Goal: Task Accomplishment & Management: Complete application form

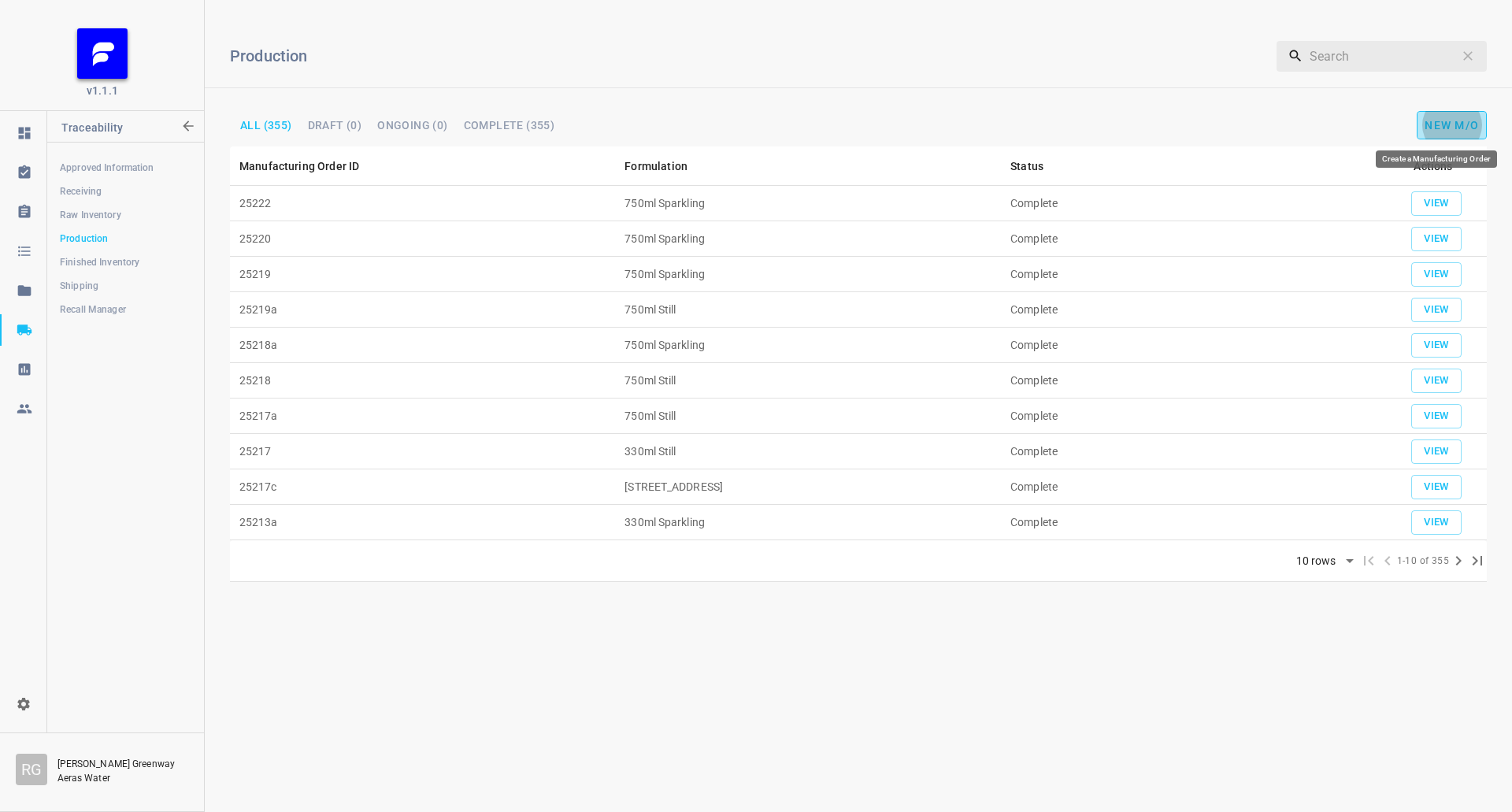
click at [1442, 125] on span "New M/O" at bounding box center [1452, 125] width 54 height 13
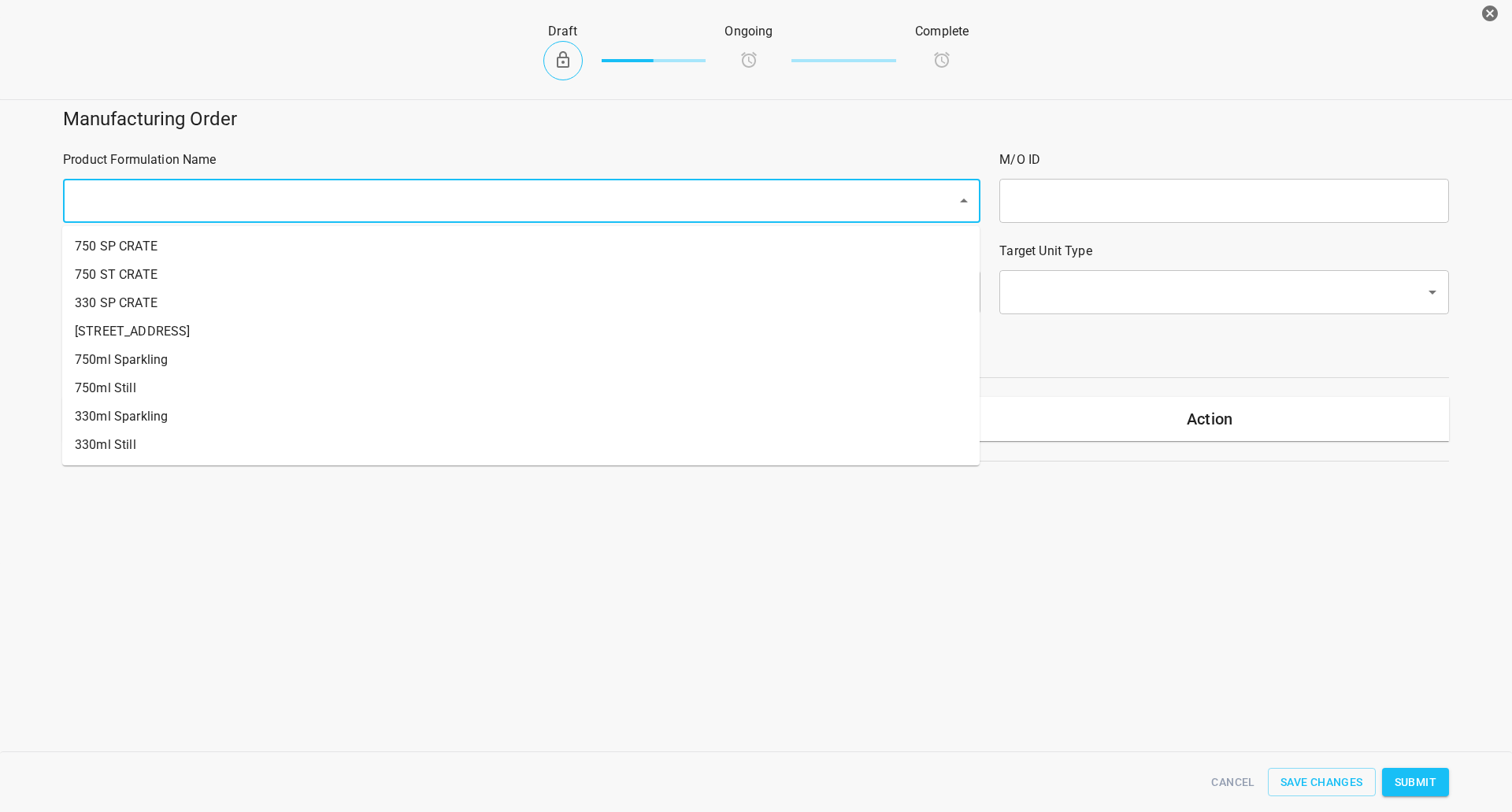
click at [209, 194] on input "text" at bounding box center [500, 201] width 859 height 30
click at [129, 449] on li "330ml Still" at bounding box center [520, 445] width 917 height 29
type input "1"
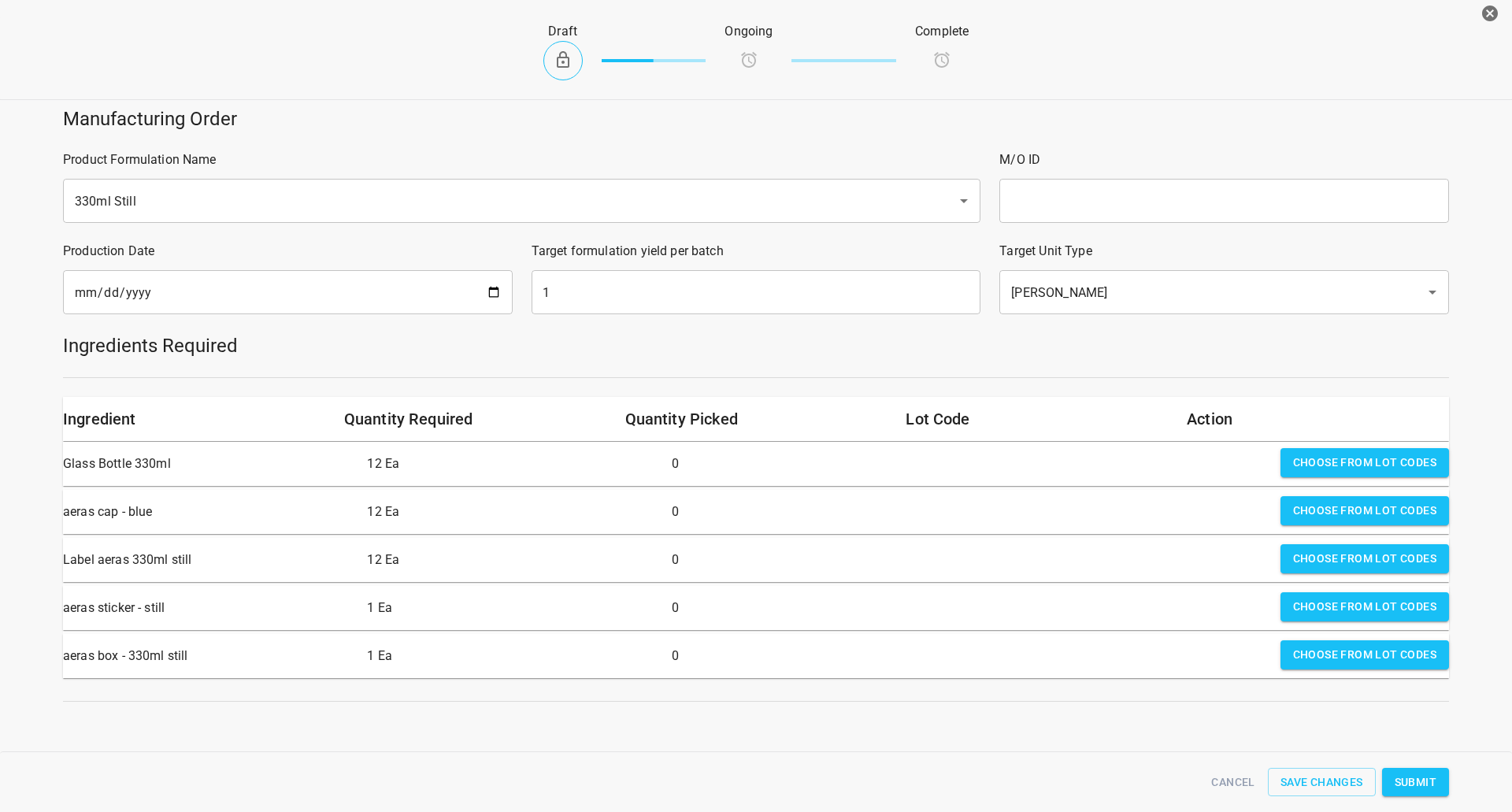
drag, startPoint x: 1055, startPoint y: 210, endPoint x: 1033, endPoint y: 202, distance: 23.4
click at [1055, 210] on input "text" at bounding box center [1224, 200] width 450 height 44
type input "25224a"
click at [522, 300] on div "Target formulation yield per batch 1 ​" at bounding box center [756, 278] width 469 height 92
click at [474, 274] on input "[DATE]" at bounding box center [288, 292] width 450 height 44
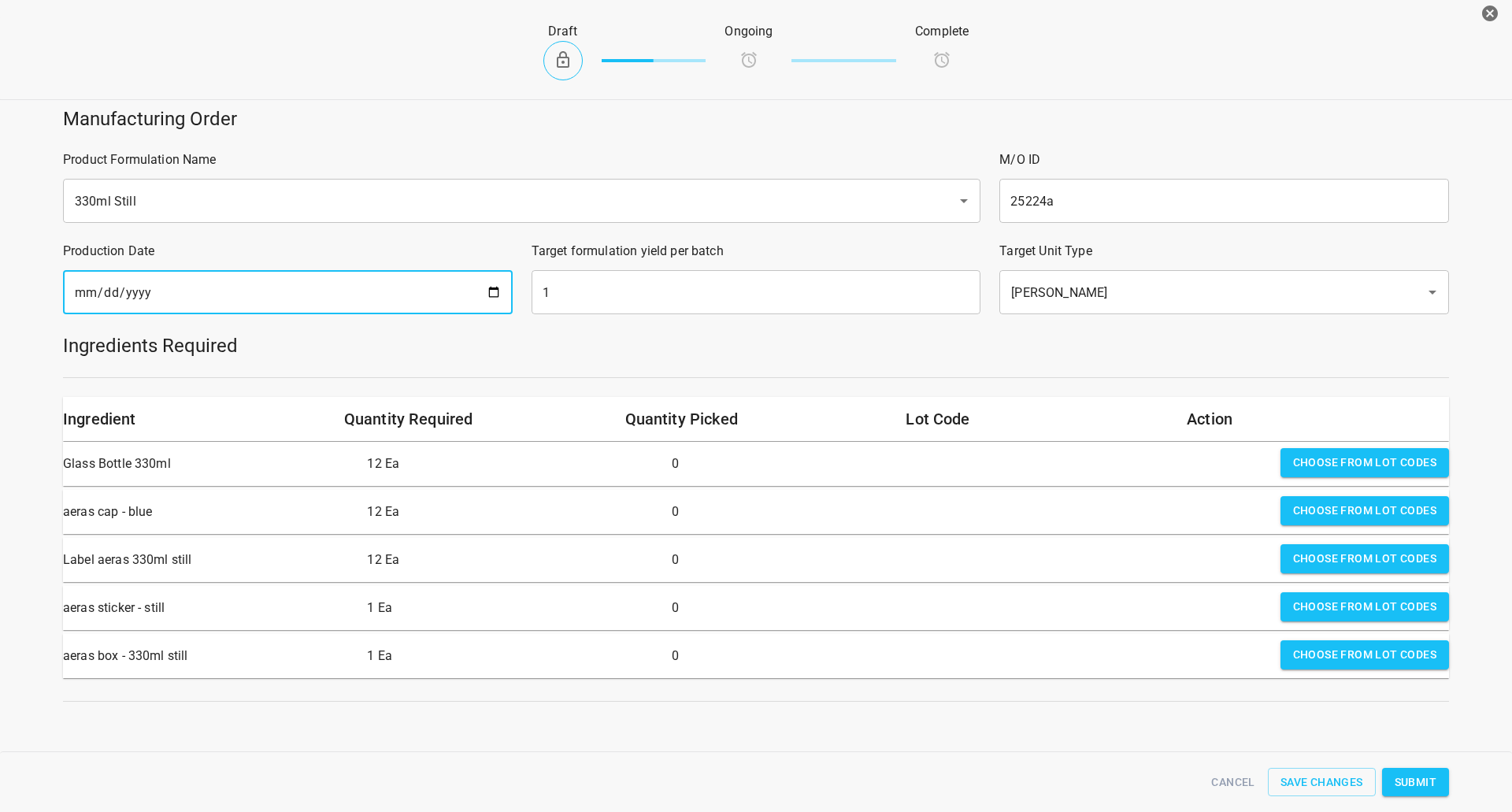
drag, startPoint x: 492, startPoint y: 291, endPoint x: 457, endPoint y: 314, distance: 41.9
click at [492, 292] on input "[DATE]" at bounding box center [288, 292] width 450 height 44
type input "[DATE]"
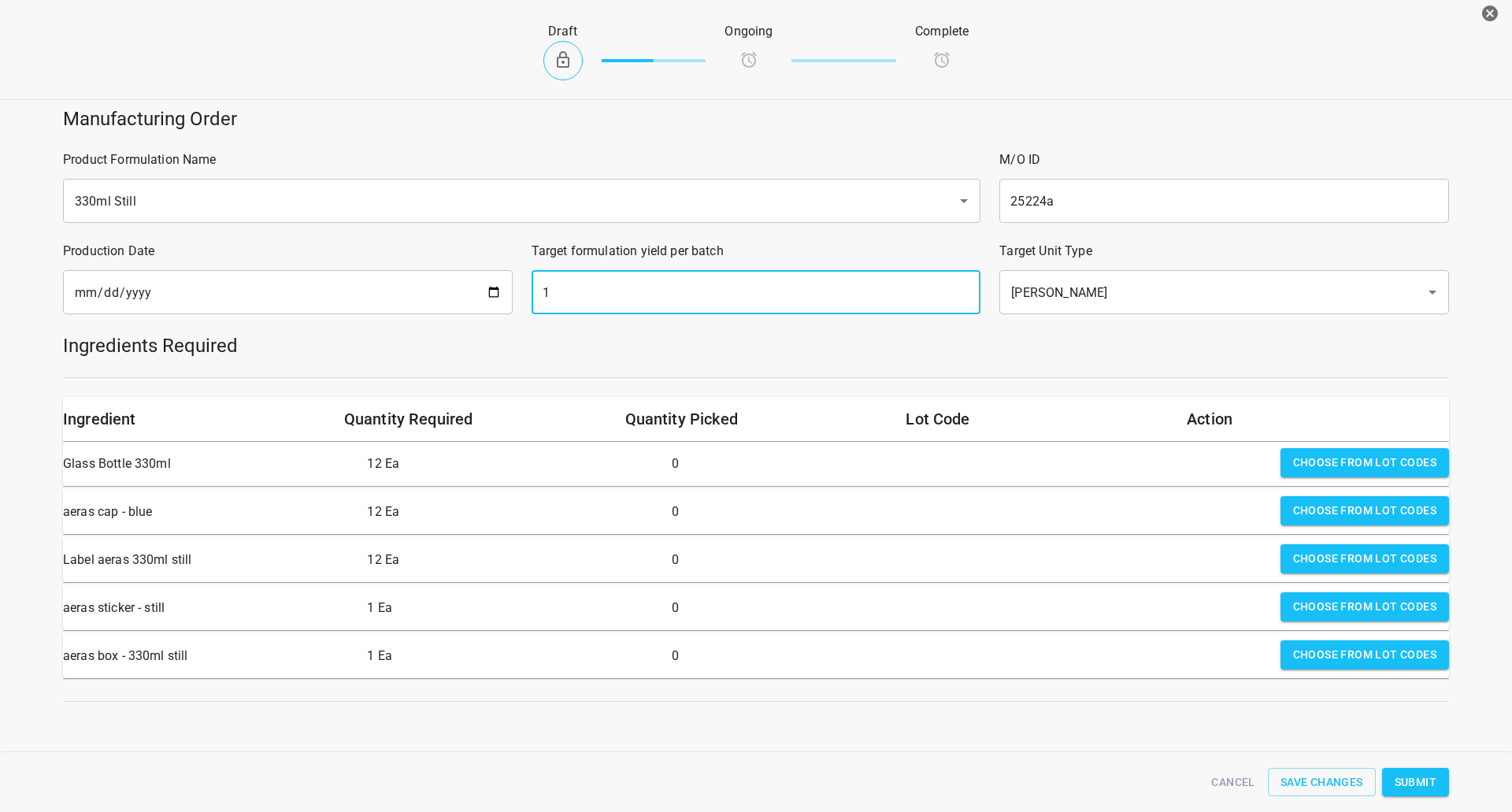
click at [570, 295] on input "1" at bounding box center [756, 292] width 450 height 44
type input "504"
click at [1125, 106] on h5 "Manufacturing Order" at bounding box center [756, 119] width 1386 height 25
click at [1376, 458] on span "Choose from lot codes" at bounding box center [1365, 462] width 143 height 20
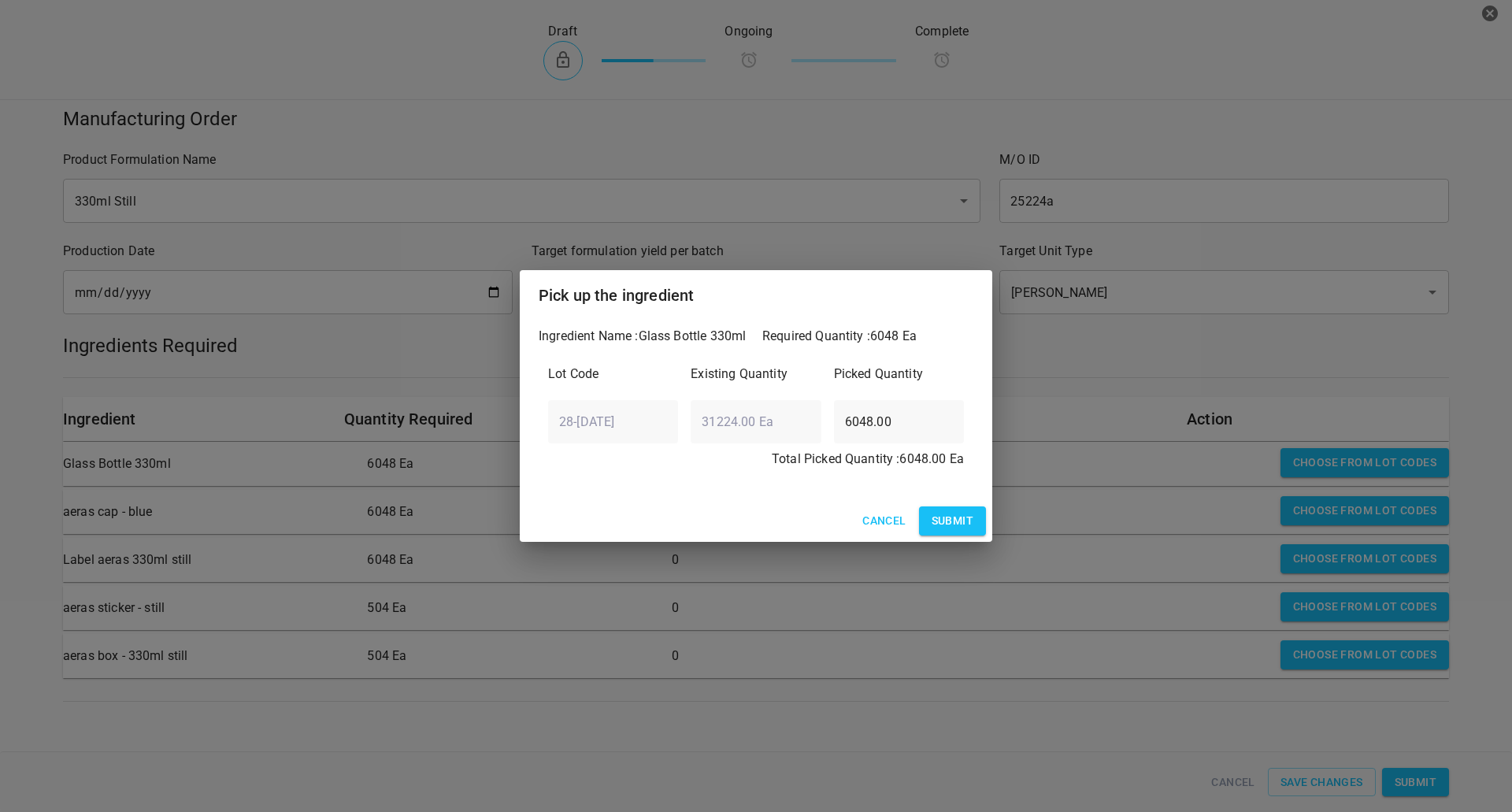
click at [941, 520] on button "Submit" at bounding box center [952, 520] width 67 height 29
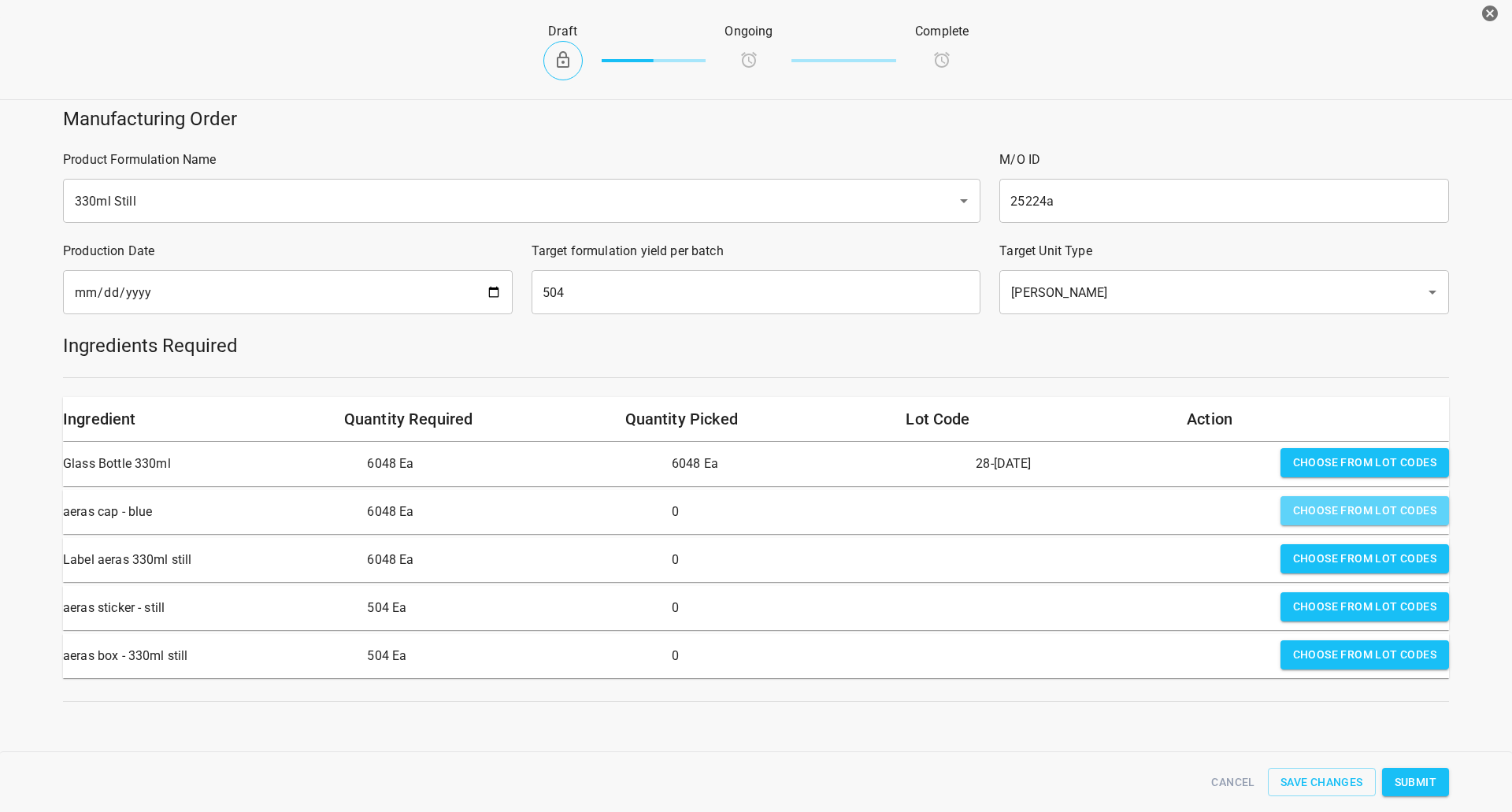
drag, startPoint x: 1356, startPoint y: 498, endPoint x: 1349, endPoint y: 508, distance: 12.2
click at [1353, 504] on button "Choose from lot codes" at bounding box center [1365, 511] width 168 height 29
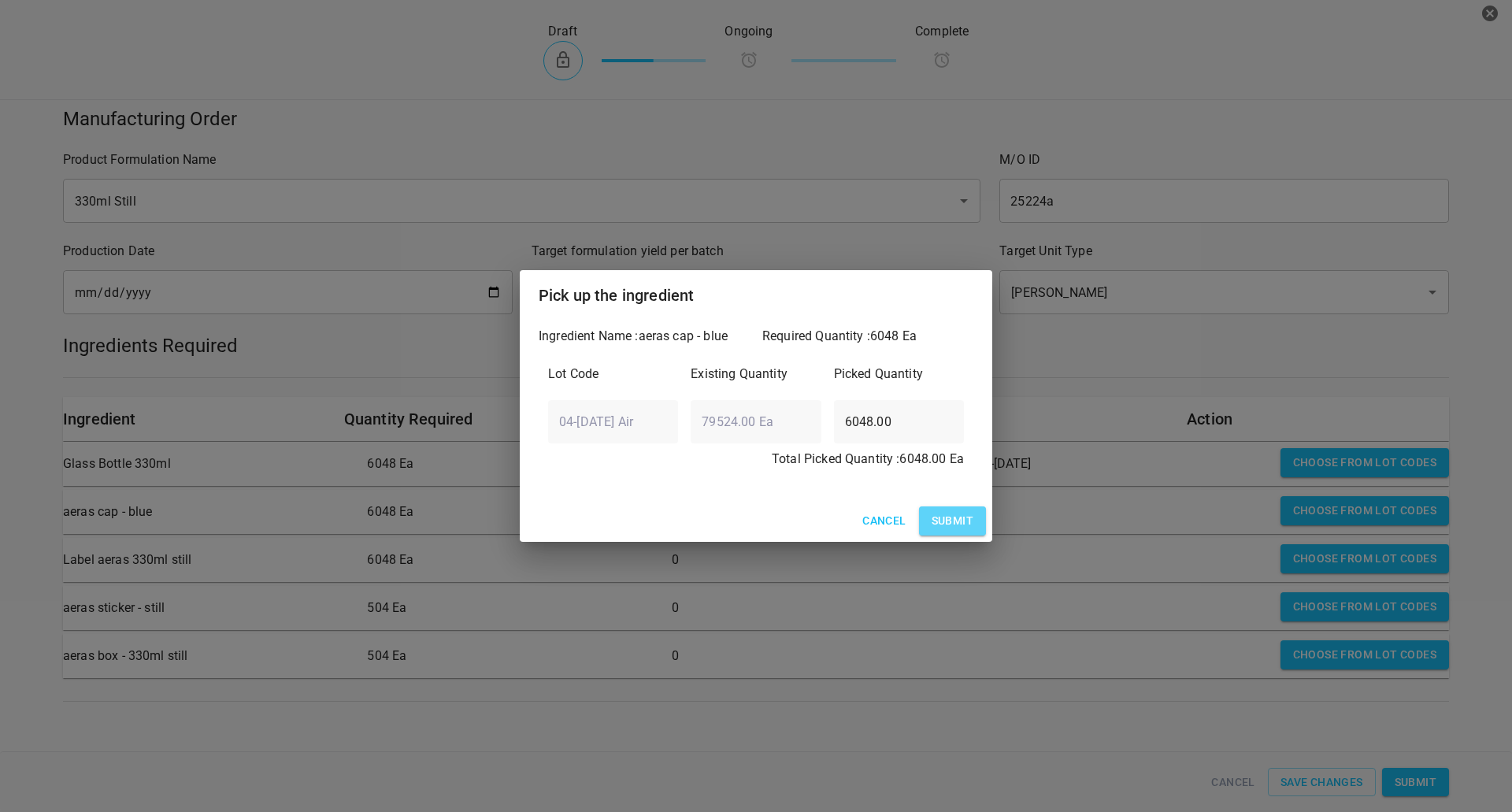
click at [967, 529] on span "Submit" at bounding box center [952, 520] width 41 height 20
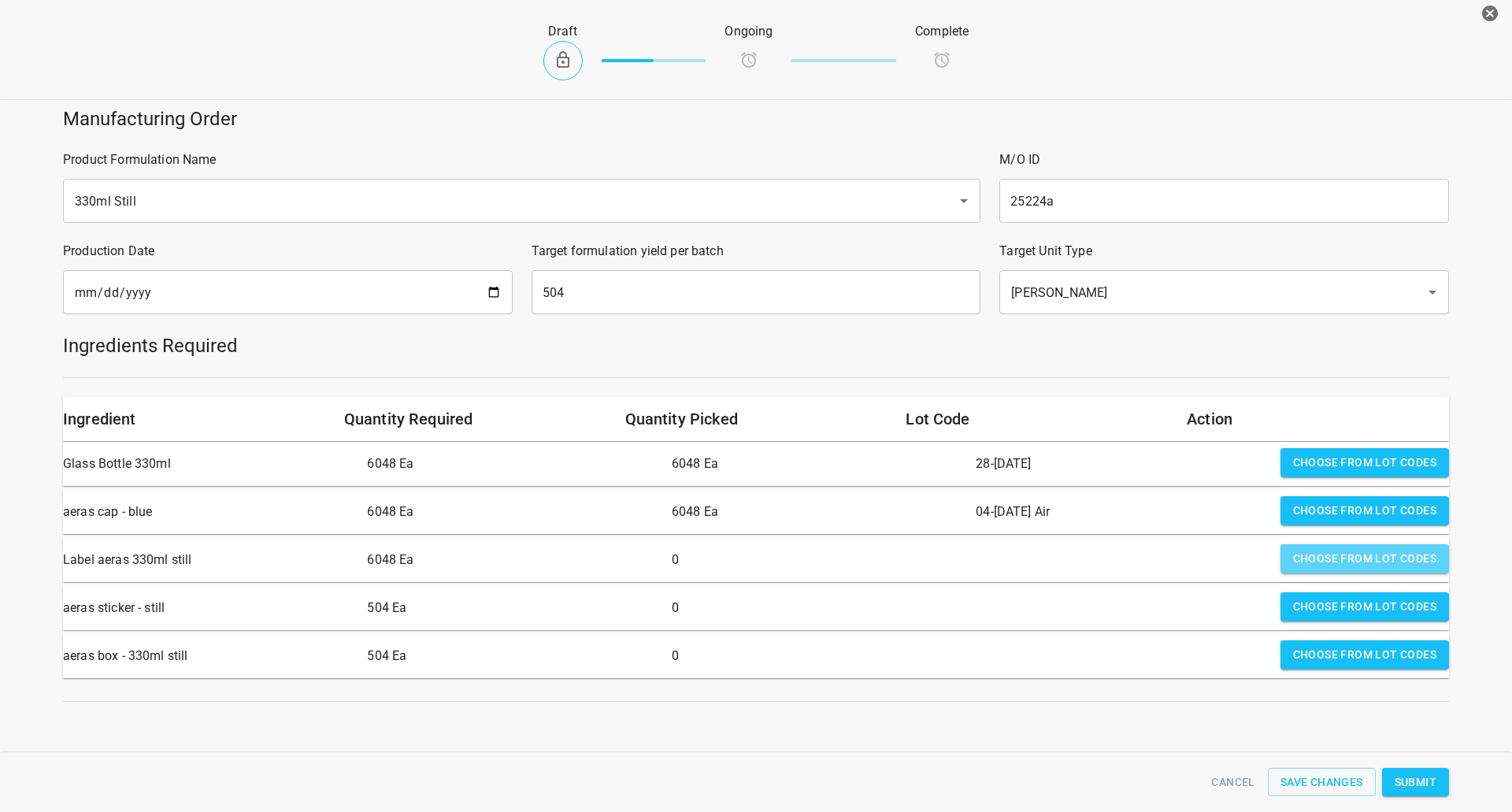
click at [1404, 556] on span "Choose from lot codes" at bounding box center [1365, 559] width 143 height 20
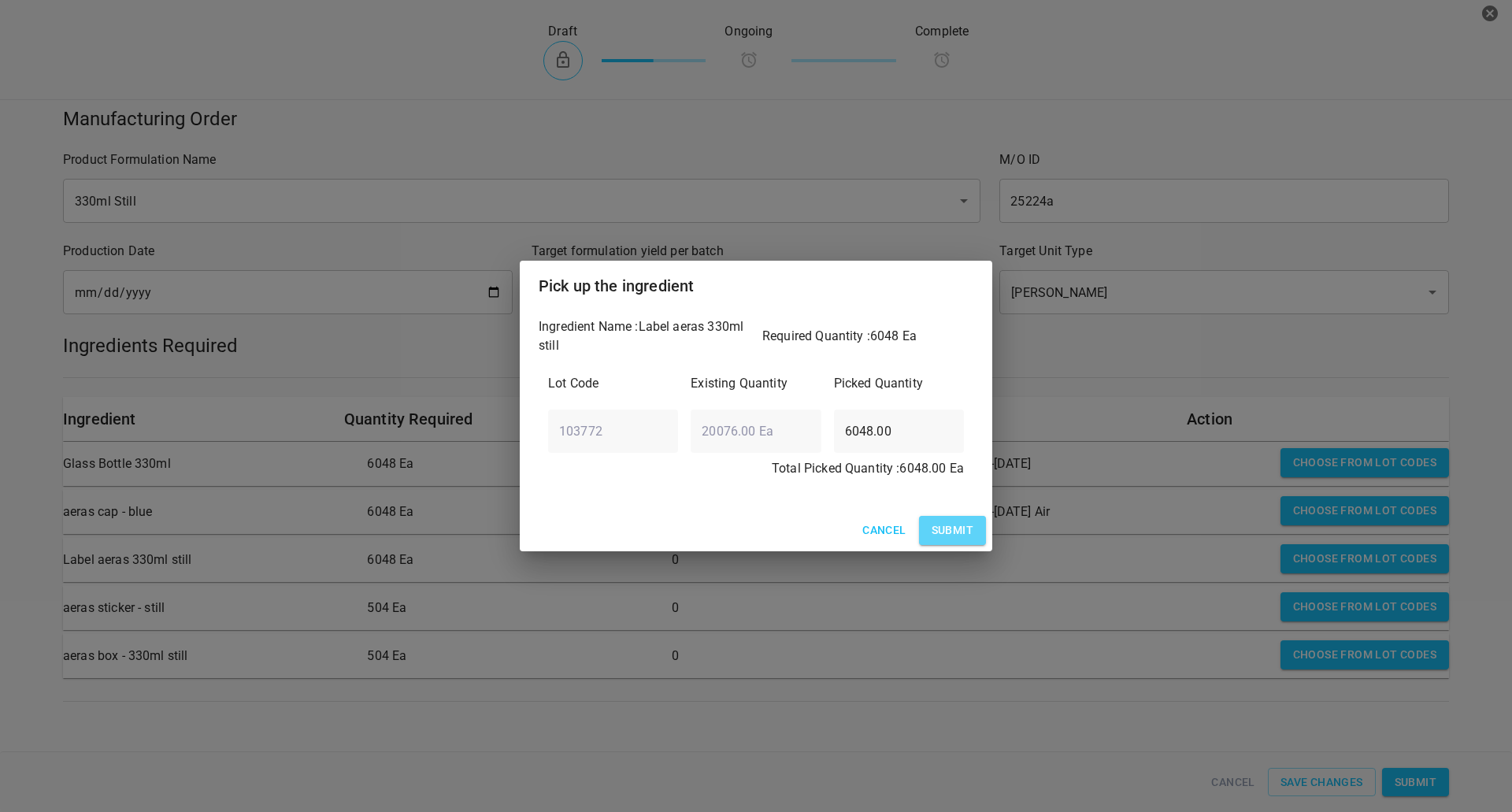
click at [972, 524] on span "Submit" at bounding box center [952, 530] width 41 height 20
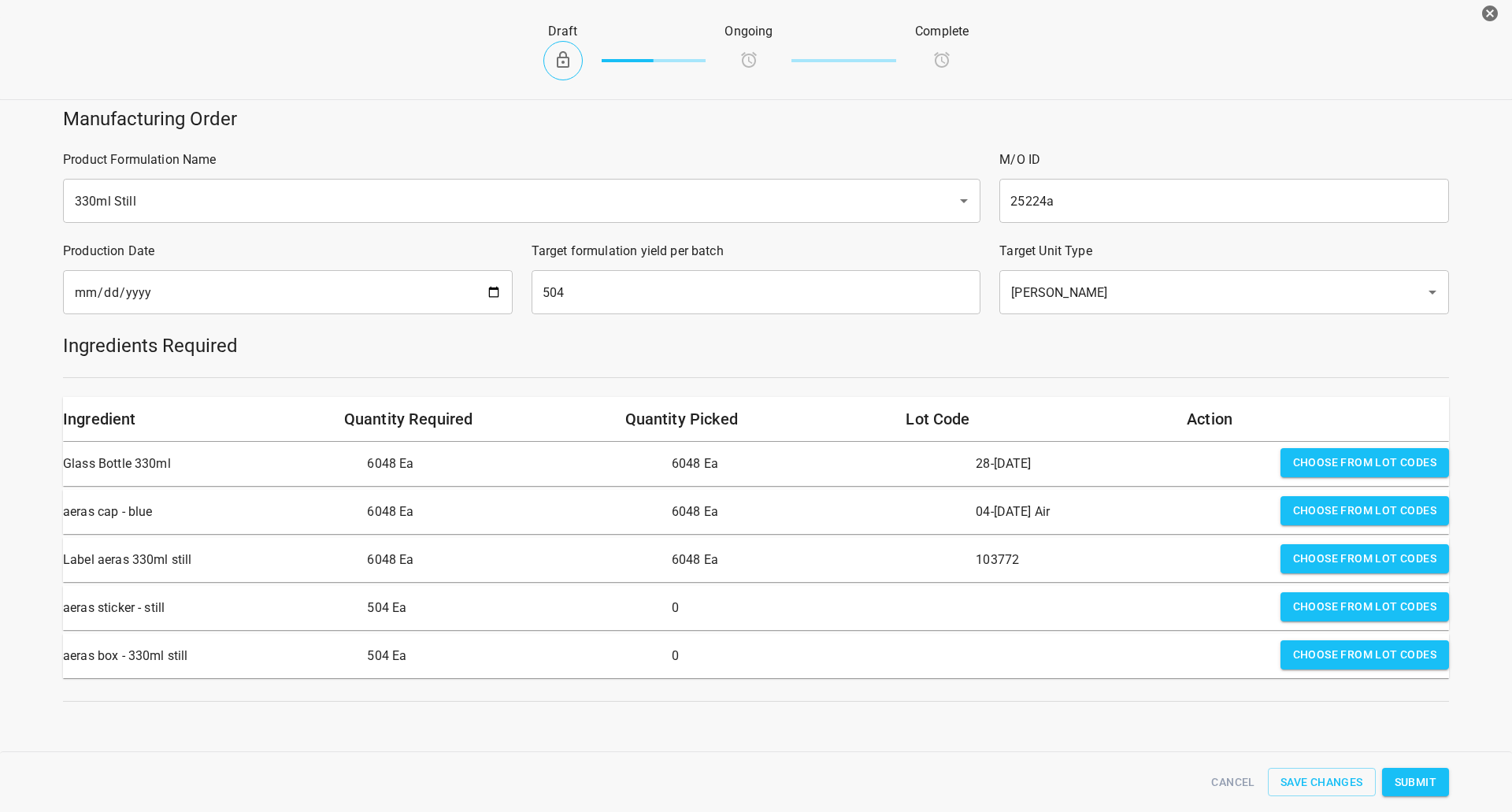
click at [1366, 606] on span "Choose from lot codes" at bounding box center [1365, 606] width 143 height 20
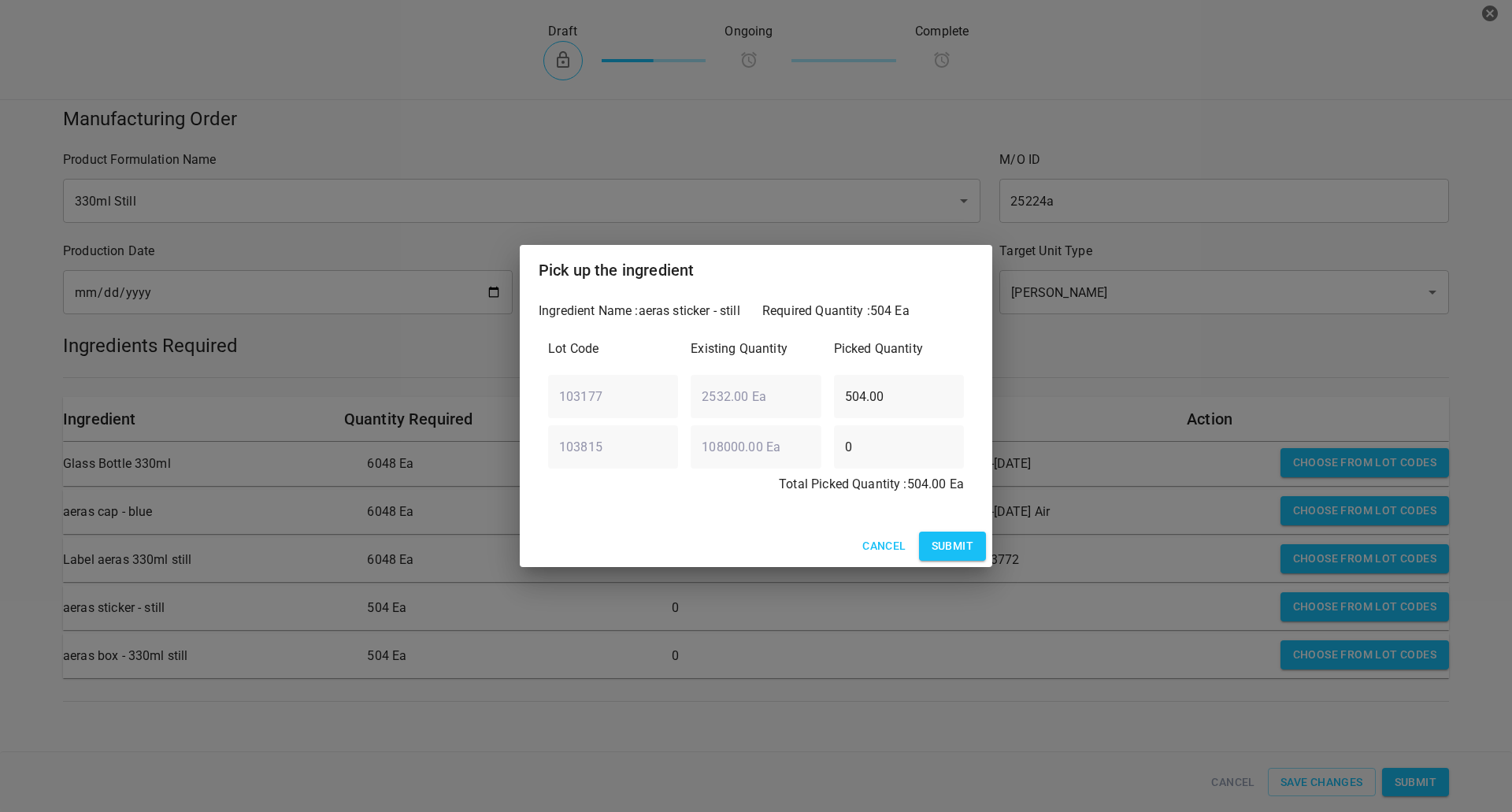
click at [962, 546] on span "Submit" at bounding box center [952, 546] width 41 height 20
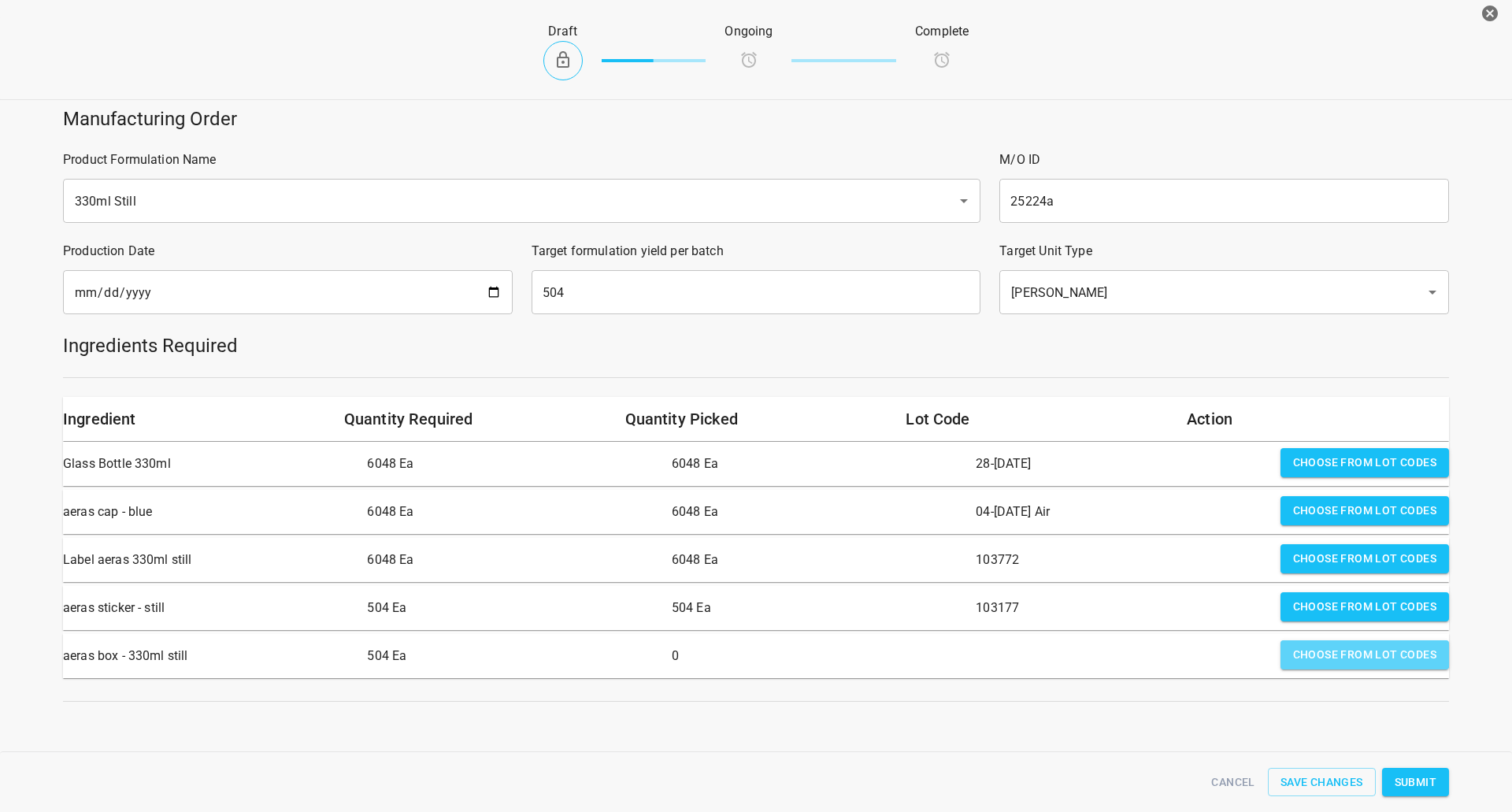
click at [1319, 652] on span "Choose from lot codes" at bounding box center [1365, 654] width 143 height 20
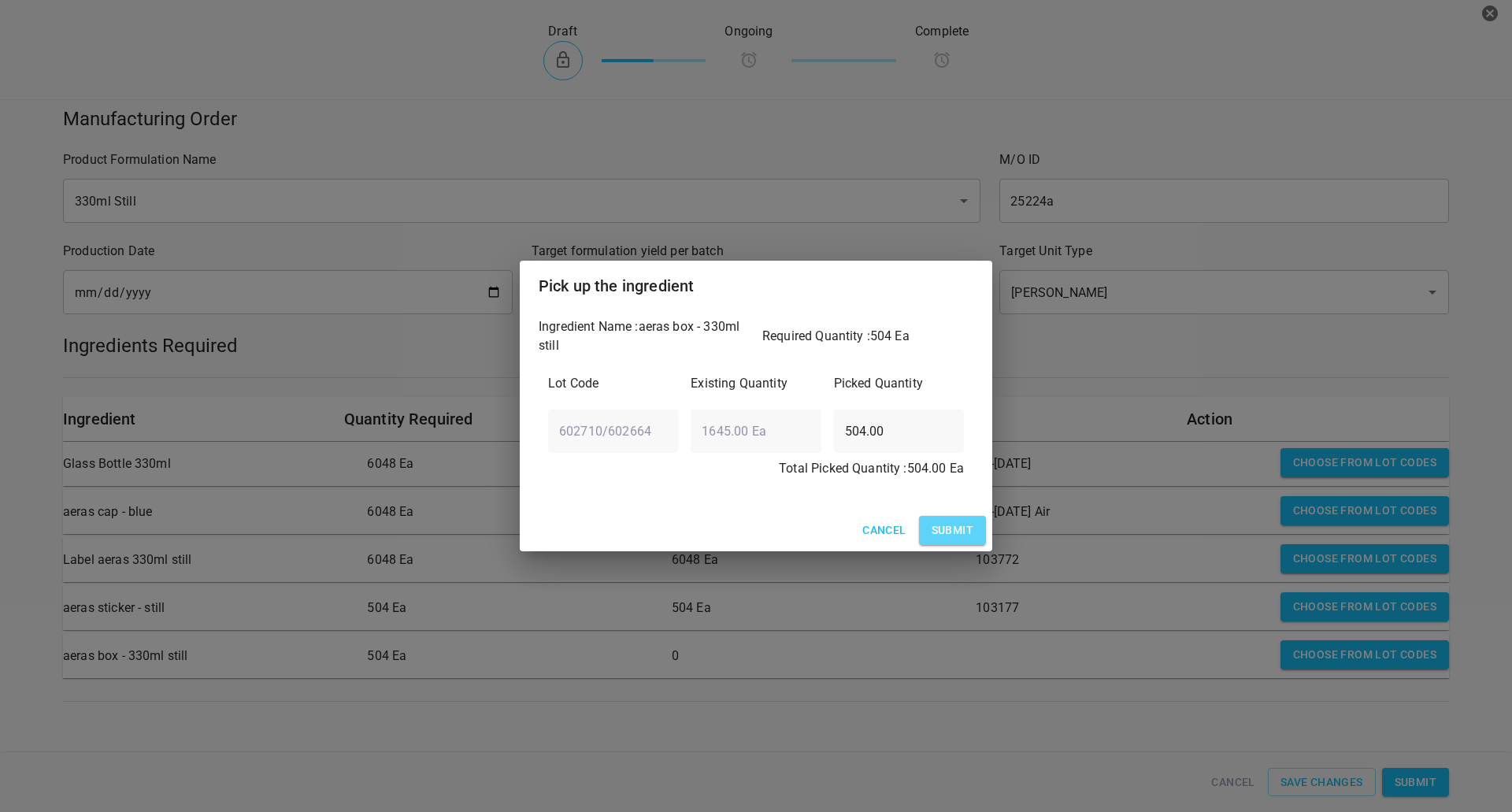
drag, startPoint x: 960, startPoint y: 534, endPoint x: 1496, endPoint y: 657, distance: 549.9
click at [960, 533] on span "Submit" at bounding box center [952, 530] width 41 height 20
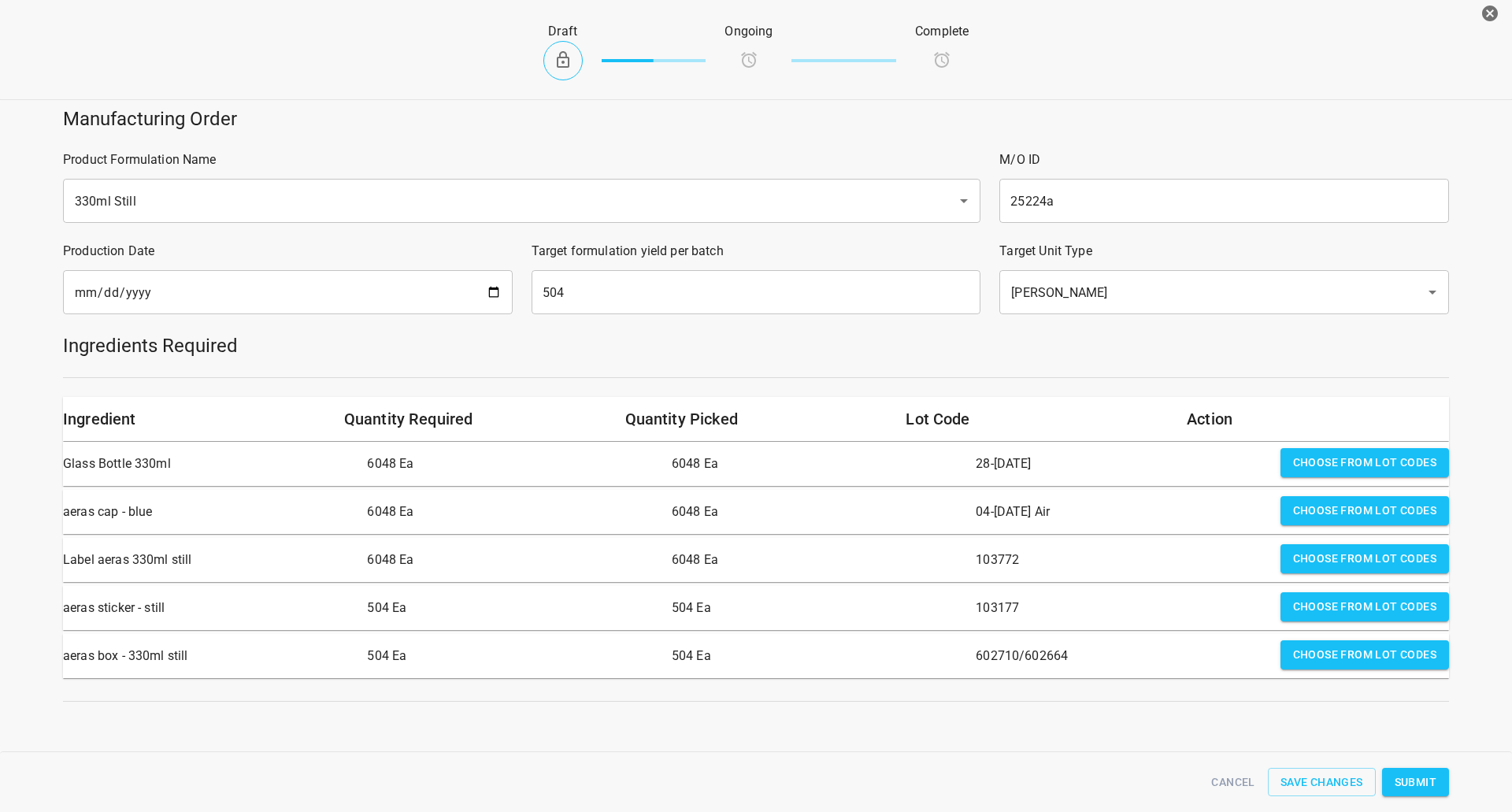
click at [1399, 772] on span "Submit" at bounding box center [1416, 782] width 41 height 20
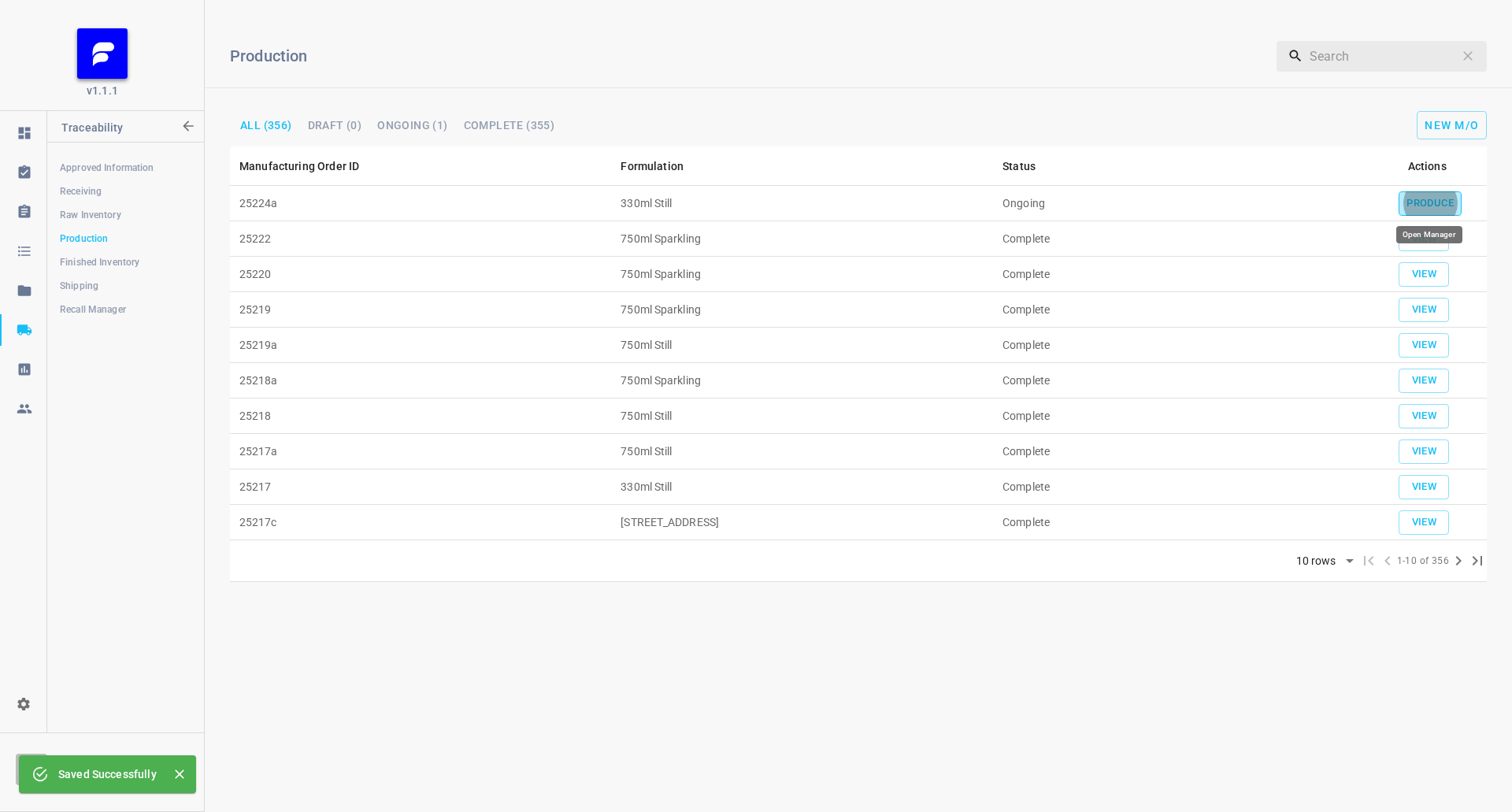
click at [1457, 196] on button "Produce" at bounding box center [1430, 203] width 63 height 25
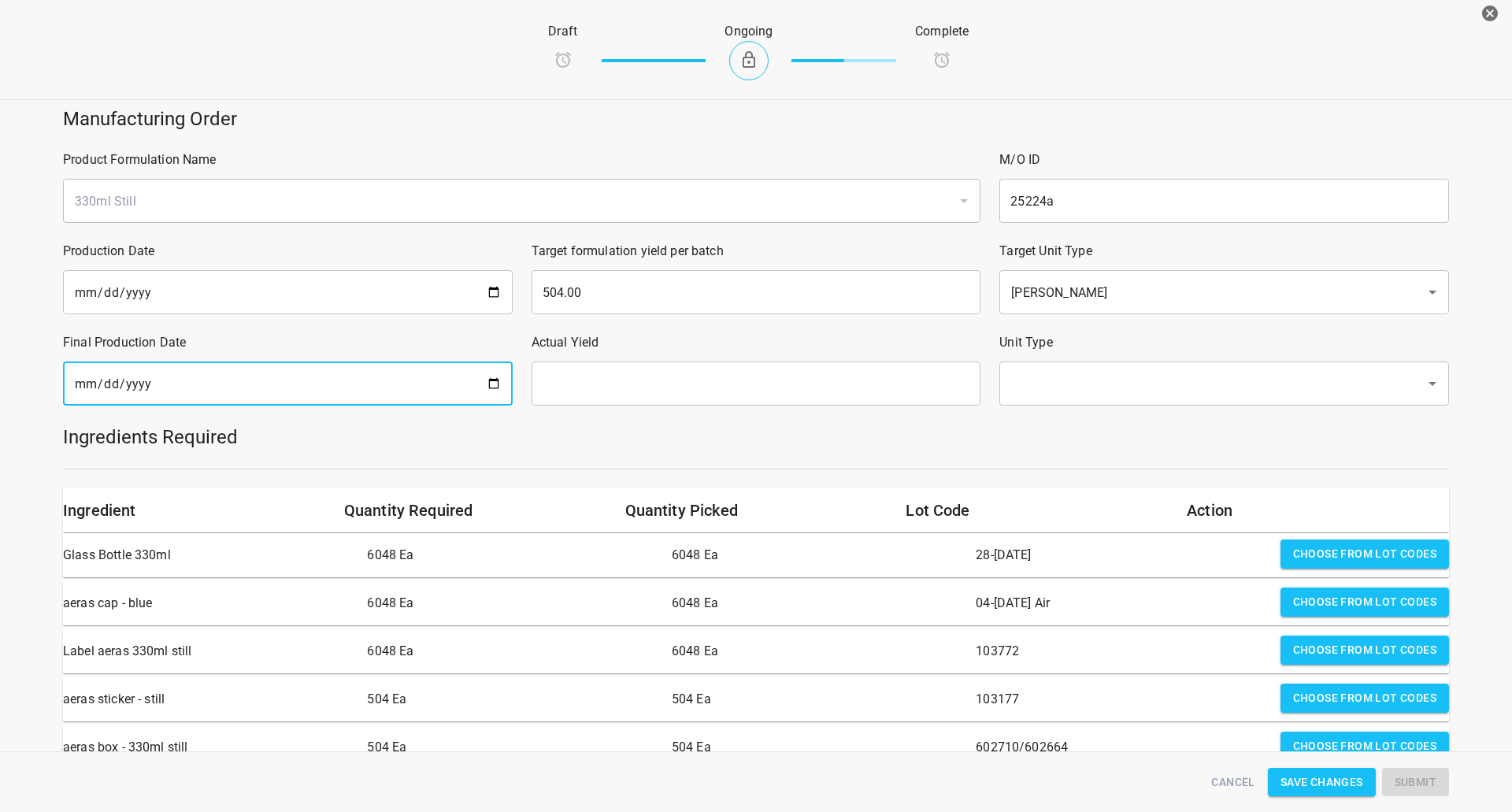
click at [491, 382] on input "date" at bounding box center [288, 383] width 450 height 44
type input "[DATE]"
click at [728, 391] on input "text" at bounding box center [756, 383] width 450 height 44
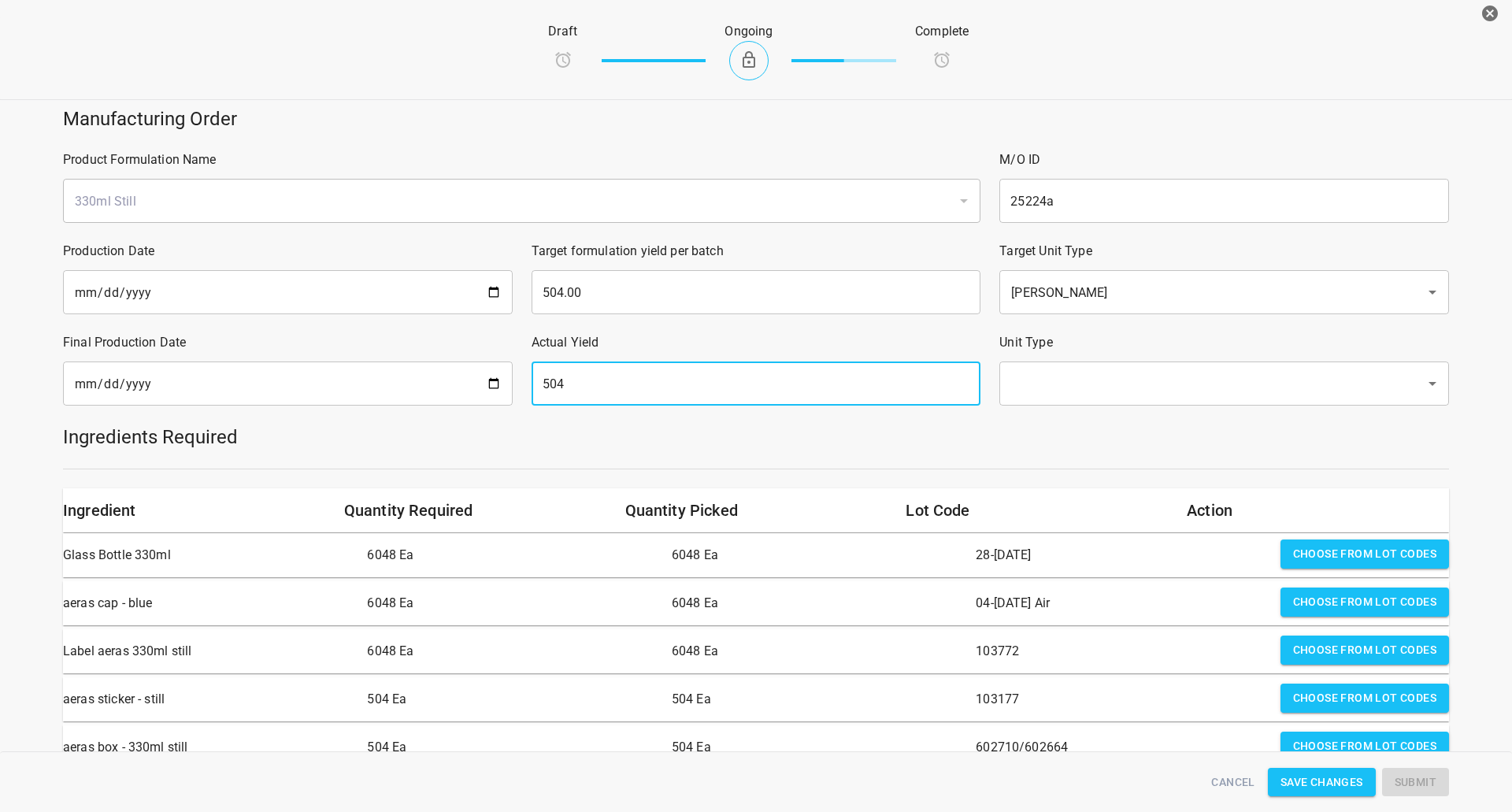
type input "504"
click at [1109, 391] on input "text" at bounding box center [1202, 383] width 391 height 30
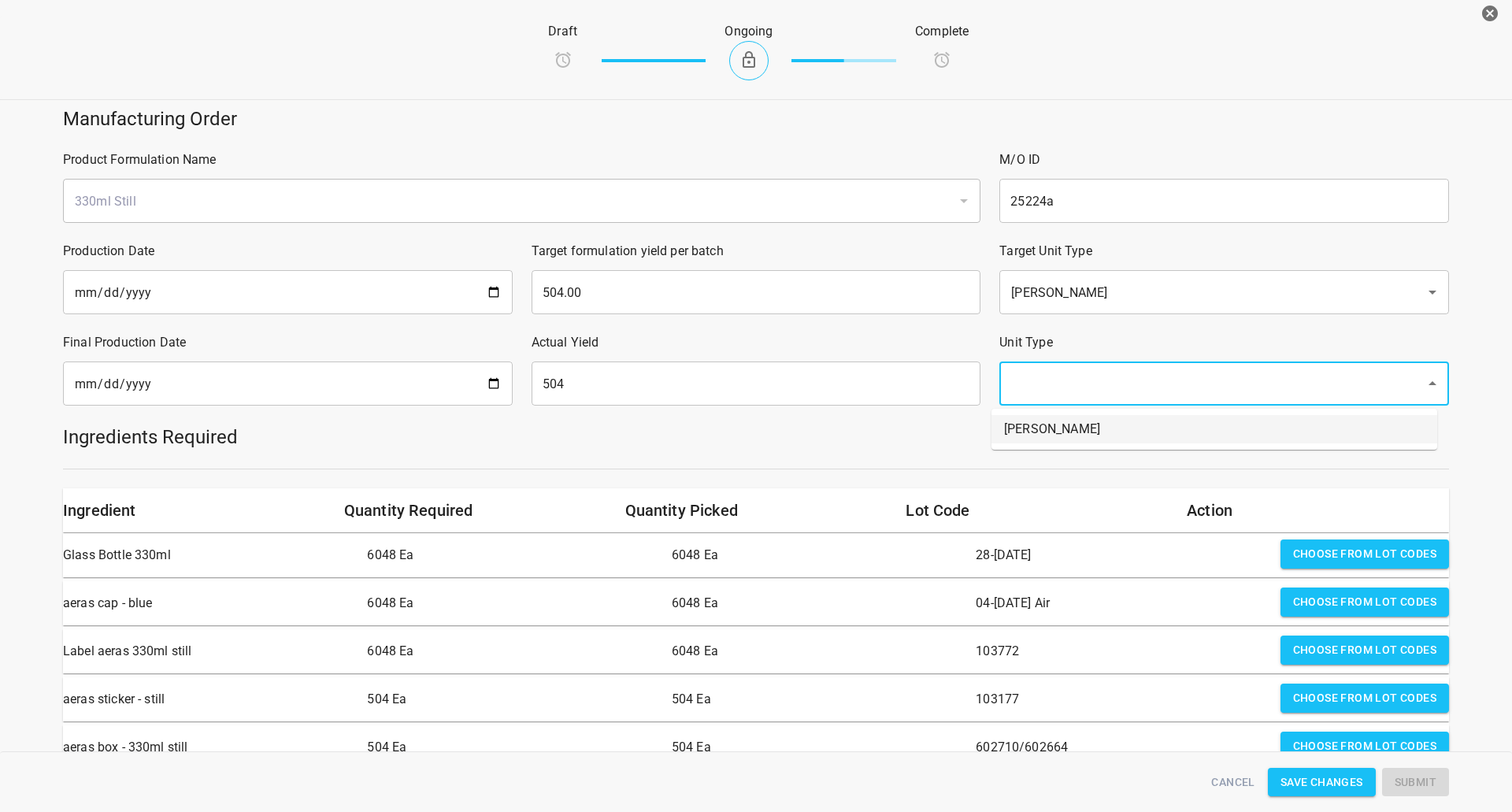
click at [1099, 418] on li "[PERSON_NAME]" at bounding box center [1214, 430] width 446 height 29
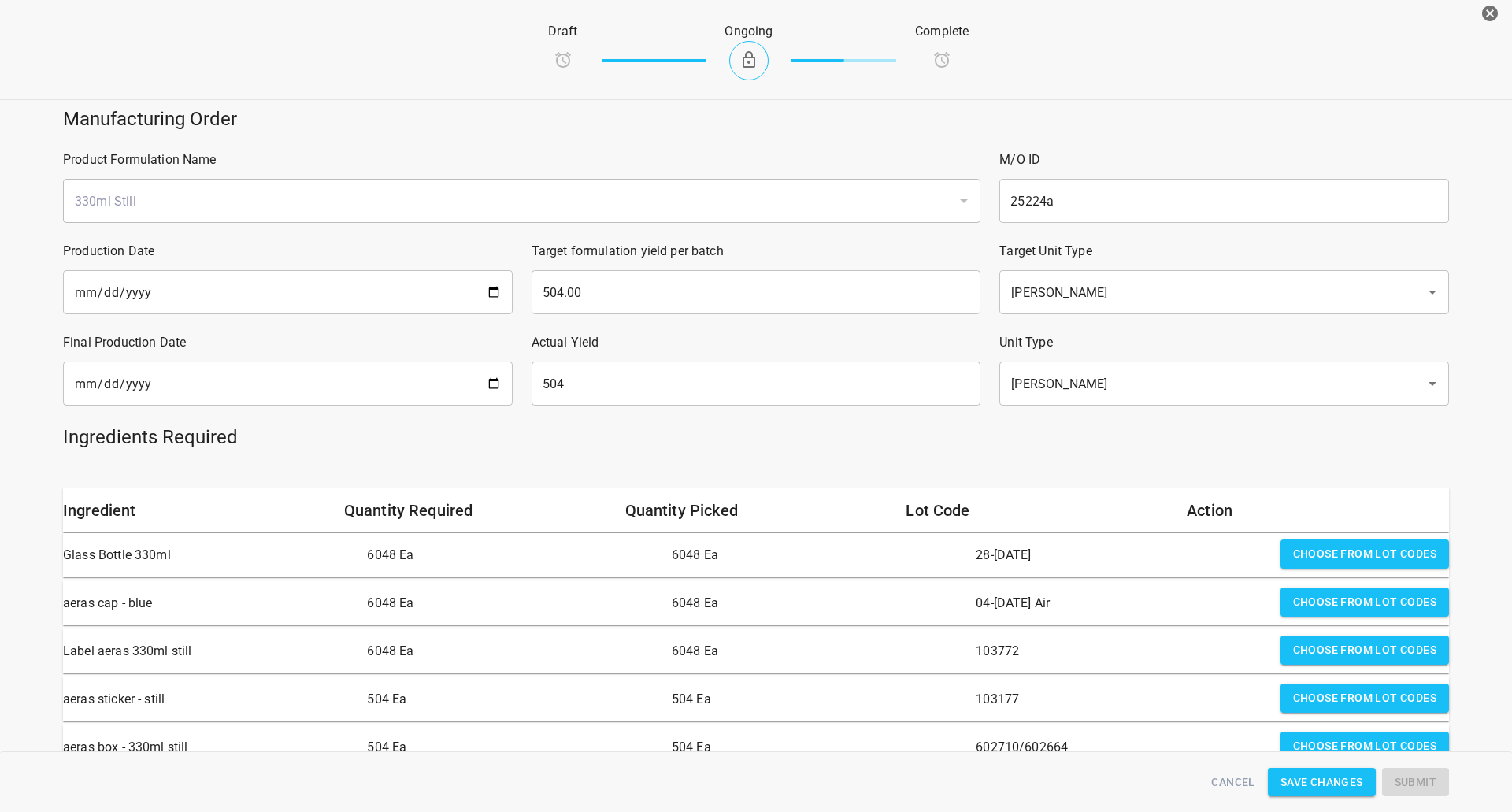
click at [1051, 455] on div "Ingredients Required" at bounding box center [756, 437] width 1405 height 44
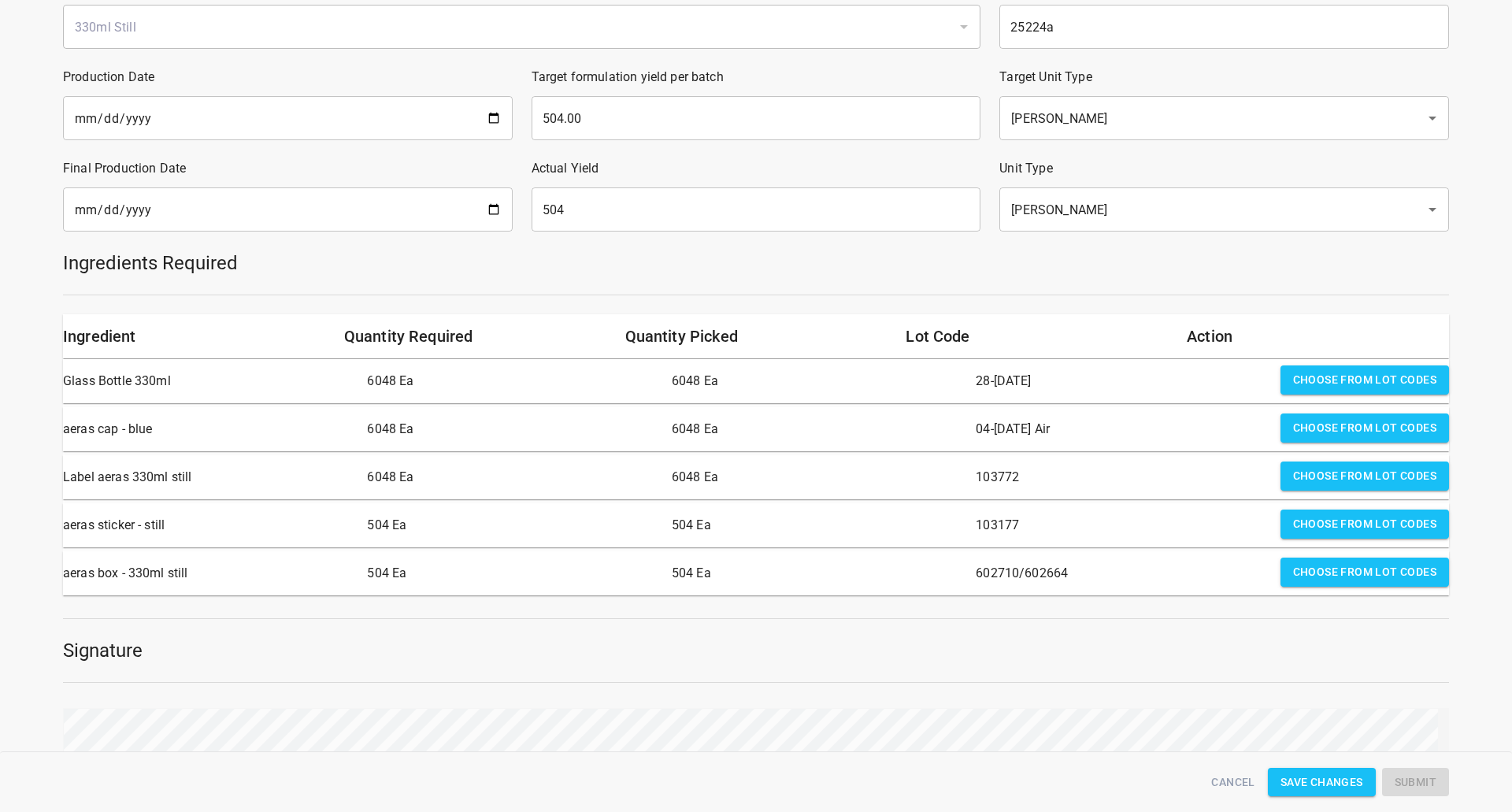
scroll to position [315, 0]
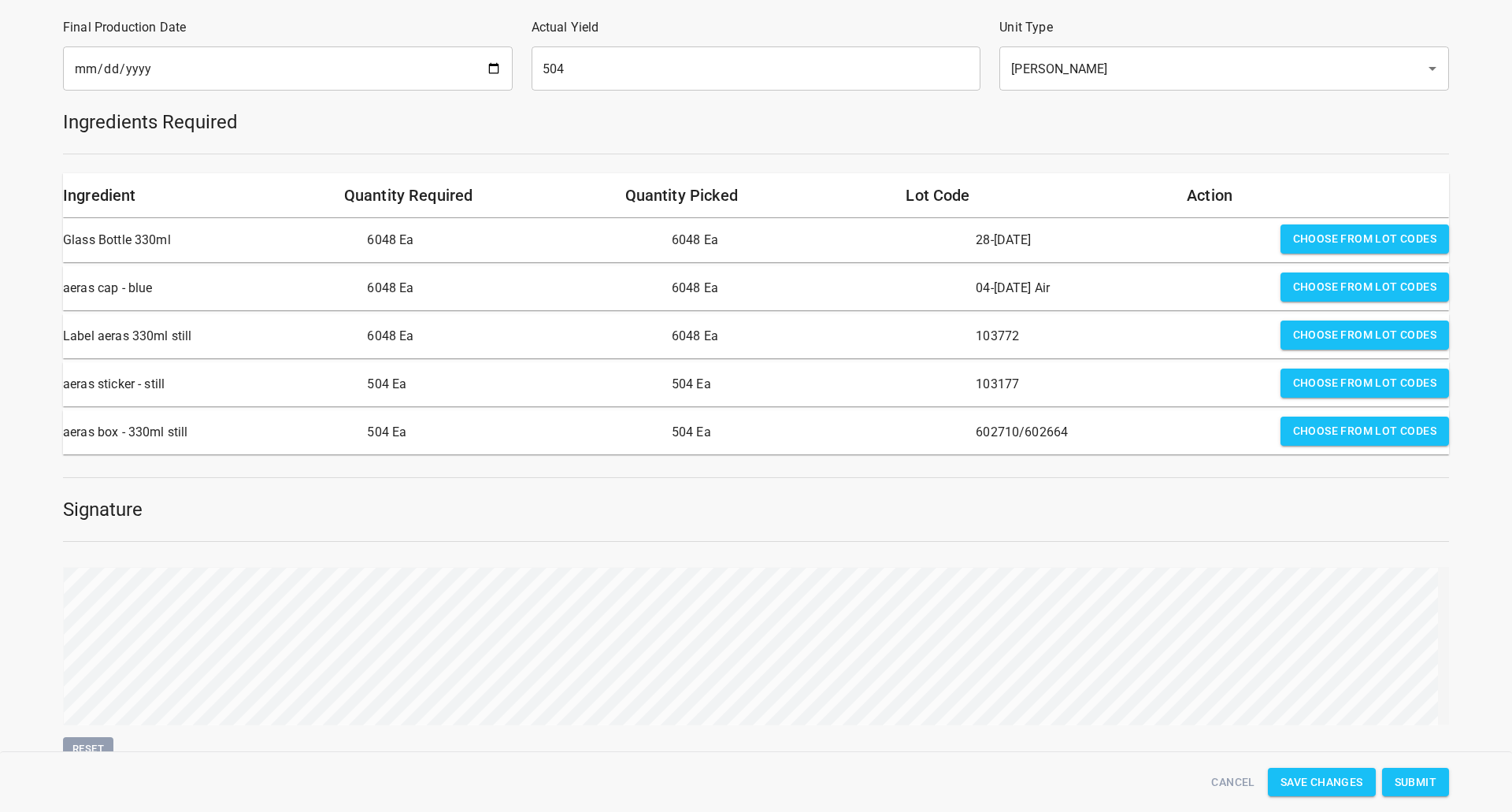
click at [1420, 783] on span "Submit" at bounding box center [1416, 782] width 41 height 20
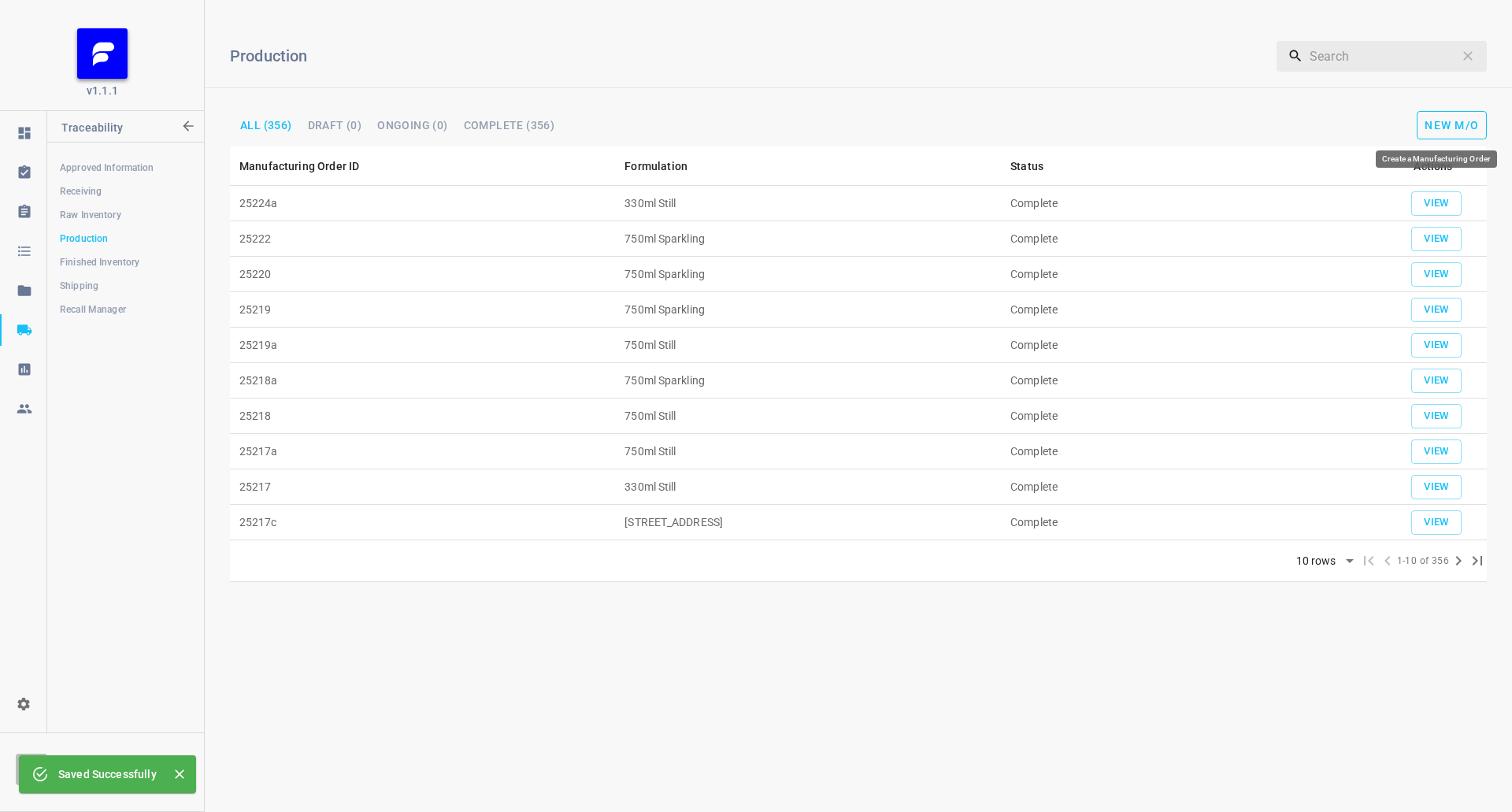
click at [1445, 126] on span "New M/O" at bounding box center [1452, 125] width 54 height 13
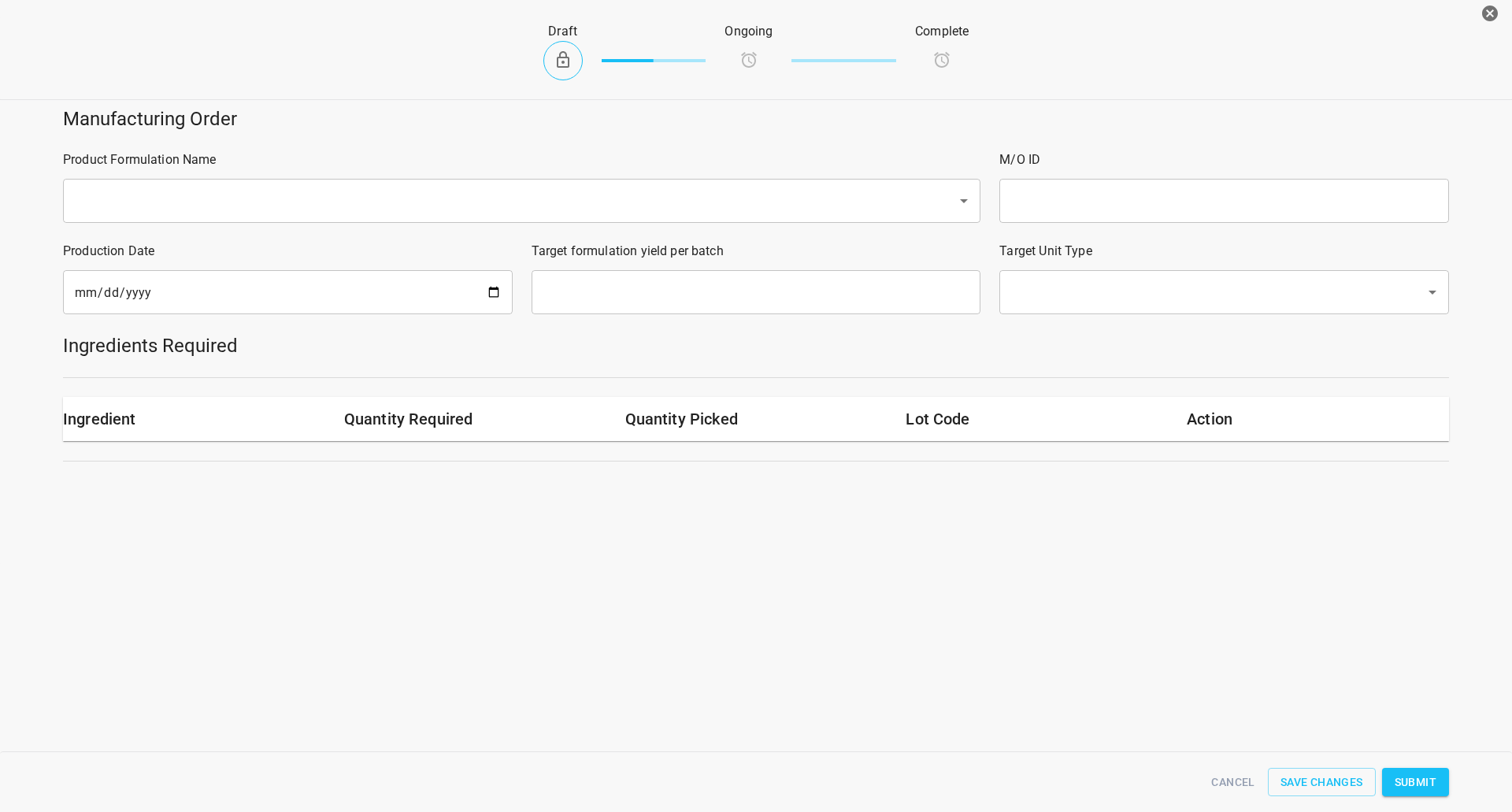
click at [178, 190] on input "text" at bounding box center [500, 201] width 859 height 30
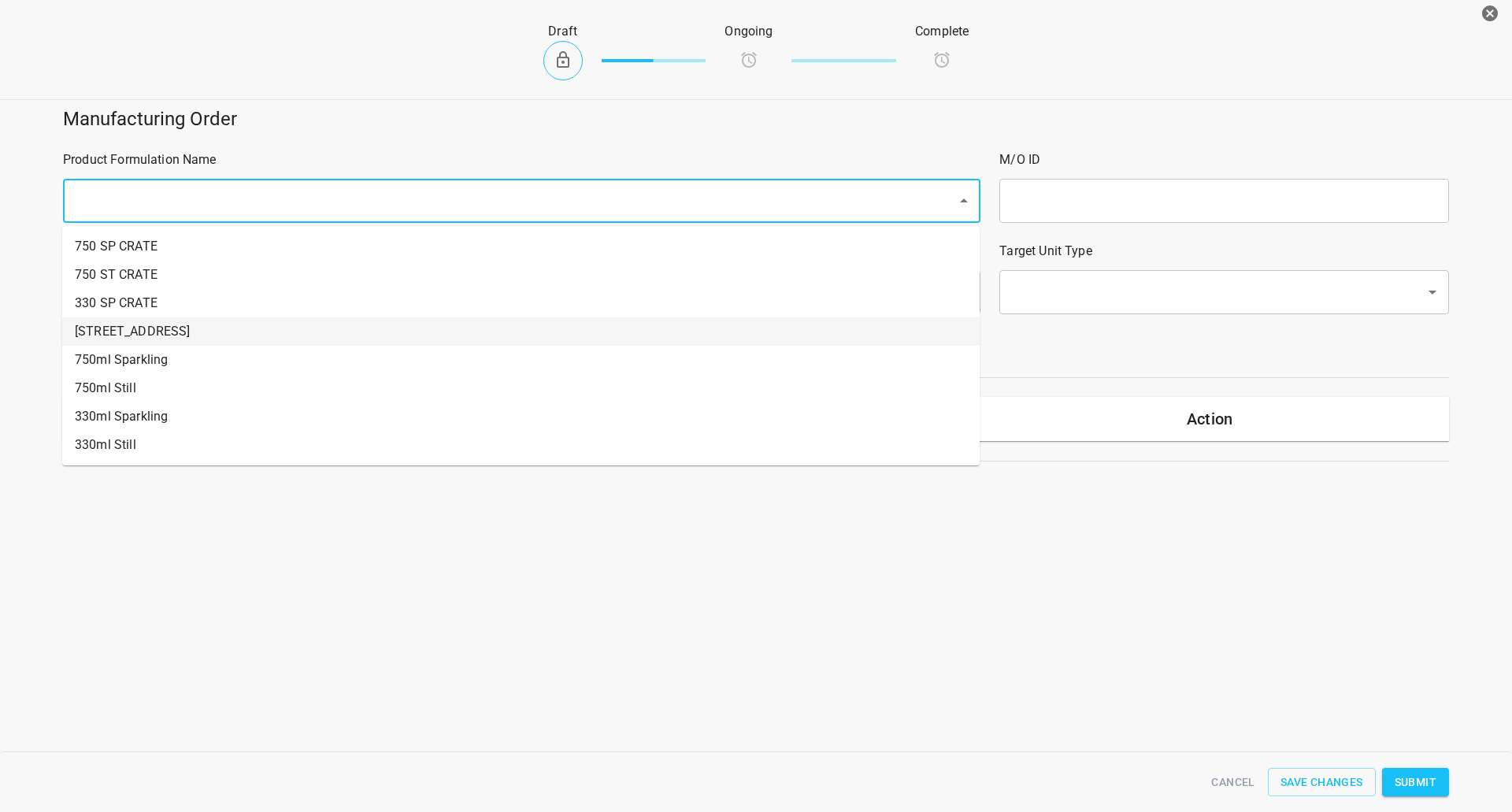
click at [151, 335] on li "[STREET_ADDRESS]" at bounding box center [520, 331] width 917 height 29
type input "1"
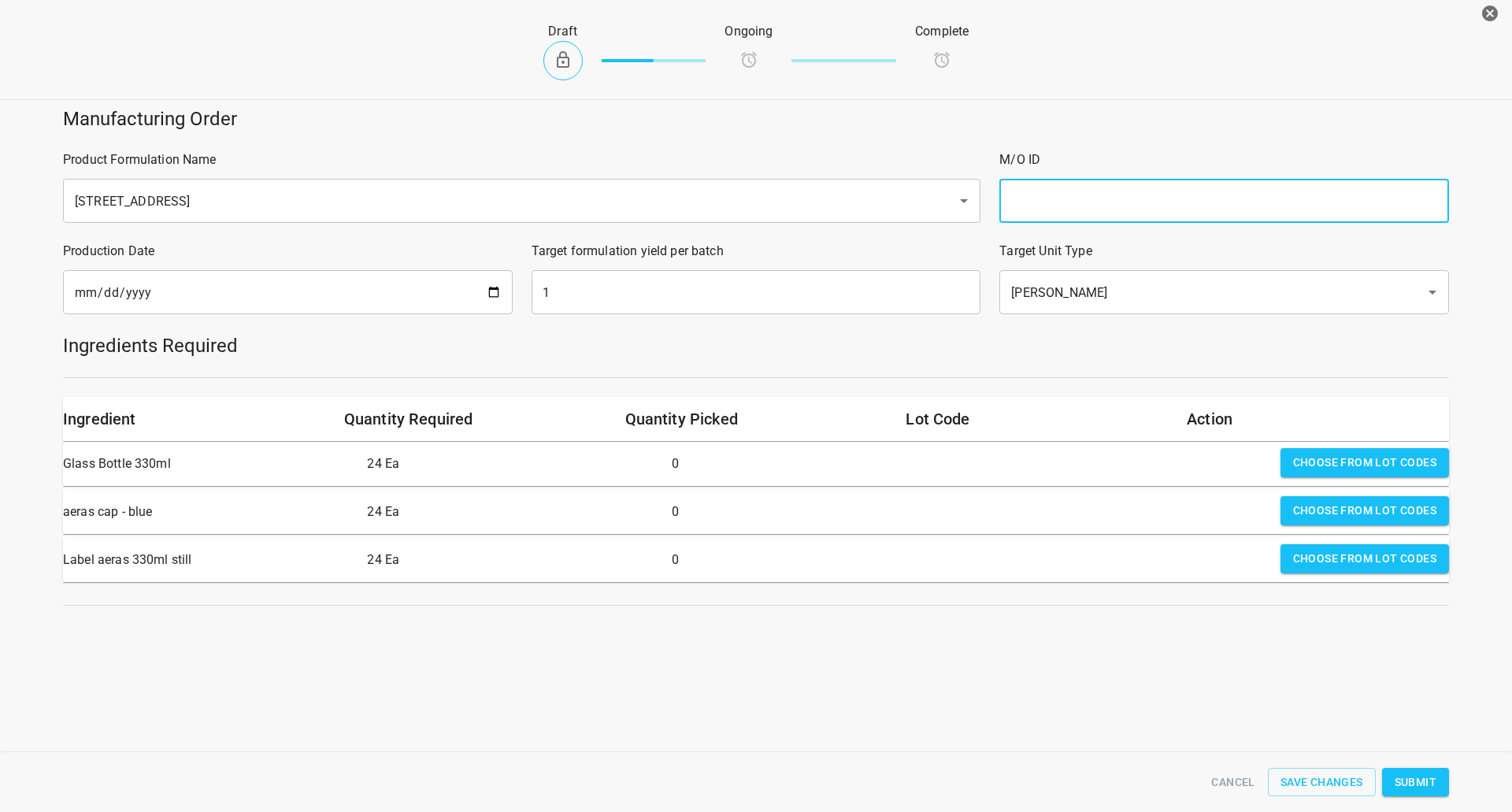
click at [1207, 213] on input "text" at bounding box center [1224, 200] width 450 height 44
type input "3"
type input "188"
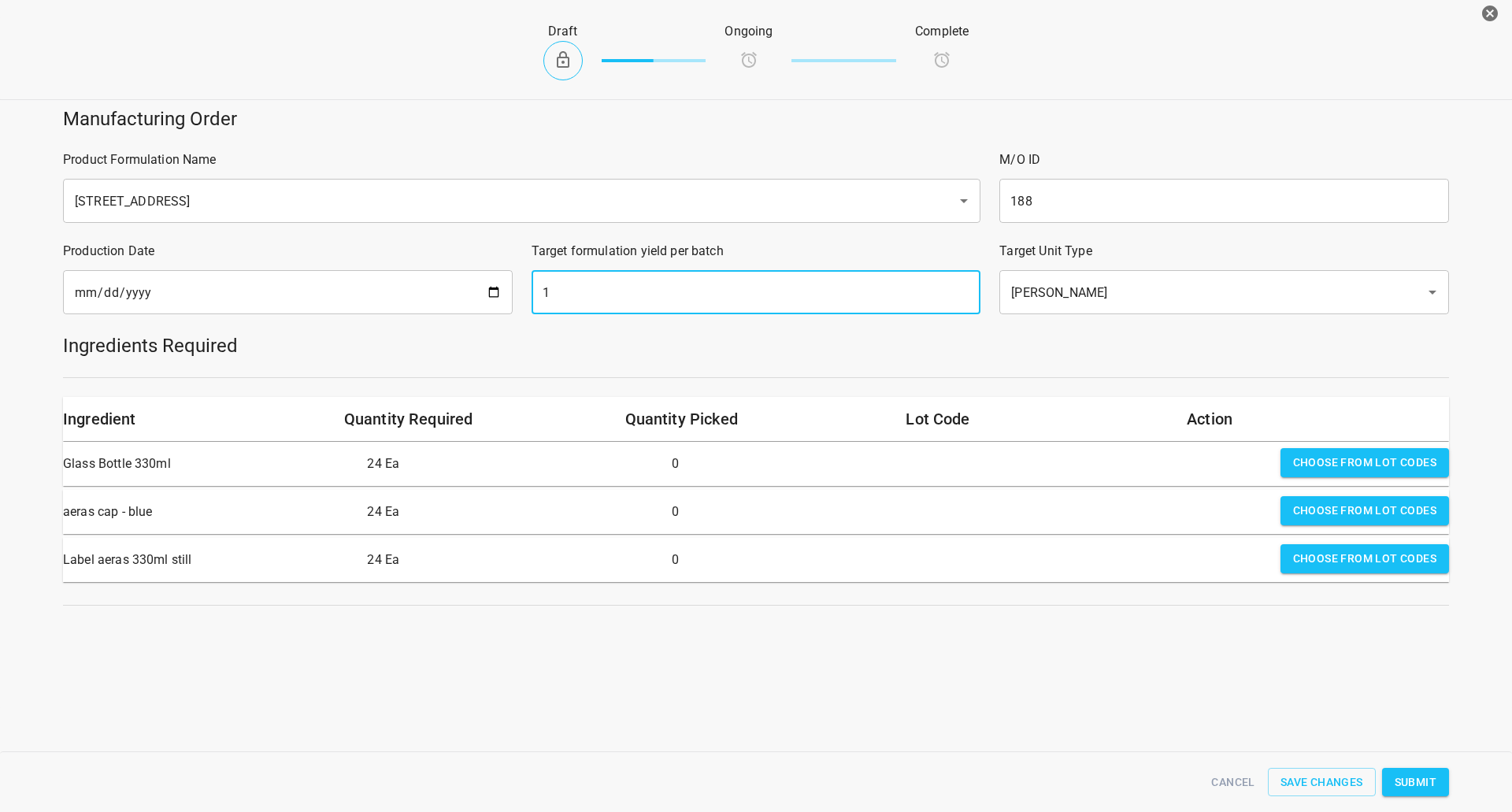
click at [548, 298] on input "1" at bounding box center [756, 292] width 450 height 44
type input "188"
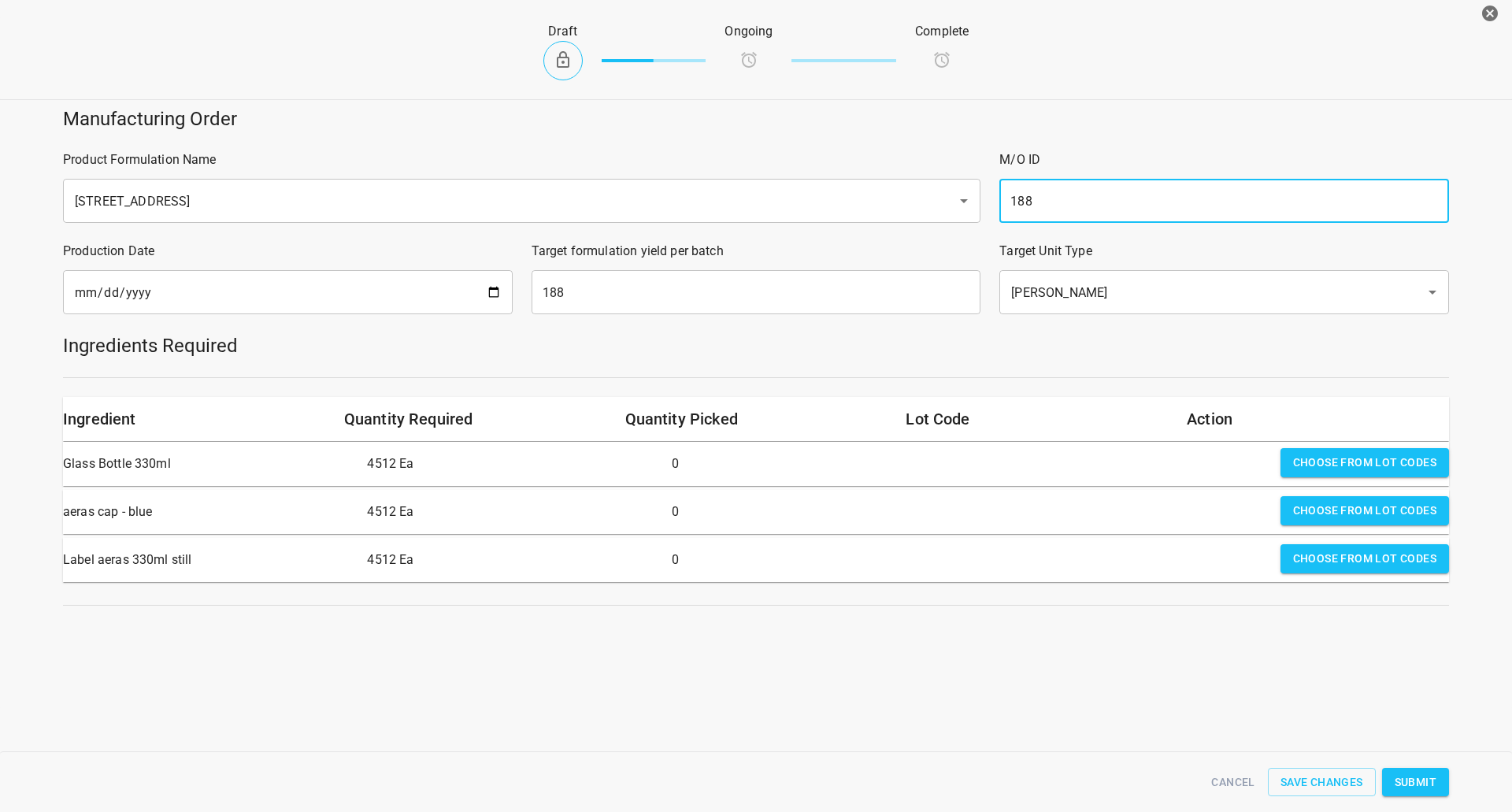
drag, startPoint x: 1092, startPoint y: 202, endPoint x: 544, endPoint y: 340, distance: 565.1
click at [706, 248] on div "Manufacturing Order Product Formulation Name 330 ST CRATE ​ M/O ID 188 ​ Produc…" at bounding box center [756, 356] width 1531 height 518
type input "25224c"
click at [501, 284] on input "[DATE]" at bounding box center [288, 292] width 450 height 44
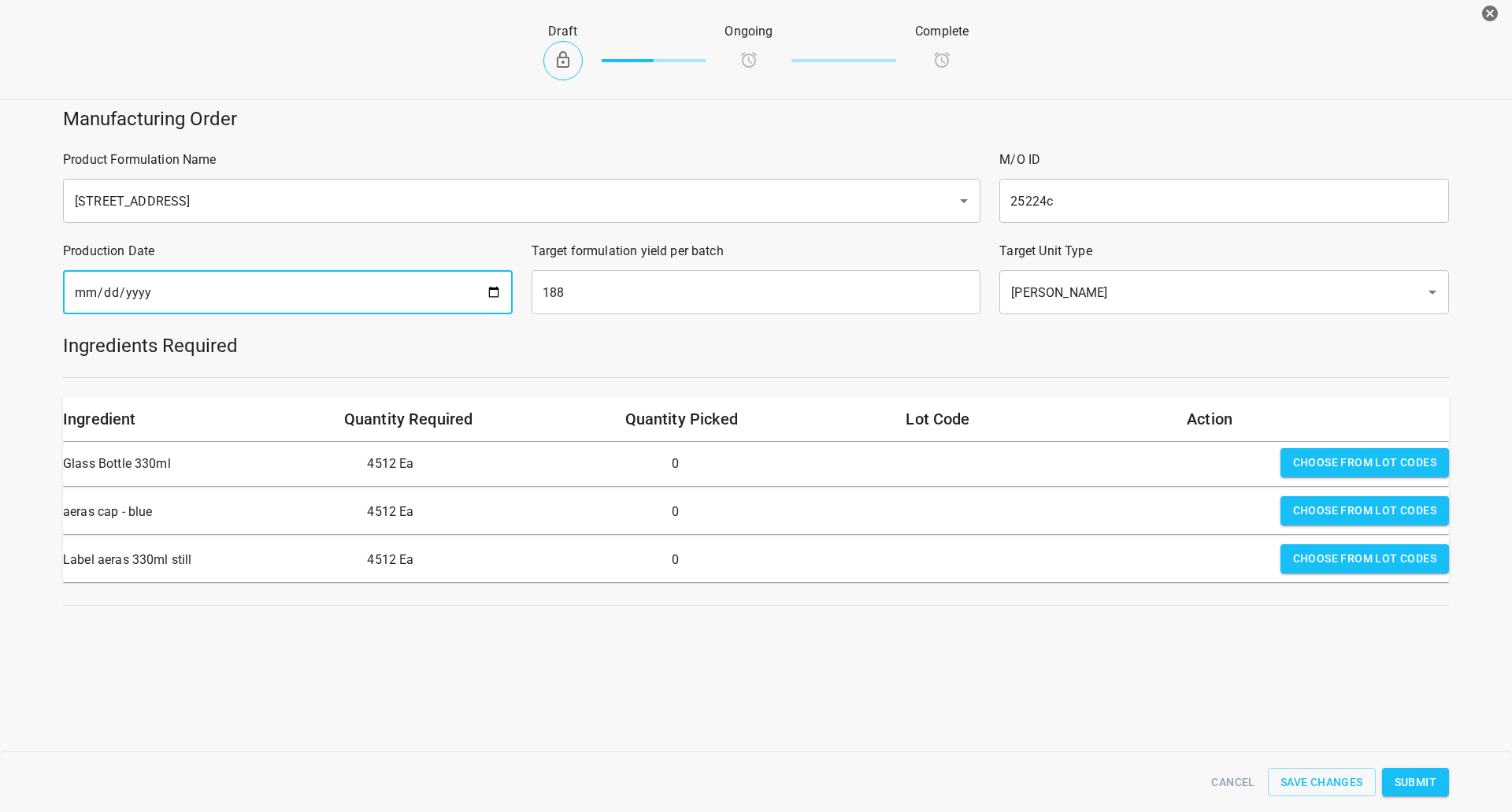
click at [491, 300] on input "[DATE]" at bounding box center [288, 292] width 450 height 44
type input "[DATE]"
click at [702, 351] on h5 "Ingredients Required" at bounding box center [756, 346] width 1386 height 25
drag, startPoint x: 1337, startPoint y: 462, endPoint x: 965, endPoint y: 472, distance: 372.1
click at [1337, 462] on span "Choose from lot codes" at bounding box center [1365, 462] width 143 height 20
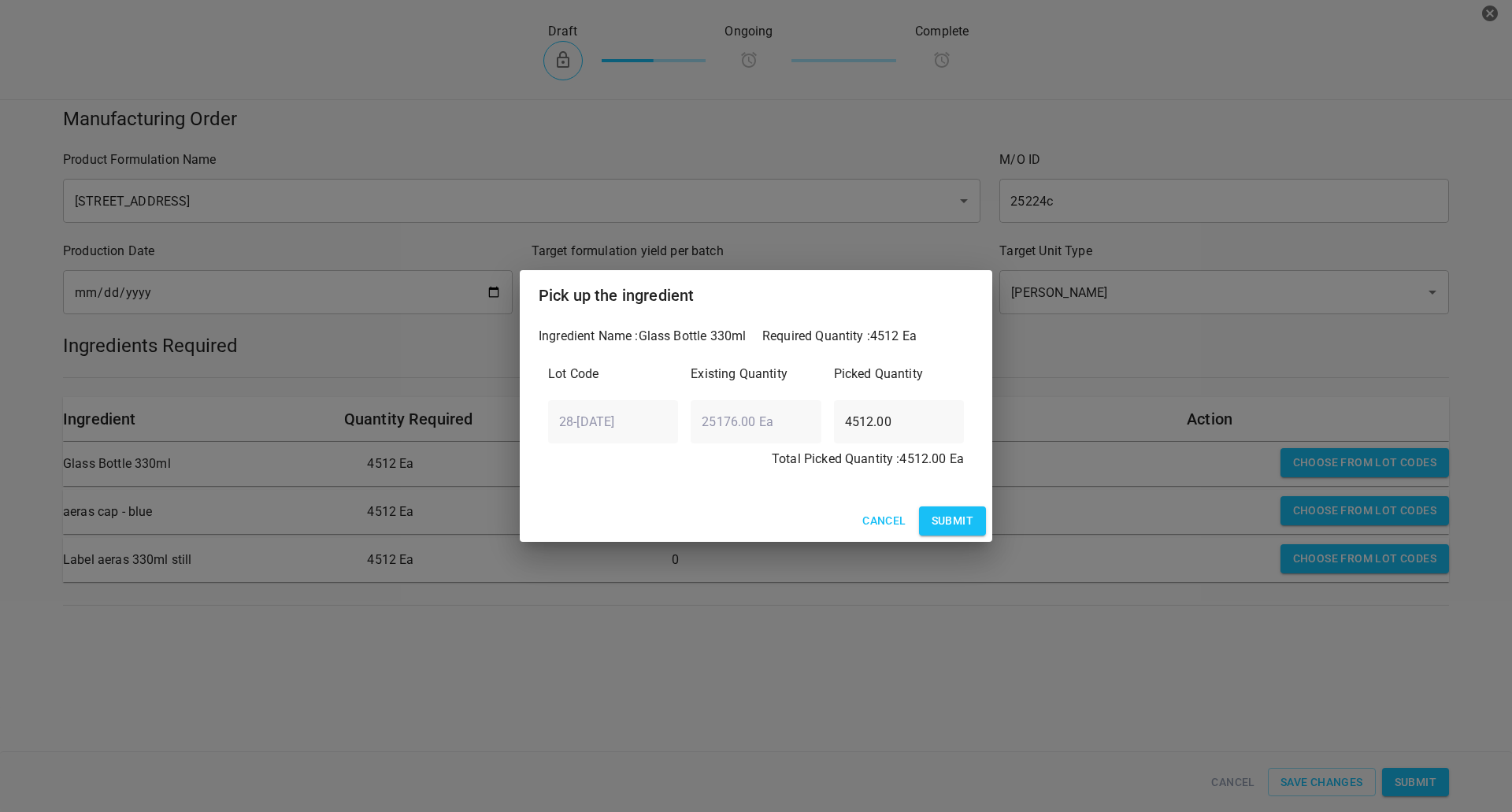
click at [971, 531] on span "Submit" at bounding box center [952, 520] width 41 height 20
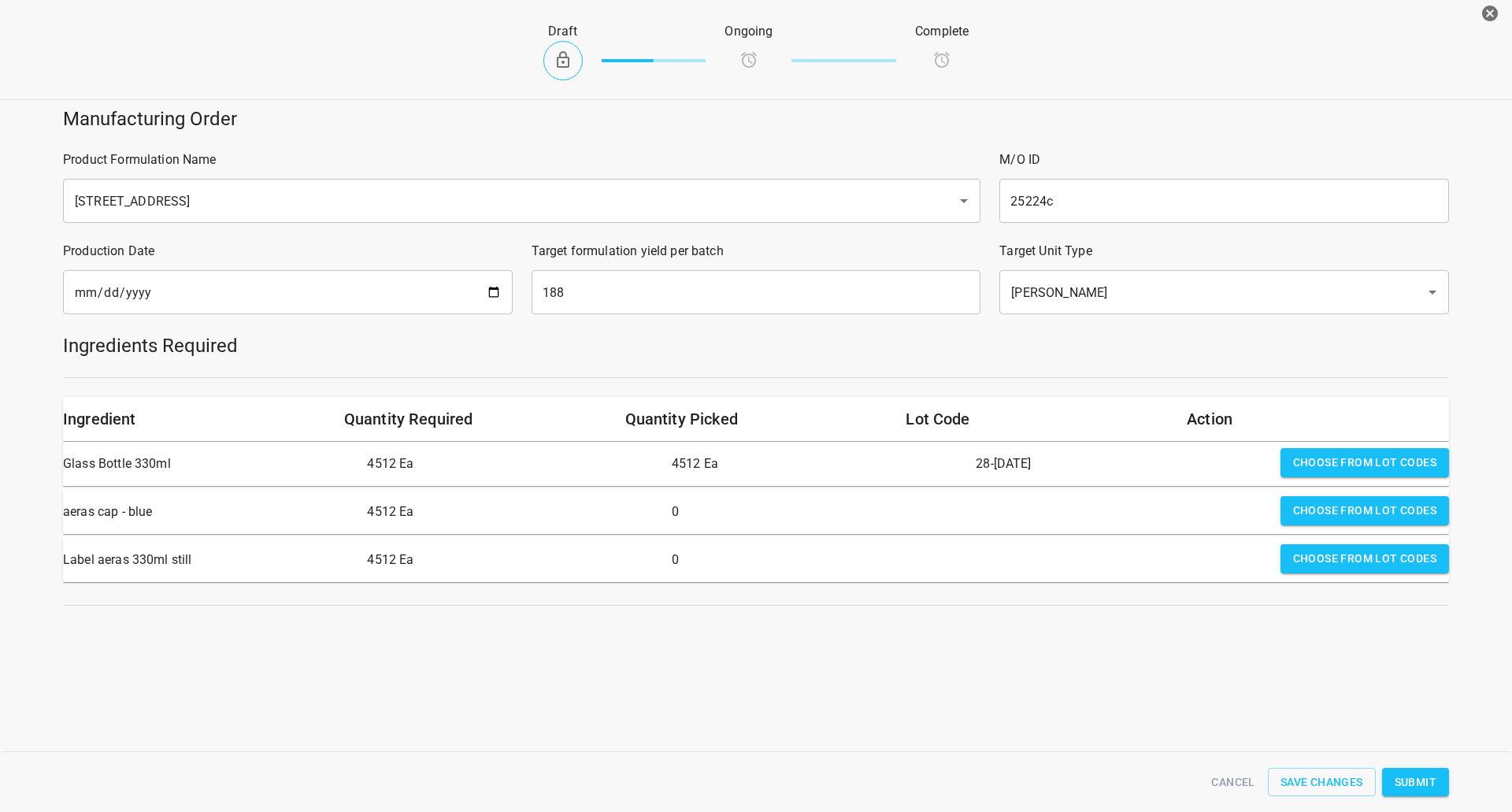
click at [1330, 512] on span "Choose from lot codes" at bounding box center [1365, 510] width 143 height 20
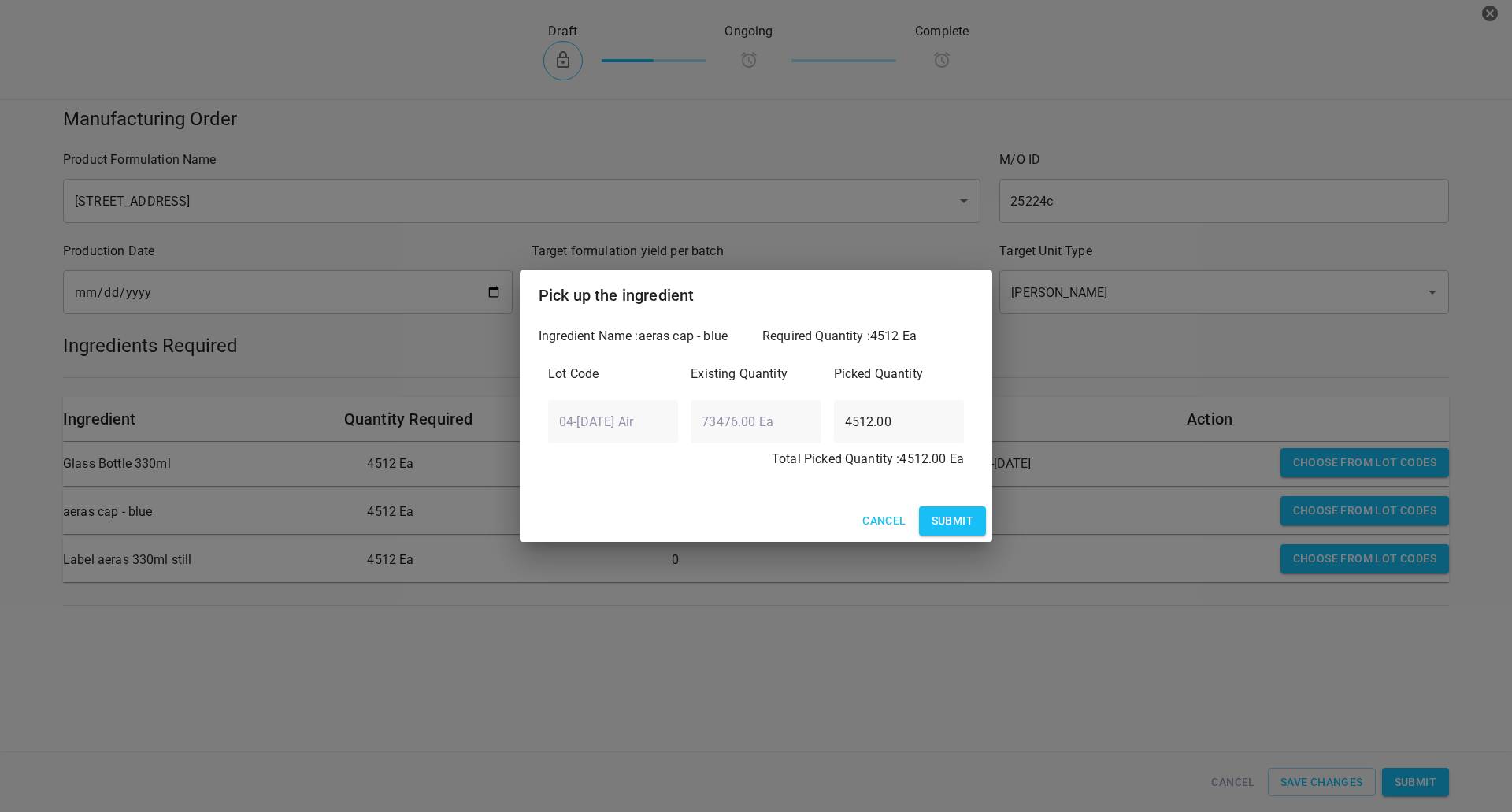
click at [952, 515] on span "Submit" at bounding box center [952, 520] width 41 height 20
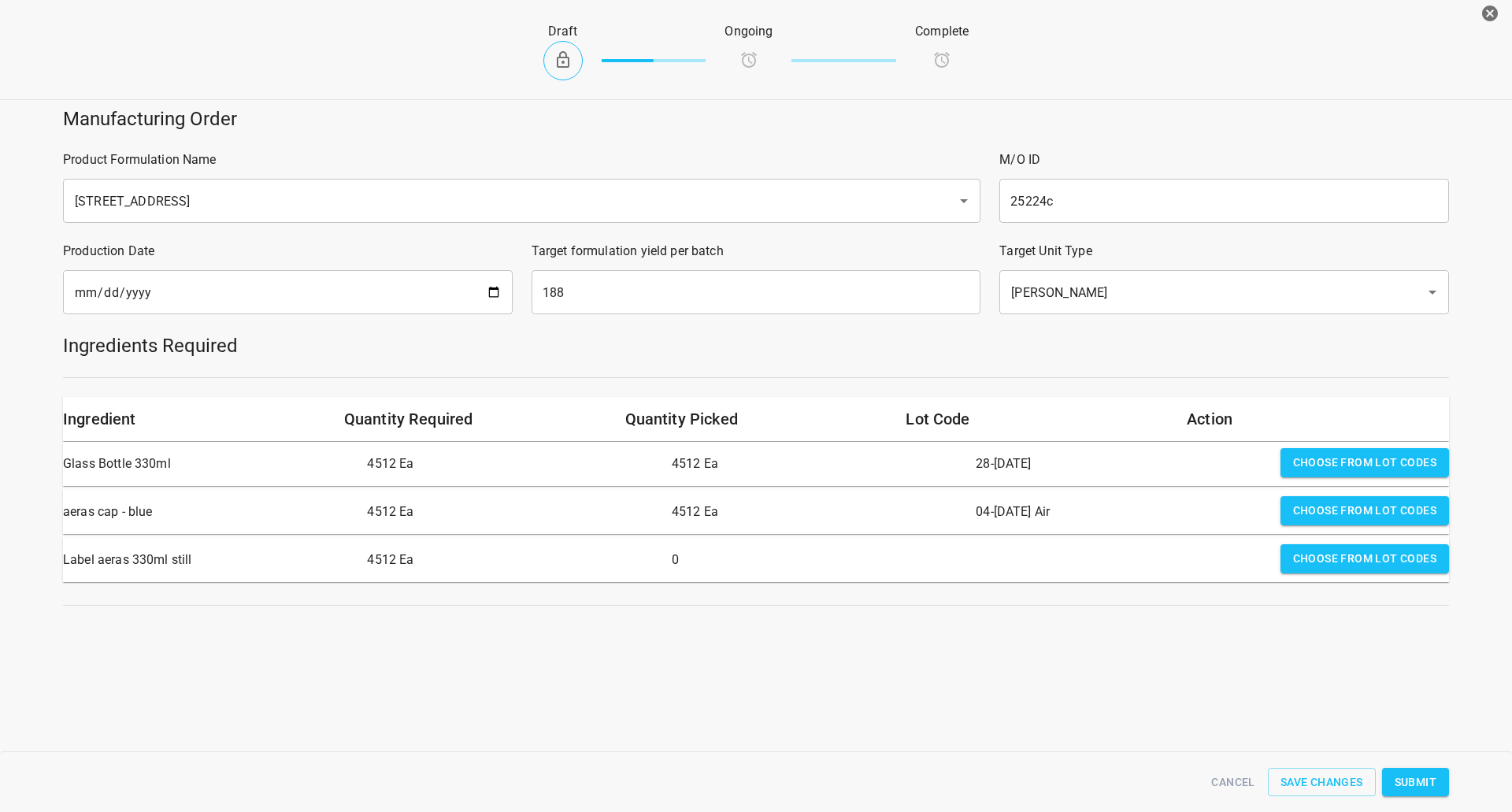
click at [1399, 567] on span "Choose from lot codes" at bounding box center [1365, 559] width 143 height 20
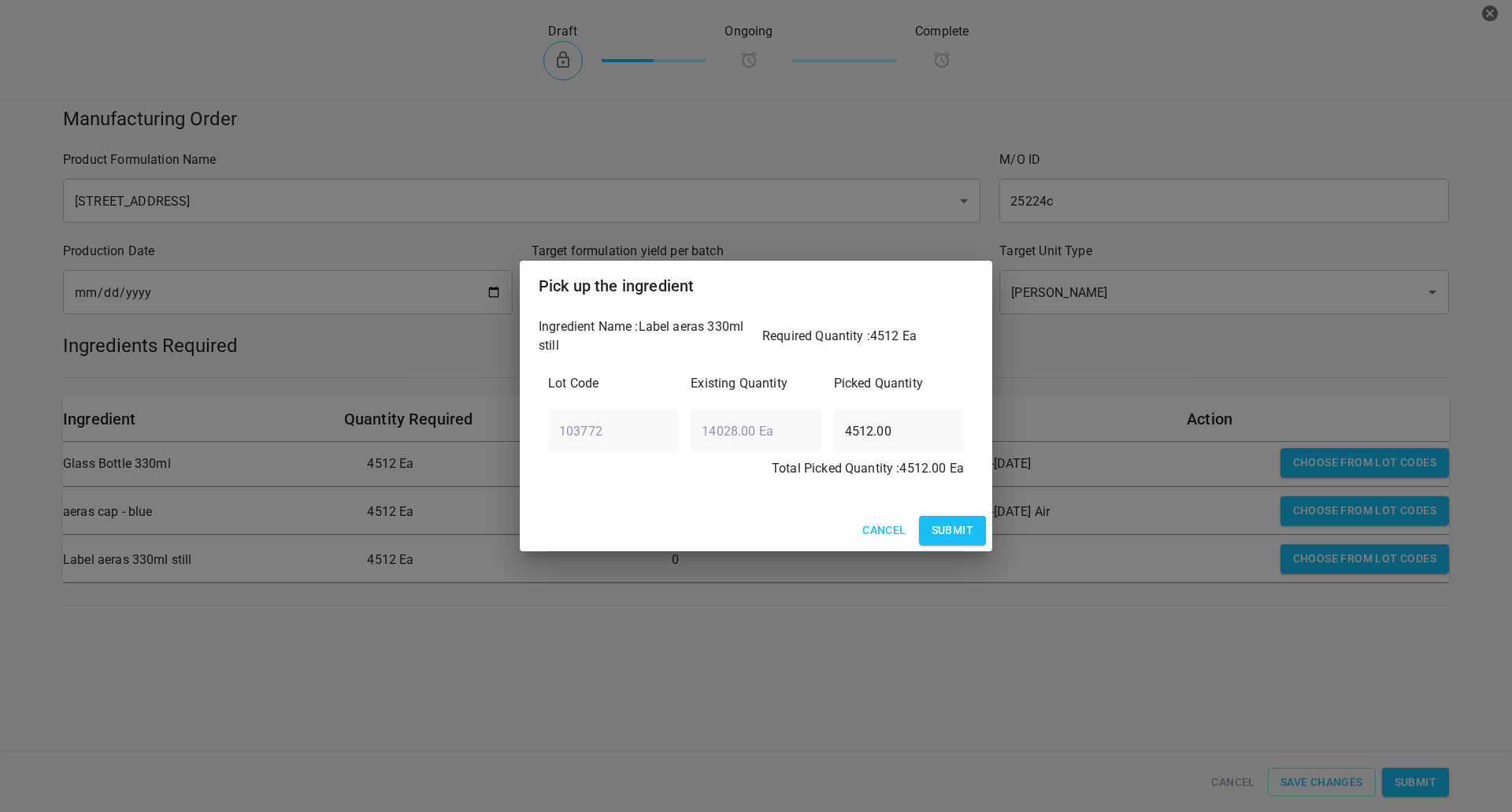
click at [964, 531] on span "Submit" at bounding box center [952, 530] width 41 height 20
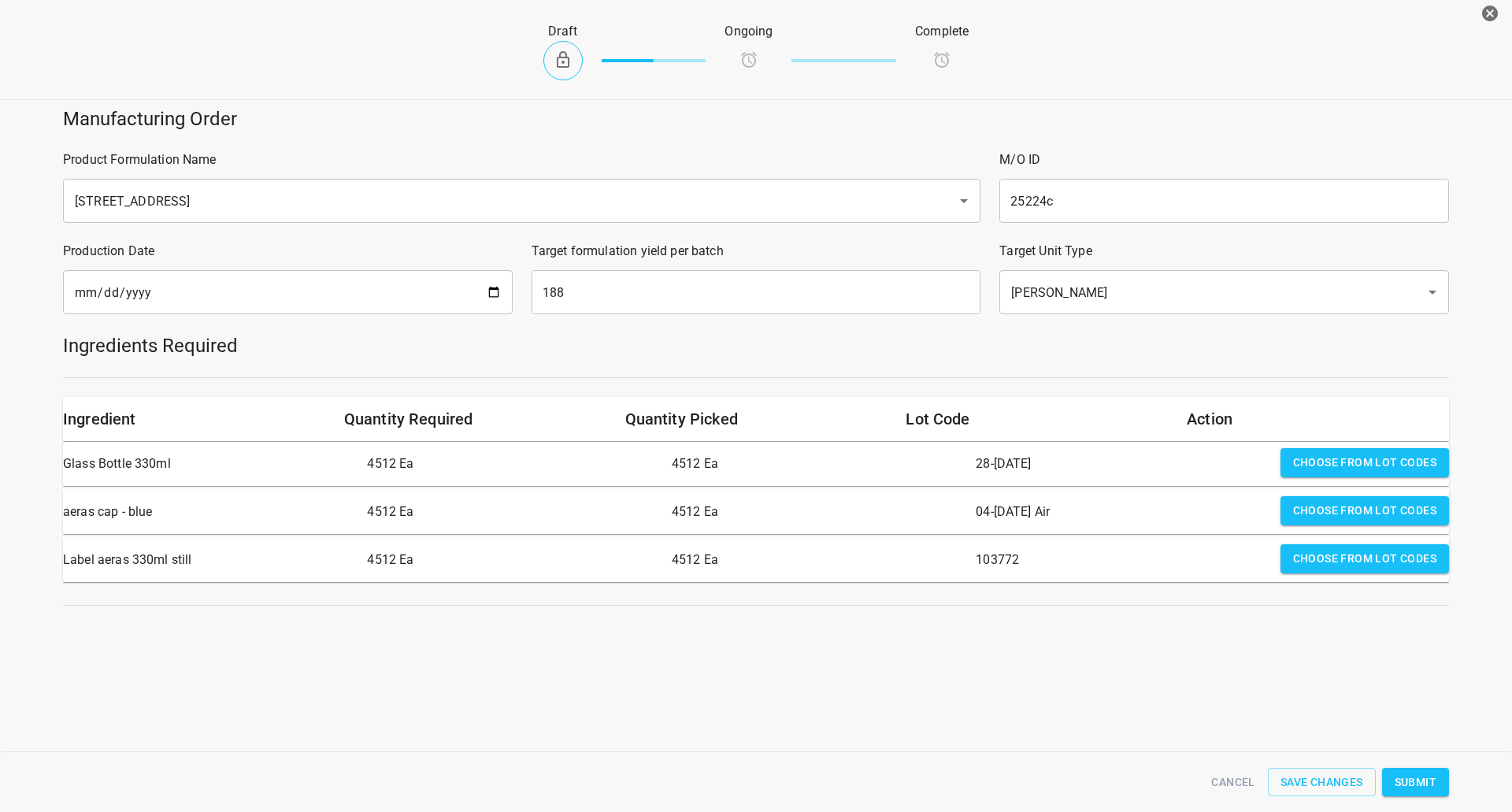
click at [989, 644] on div "Manufacturing Order Product Formulation Name 330 ST CRATE ​ M/O ID 25224c ​ Pro…" at bounding box center [756, 403] width 1512 height 613
click at [1425, 778] on span "Submit" at bounding box center [1416, 782] width 41 height 20
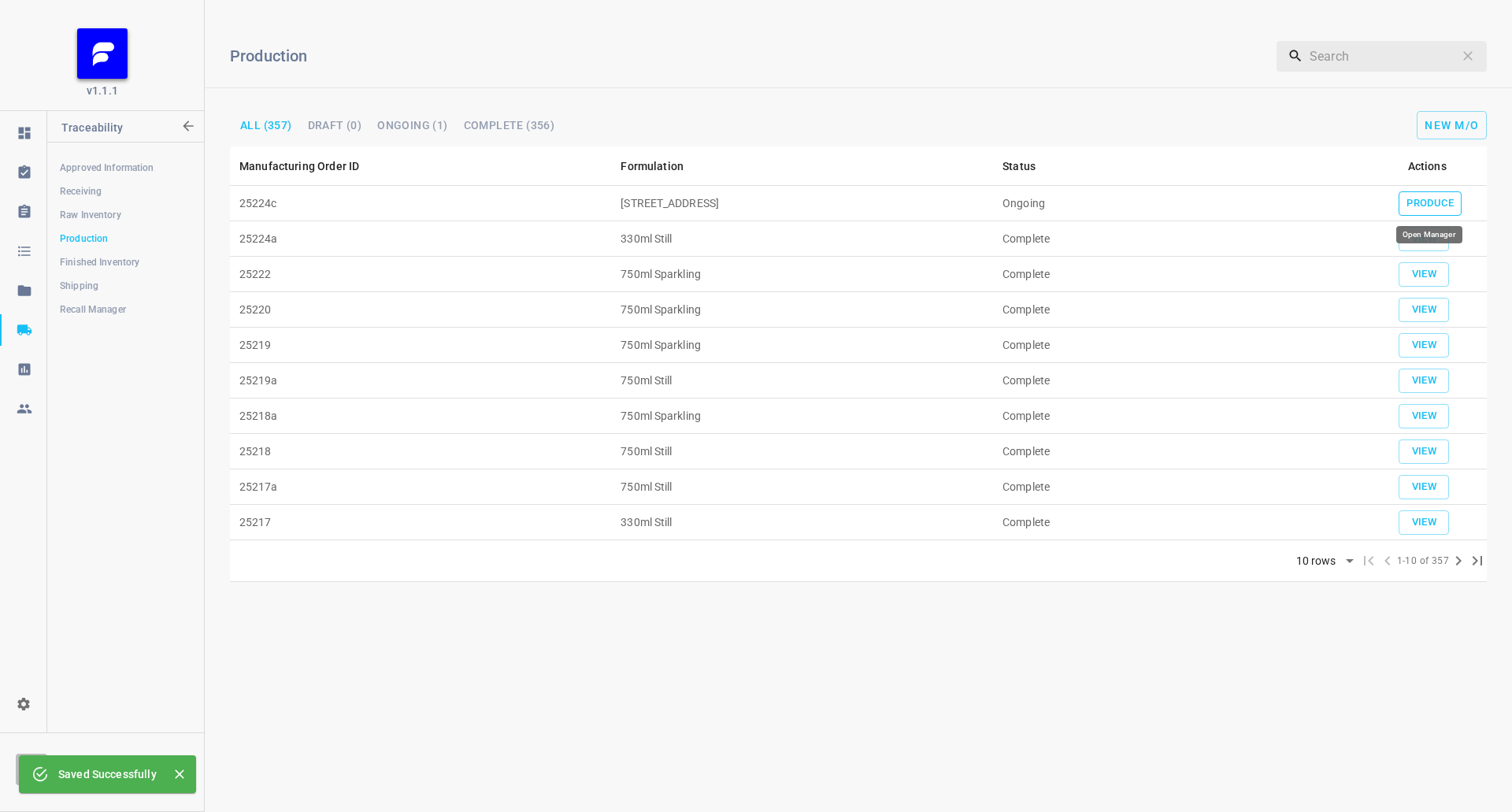
click at [1445, 203] on span "Produce" at bounding box center [1430, 203] width 47 height 18
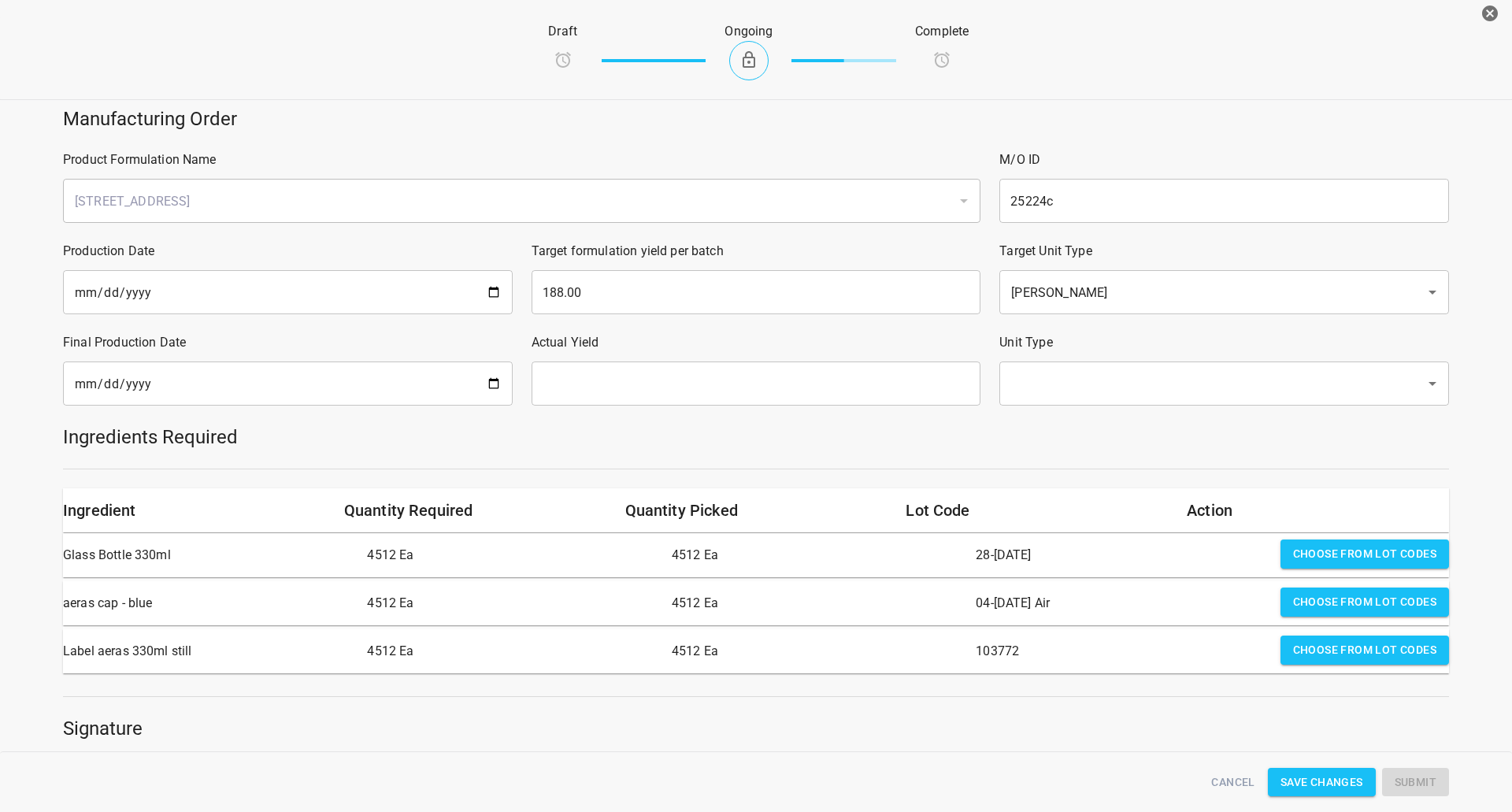
click at [418, 382] on input "date" at bounding box center [288, 383] width 450 height 44
click at [486, 379] on input "date" at bounding box center [288, 383] width 450 height 44
type input "[DATE]"
click at [783, 381] on input "text" at bounding box center [756, 383] width 450 height 44
type input "188"
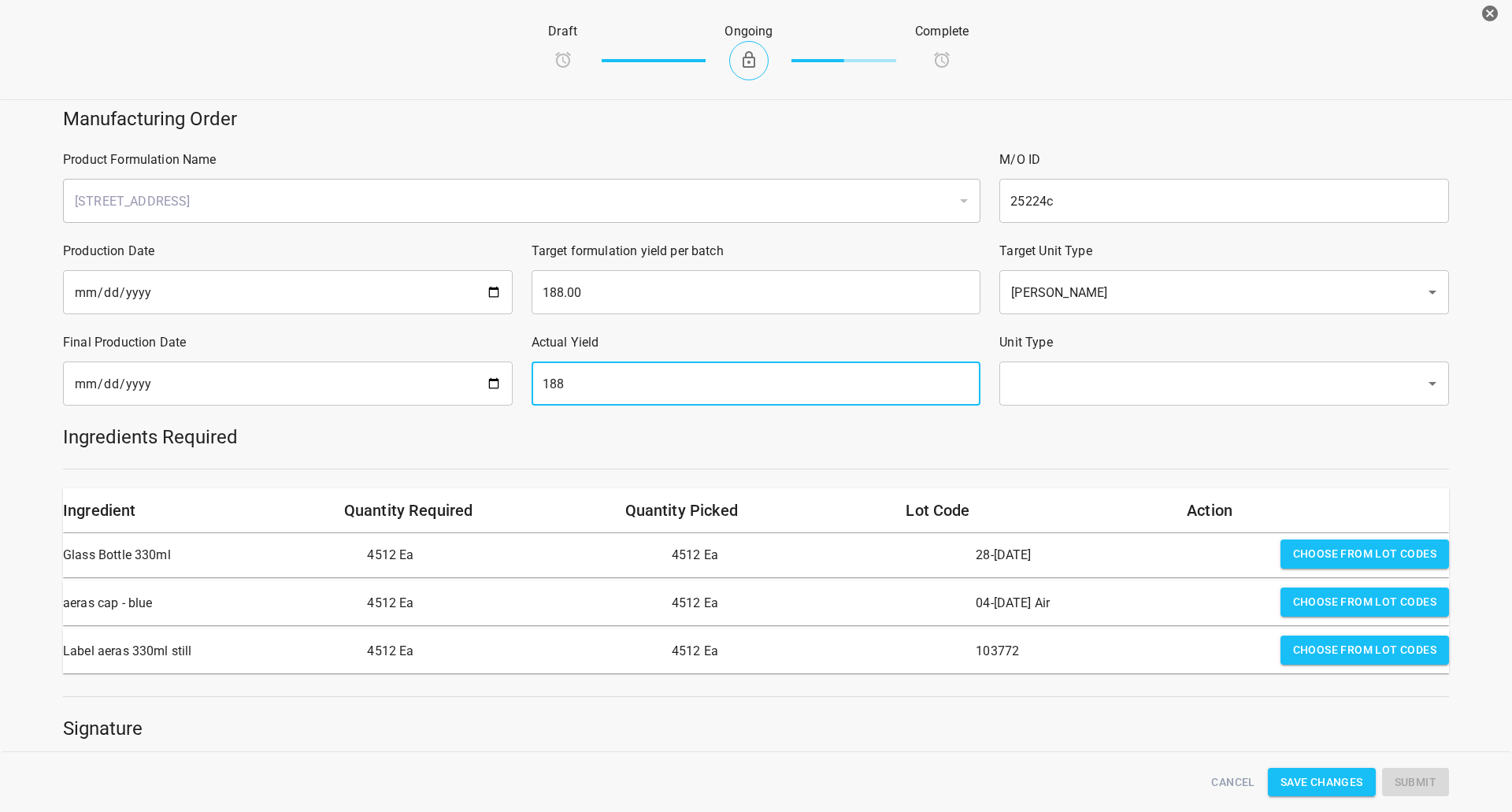
click at [1064, 396] on input "text" at bounding box center [1202, 383] width 391 height 30
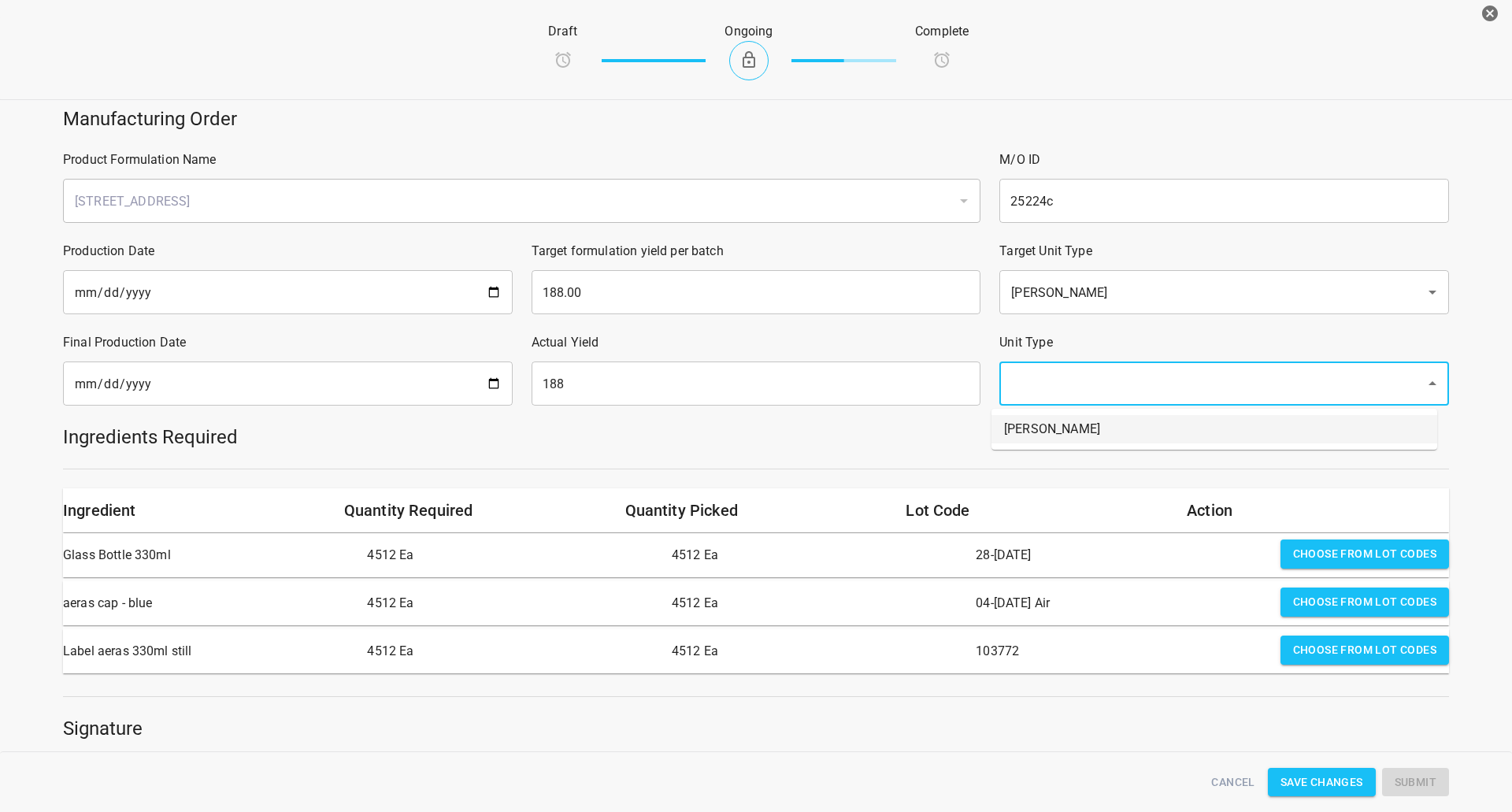
click at [1040, 421] on li "[PERSON_NAME]" at bounding box center [1214, 430] width 446 height 29
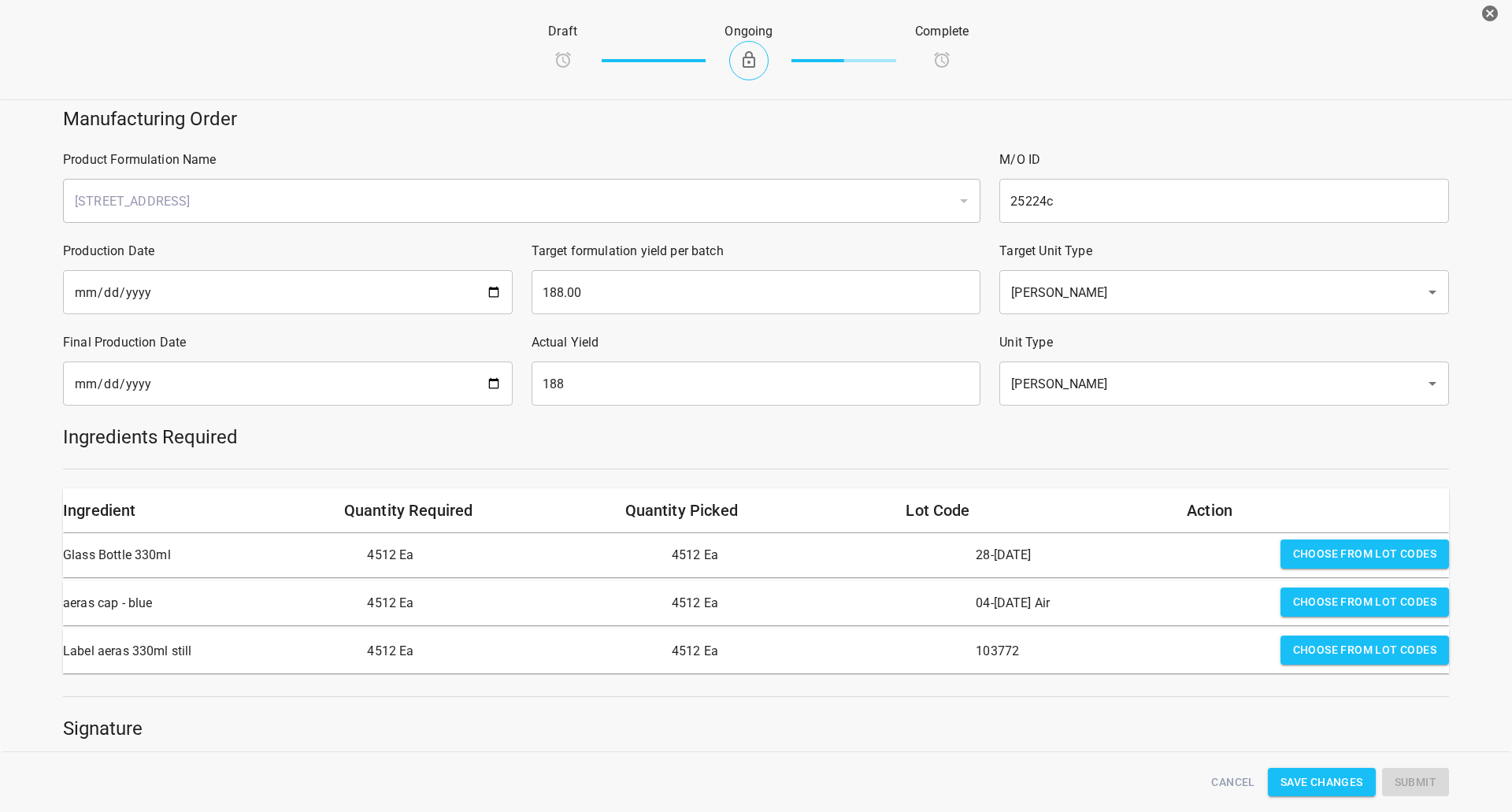
click at [958, 458] on div "Ingredients Required" at bounding box center [756, 437] width 1405 height 44
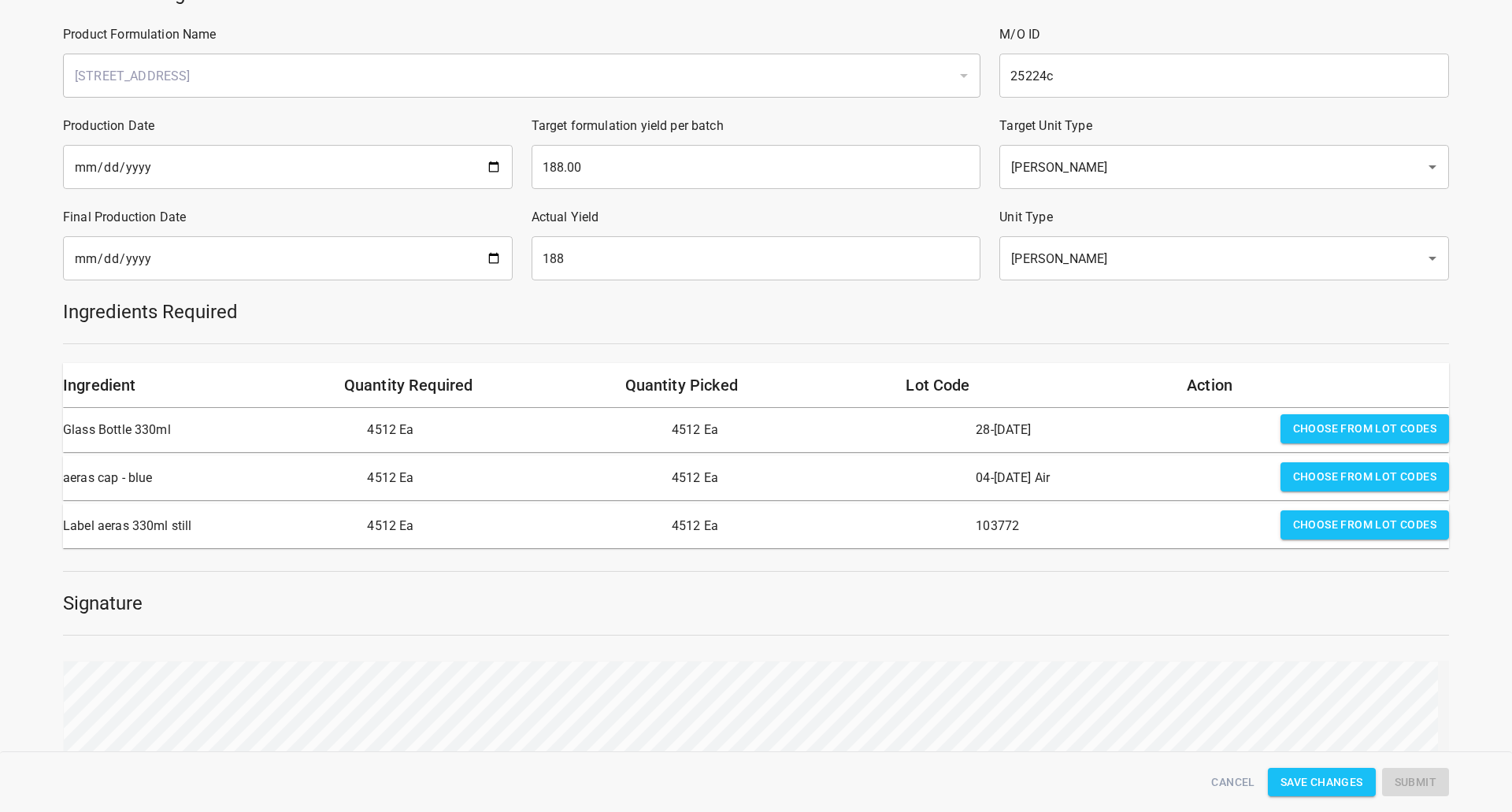
scroll to position [285, 0]
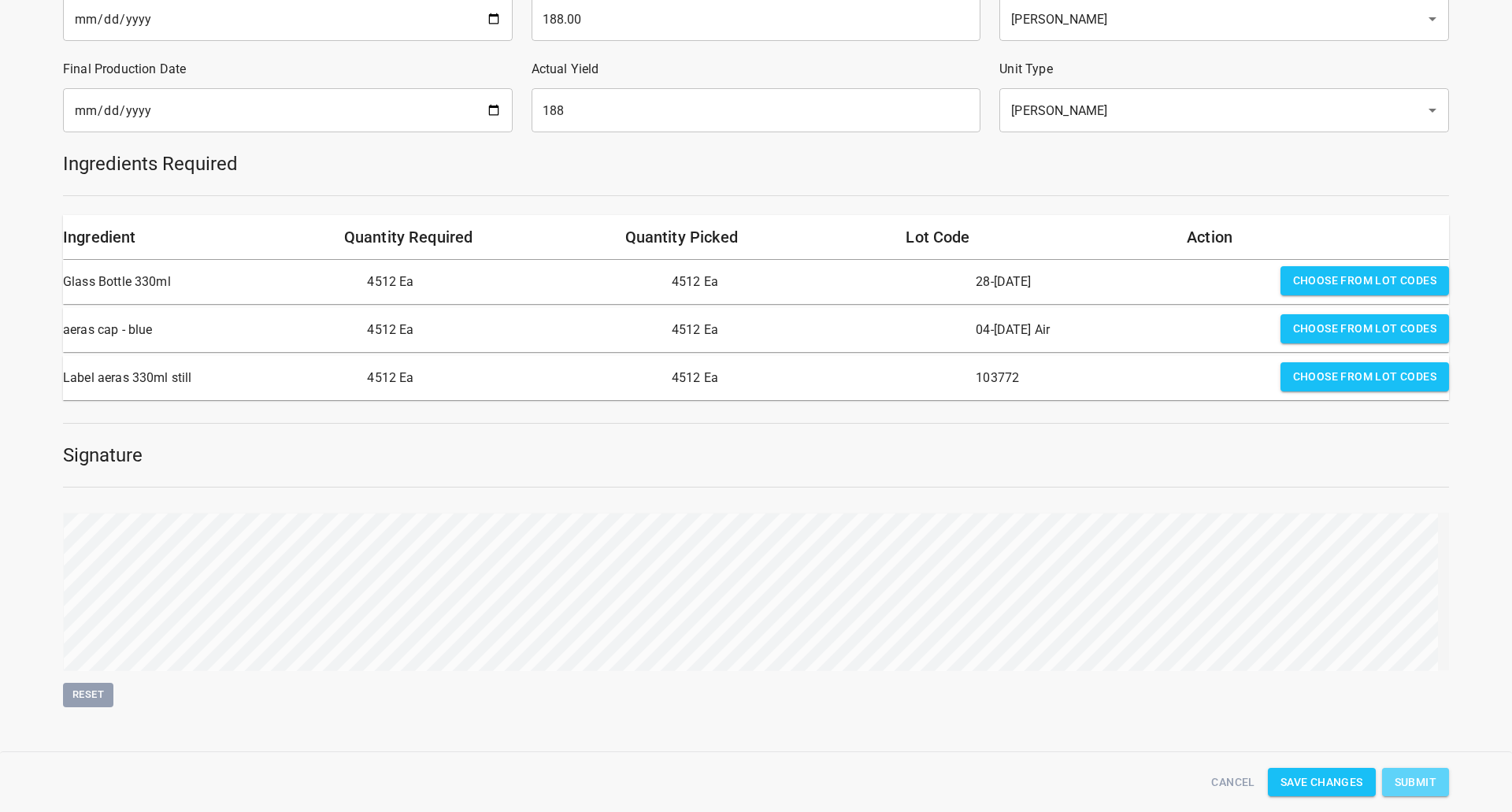
click at [1420, 787] on span "Submit" at bounding box center [1416, 782] width 41 height 20
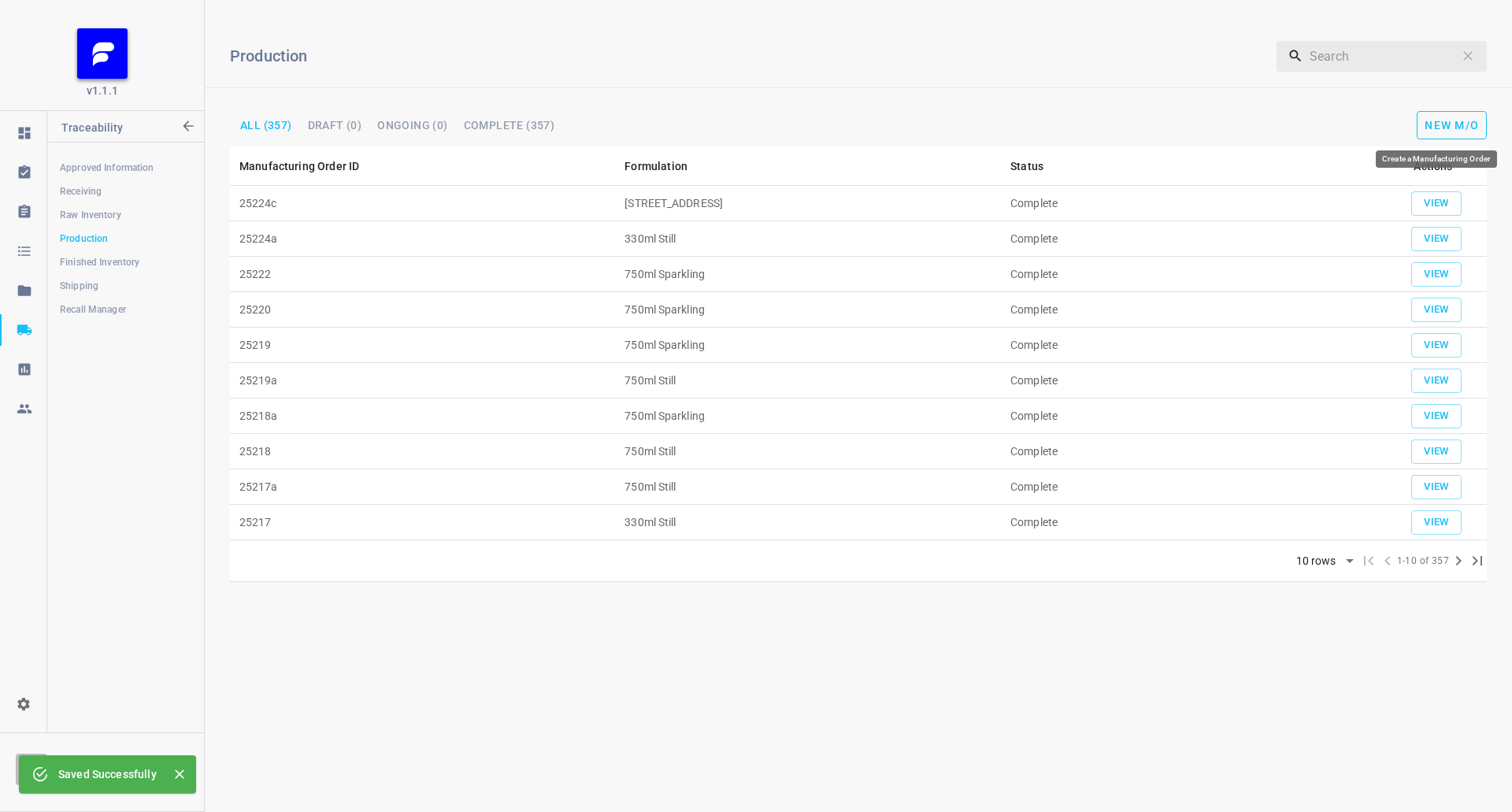
click at [1450, 126] on span "New M/O" at bounding box center [1452, 125] width 54 height 13
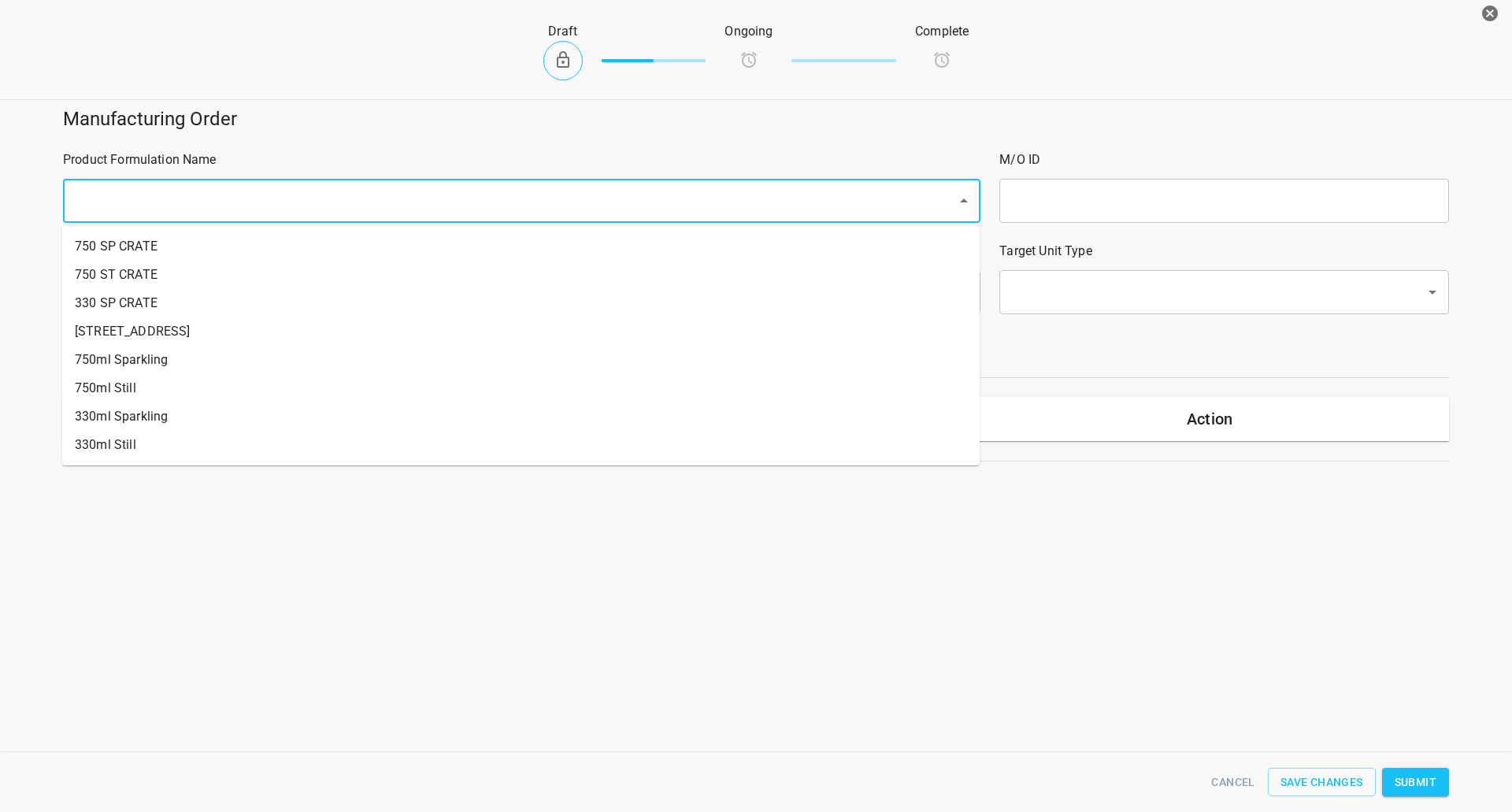
click at [234, 197] on input "text" at bounding box center [500, 201] width 859 height 30
click at [139, 385] on li "750ml Still" at bounding box center [520, 388] width 917 height 29
type input "1"
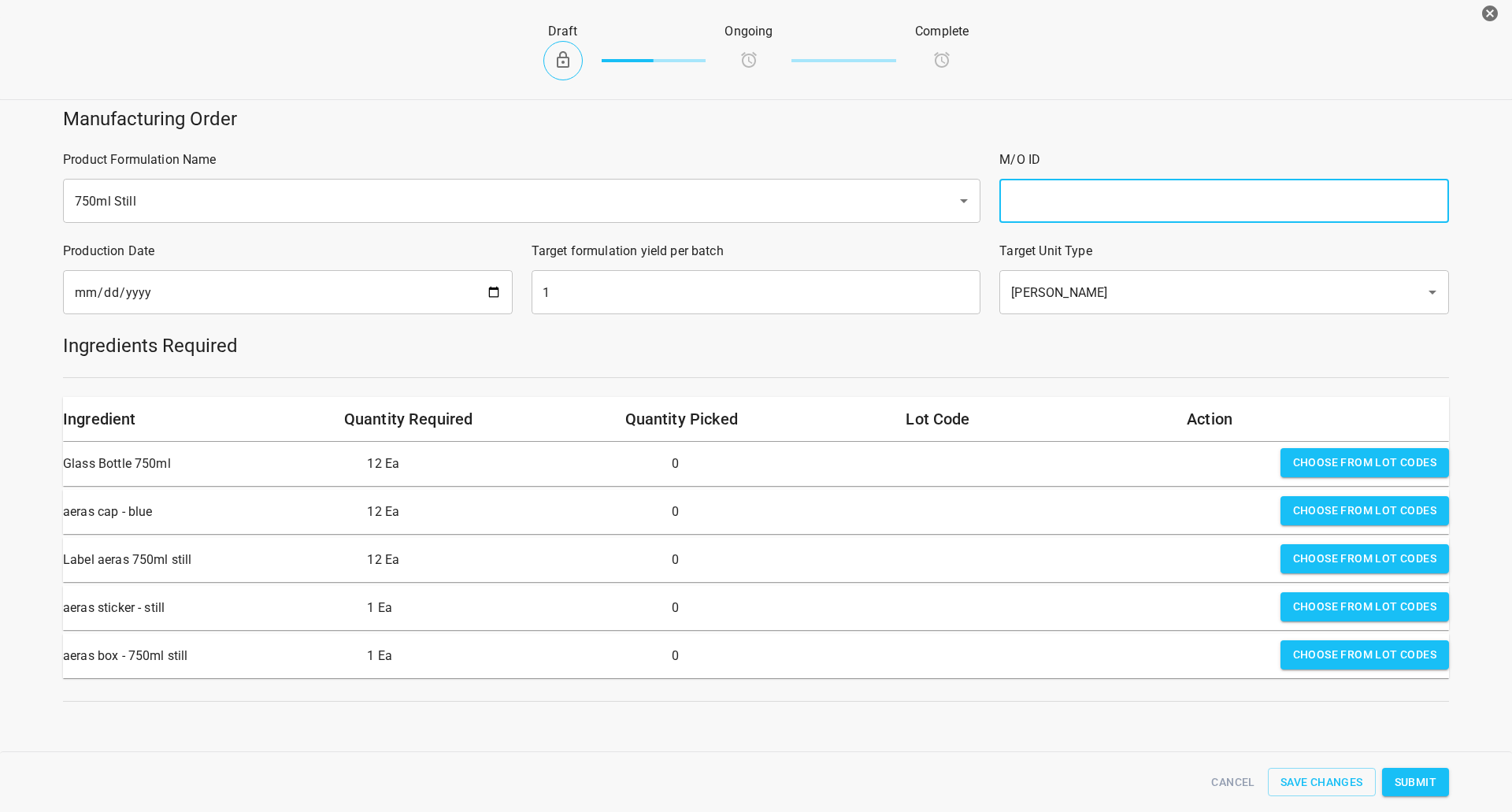
drag, startPoint x: 1098, startPoint y: 182, endPoint x: 1100, endPoint y: 171, distance: 11.2
click at [1101, 179] on input "text" at bounding box center [1224, 200] width 450 height 44
type input "25224b"
click at [631, 312] on input "1" at bounding box center [756, 292] width 450 height 44
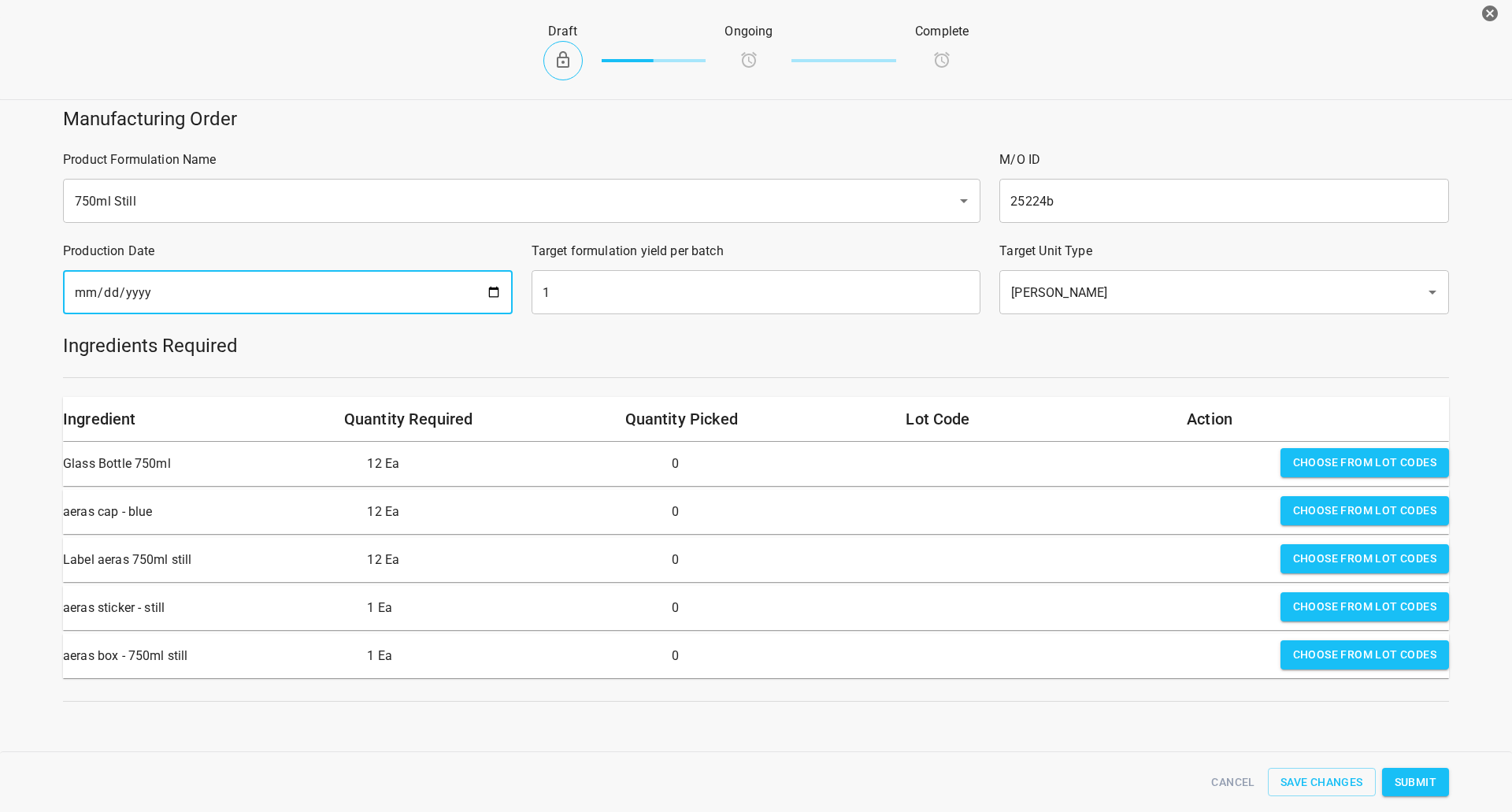
click at [488, 293] on input "[DATE]" at bounding box center [288, 292] width 450 height 44
type input "[DATE]"
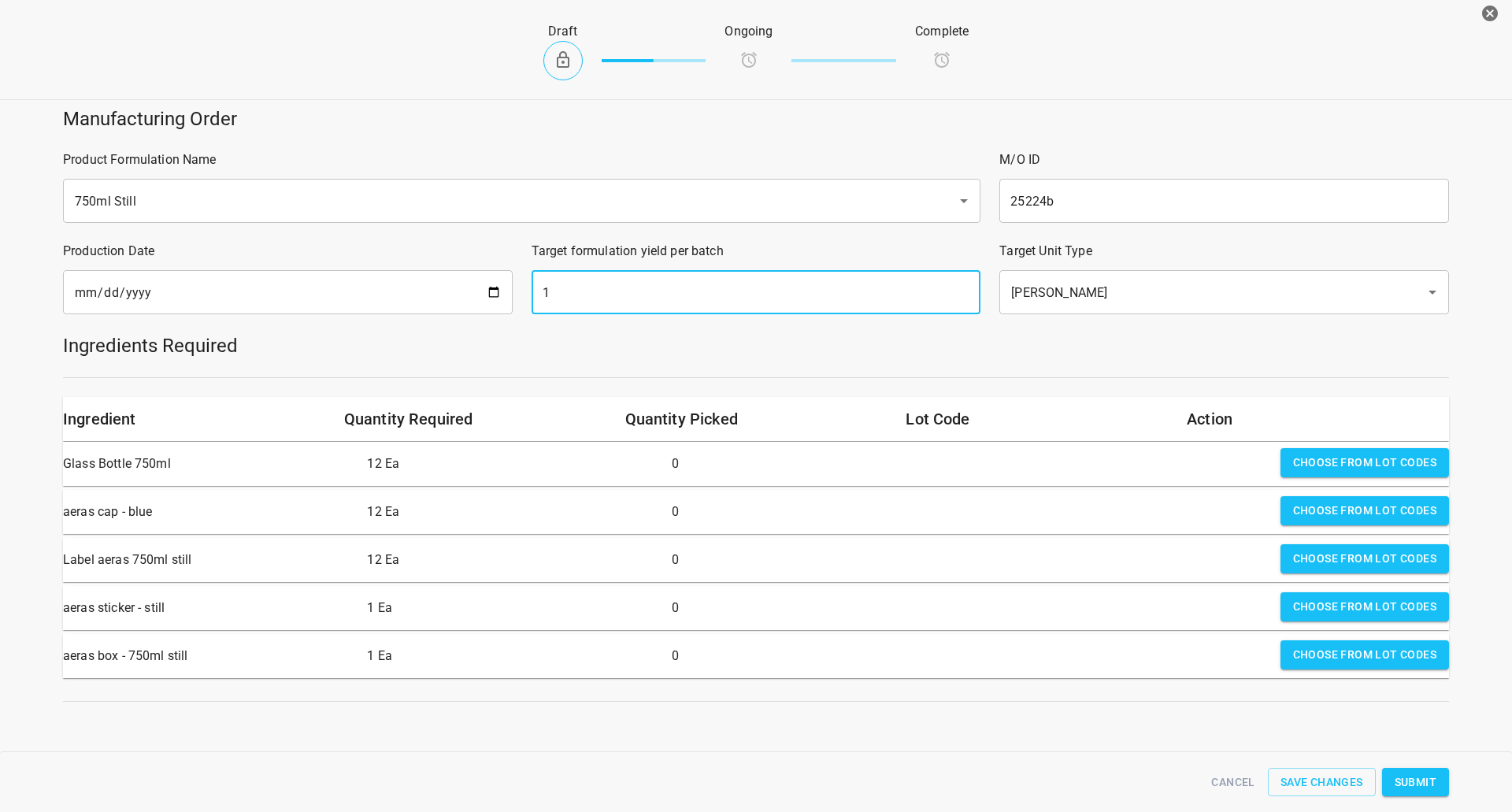
drag, startPoint x: 617, startPoint y: 288, endPoint x: 261, endPoint y: 296, distance: 356.1
click at [342, 295] on div "Manufacturing Order Product Formulation Name 750ml Still ​ M/O ID 25224b ​ Prod…" at bounding box center [756, 404] width 1531 height 614
type input "320"
click at [1379, 457] on span "Choose from lot codes" at bounding box center [1365, 462] width 143 height 20
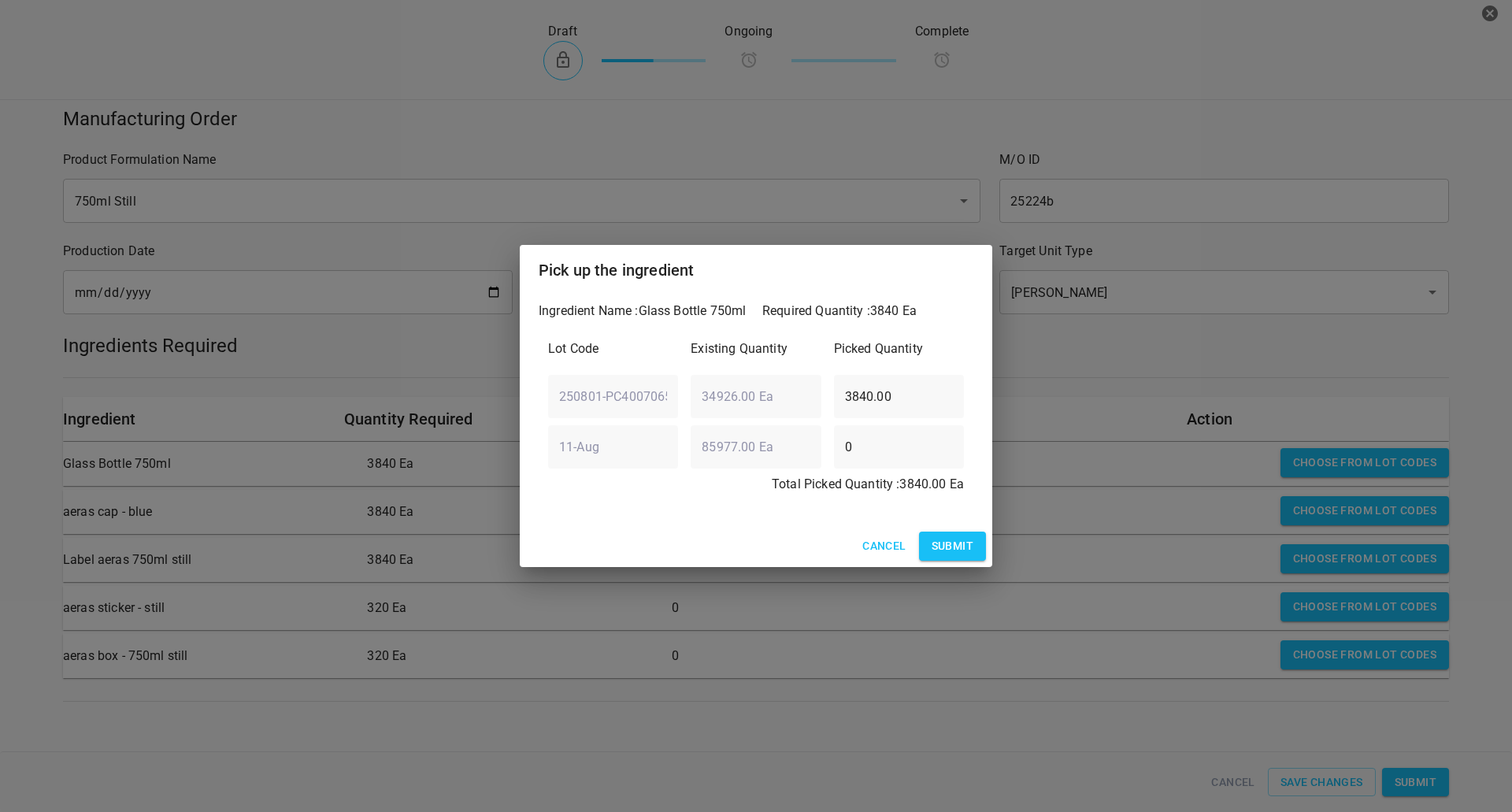
click at [931, 538] on div "Cancel Submit" at bounding box center [756, 546] width 473 height 41
click at [963, 556] on span "Submit" at bounding box center [952, 546] width 41 height 20
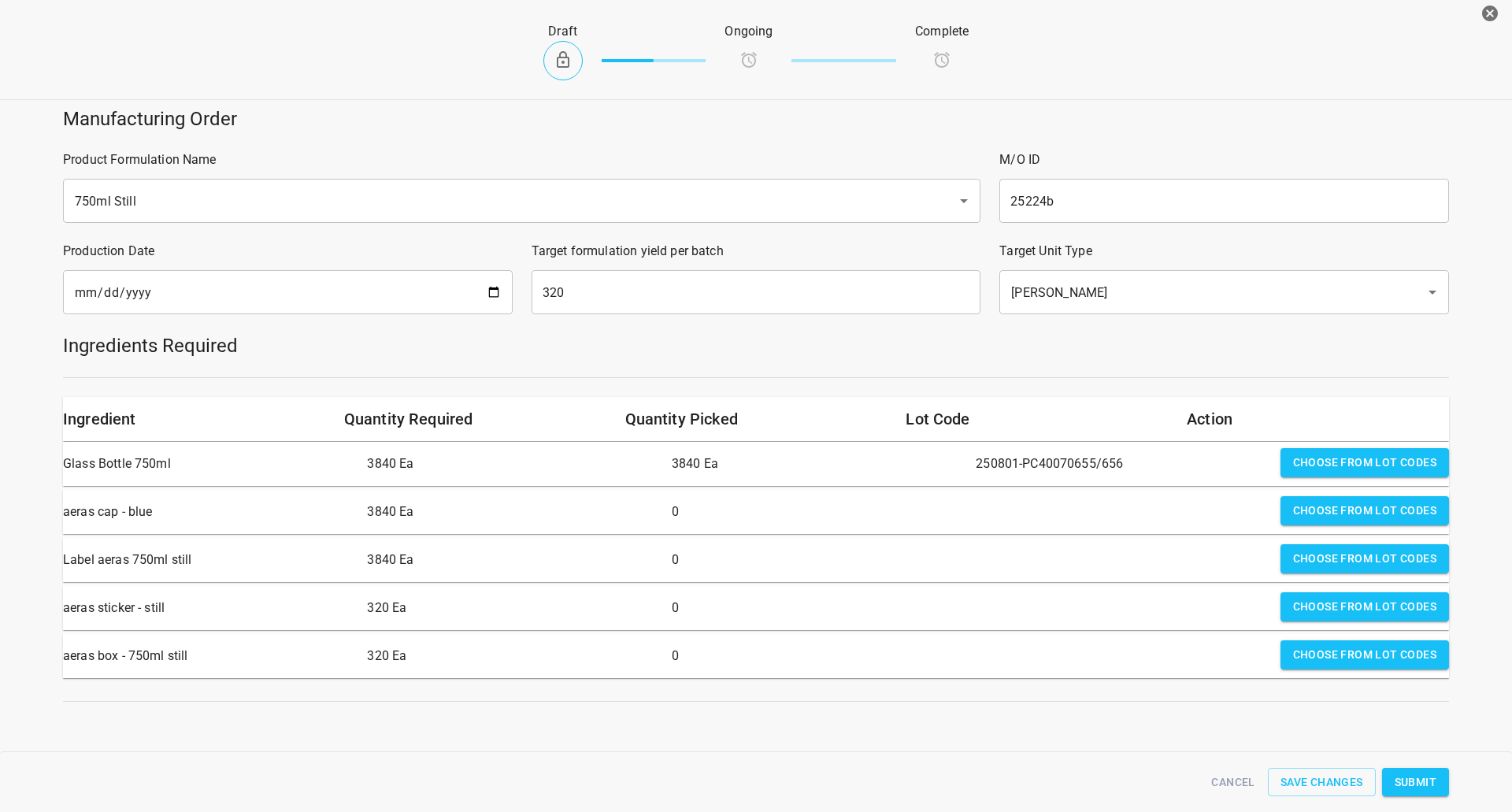
click at [1327, 520] on span "Choose from lot codes" at bounding box center [1365, 510] width 143 height 20
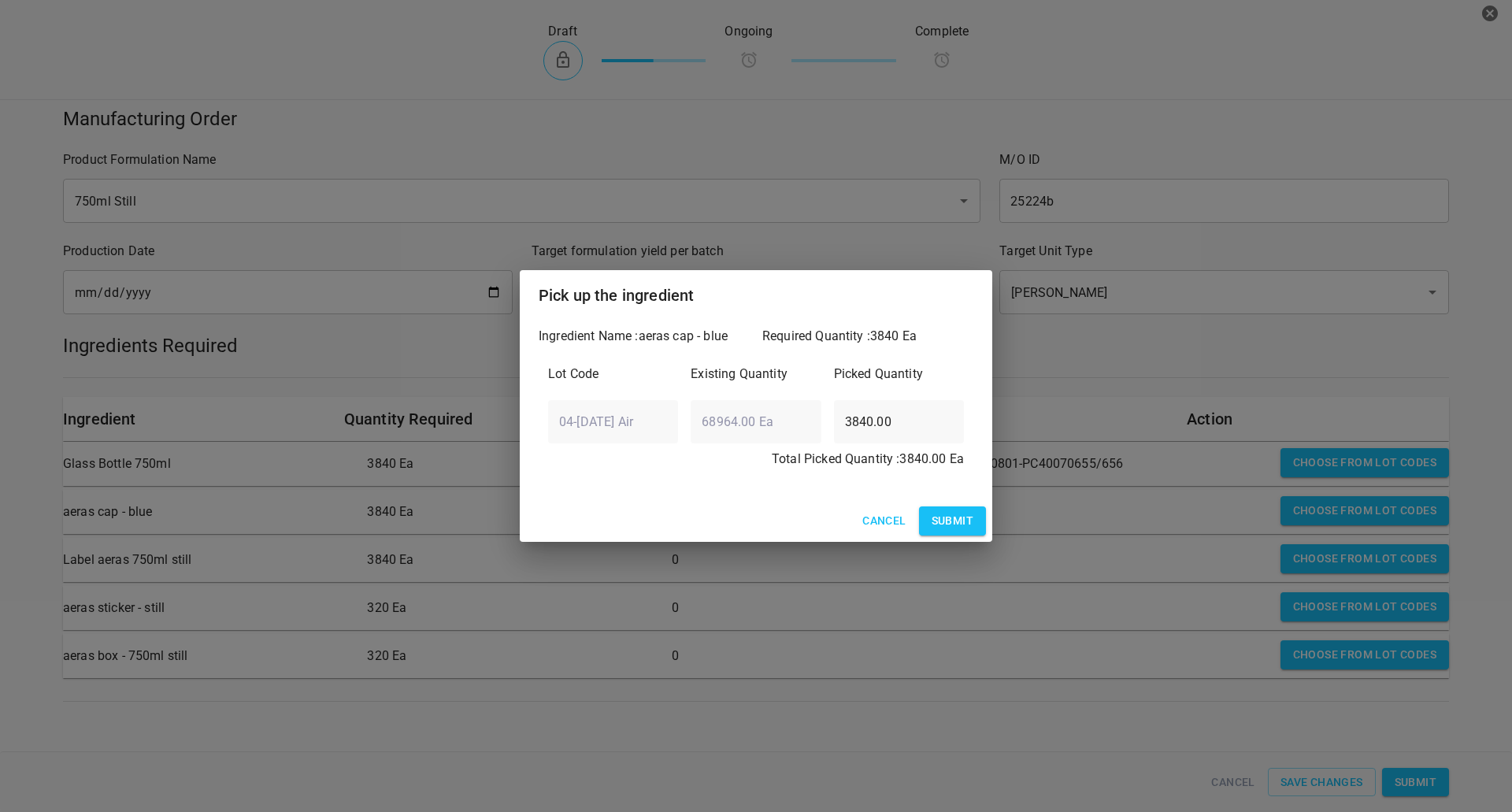
click at [966, 520] on span "Submit" at bounding box center [952, 520] width 41 height 20
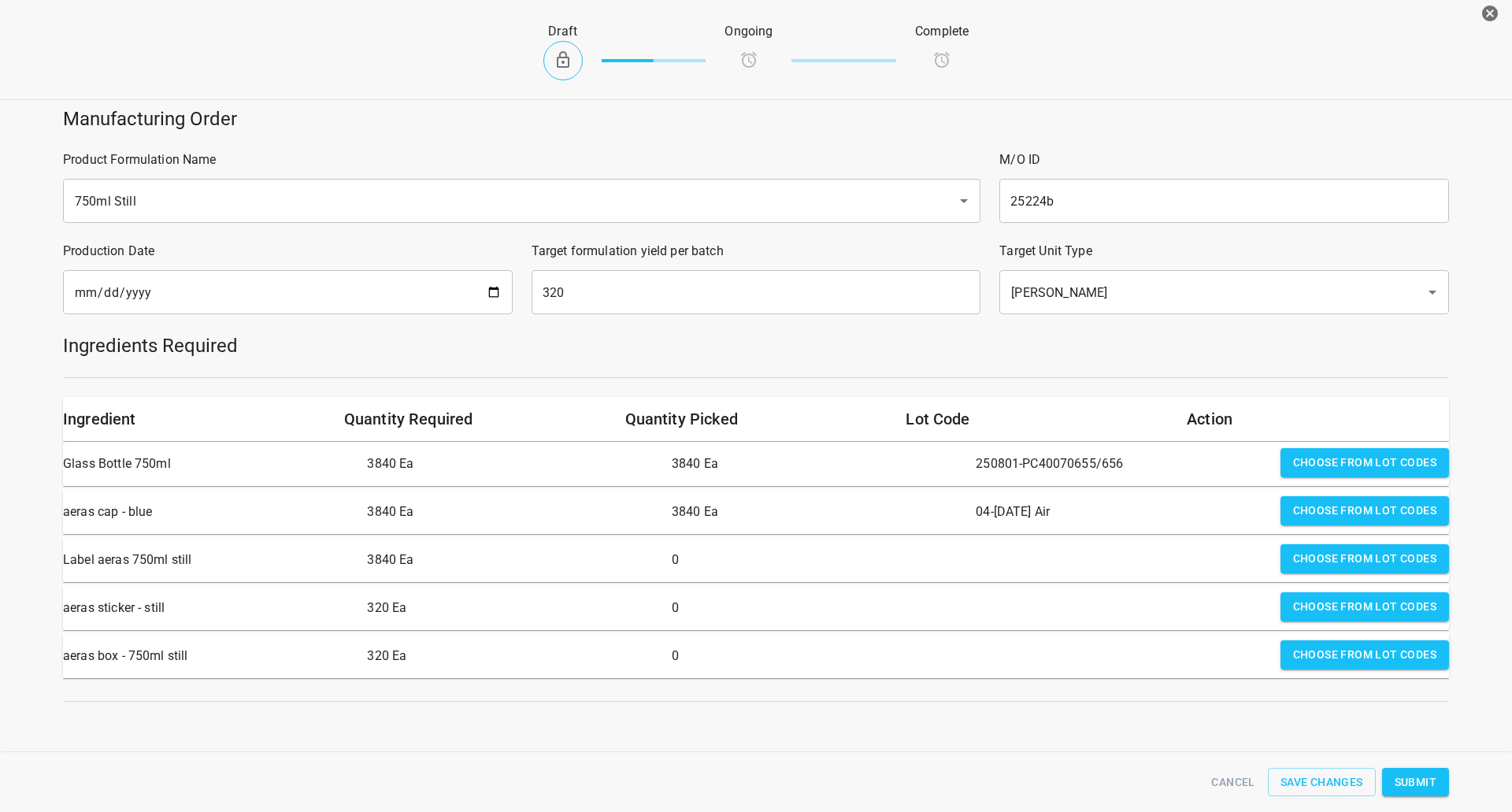
click at [1367, 557] on span "Choose from lot codes" at bounding box center [1365, 559] width 143 height 20
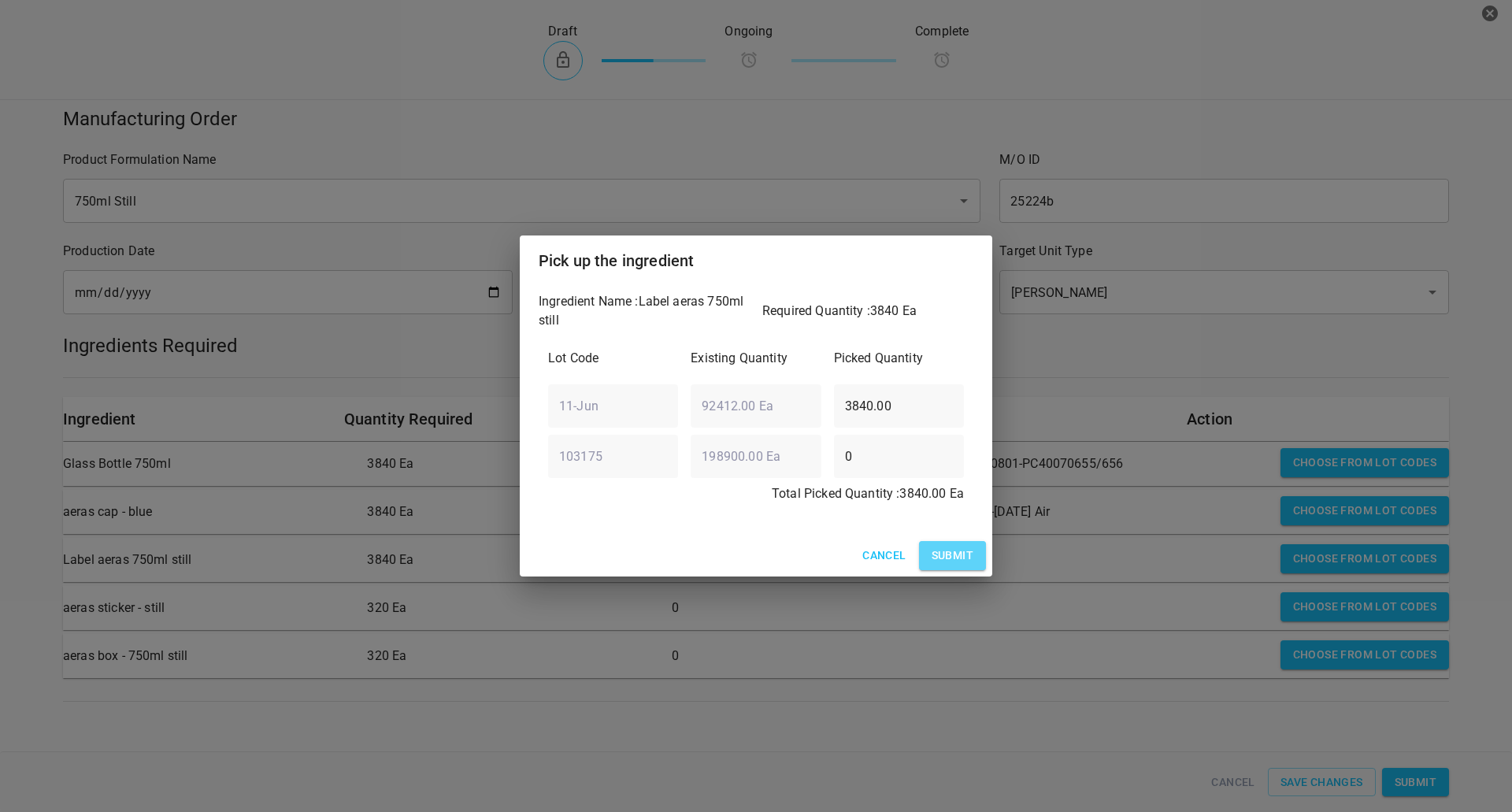
drag, startPoint x: 960, startPoint y: 547, endPoint x: 1247, endPoint y: 594, distance: 290.8
click at [960, 546] on span "Submit" at bounding box center [952, 555] width 41 height 20
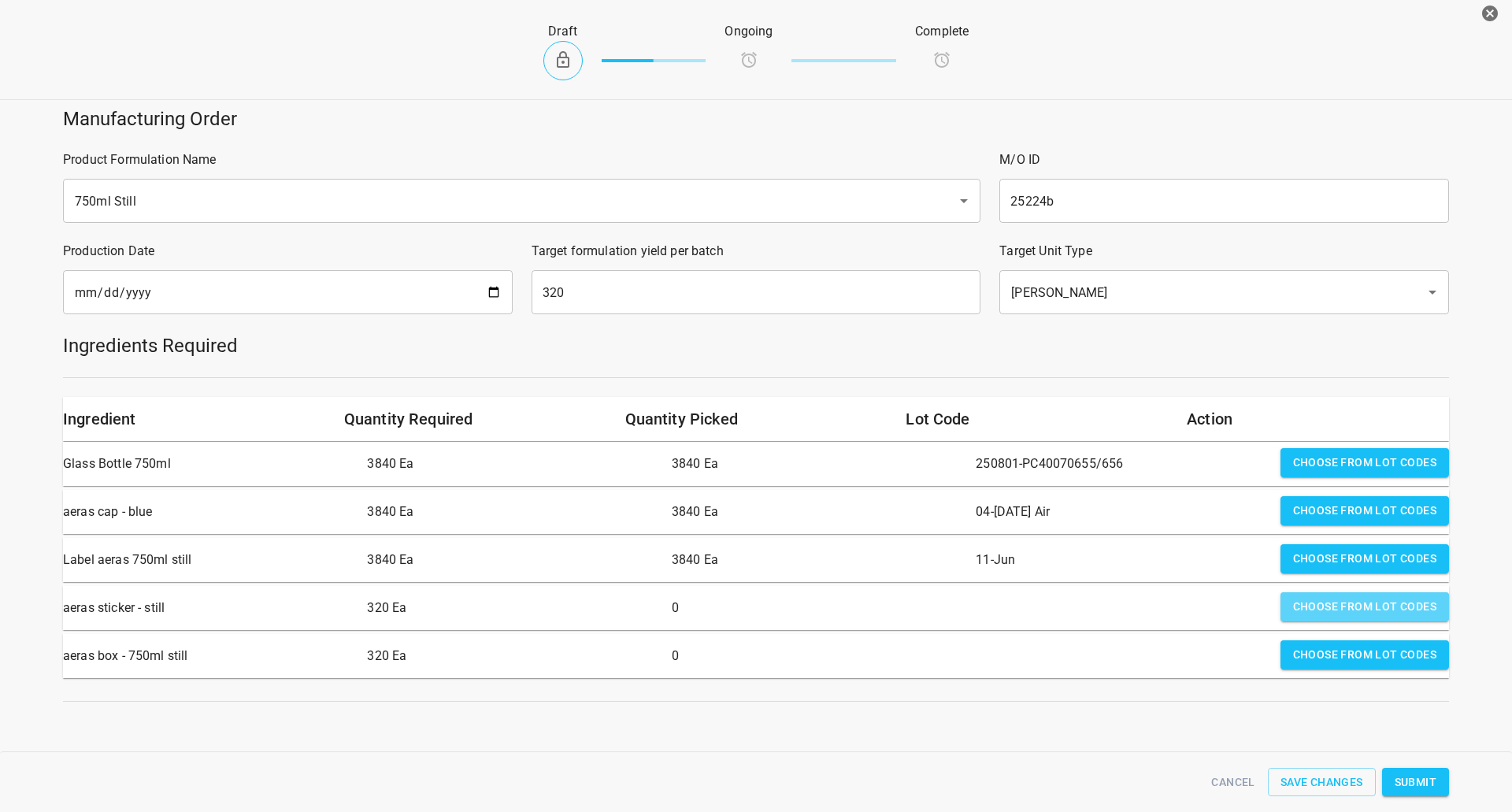
click at [1340, 602] on span "Choose from lot codes" at bounding box center [1365, 606] width 143 height 20
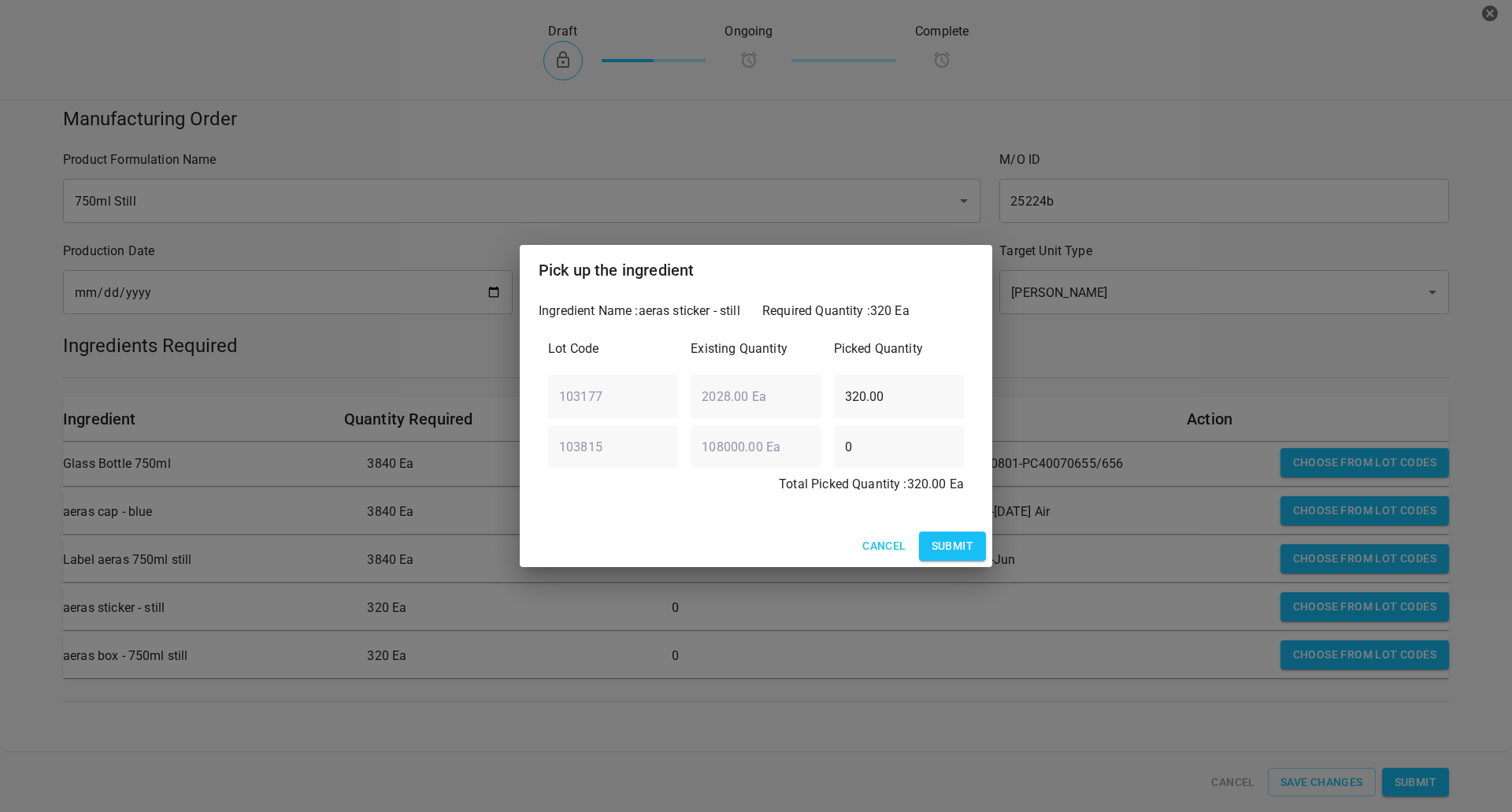
click at [959, 549] on span "Submit" at bounding box center [952, 546] width 41 height 20
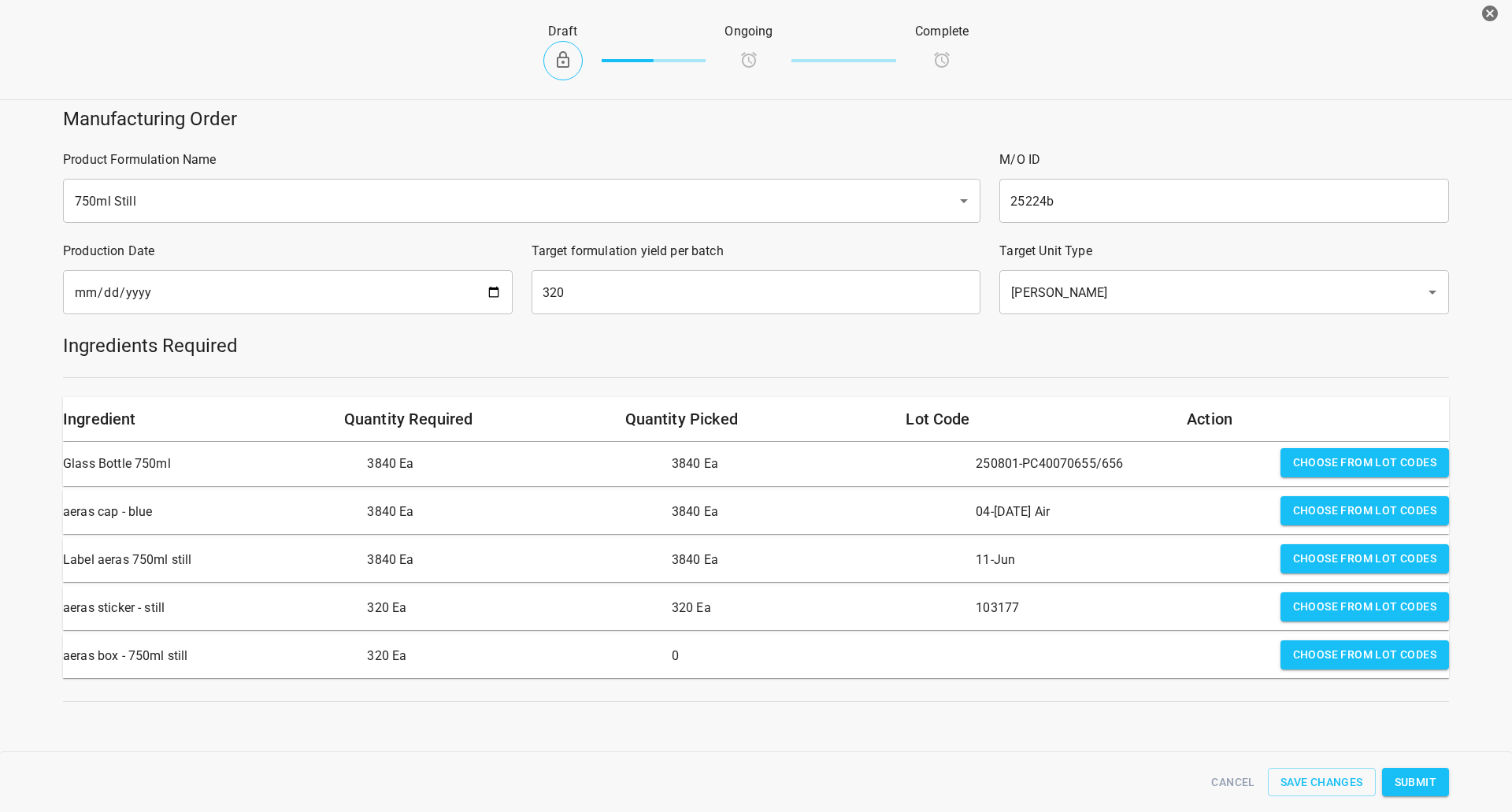
click at [1318, 653] on span "Choose from lot codes" at bounding box center [1365, 654] width 143 height 20
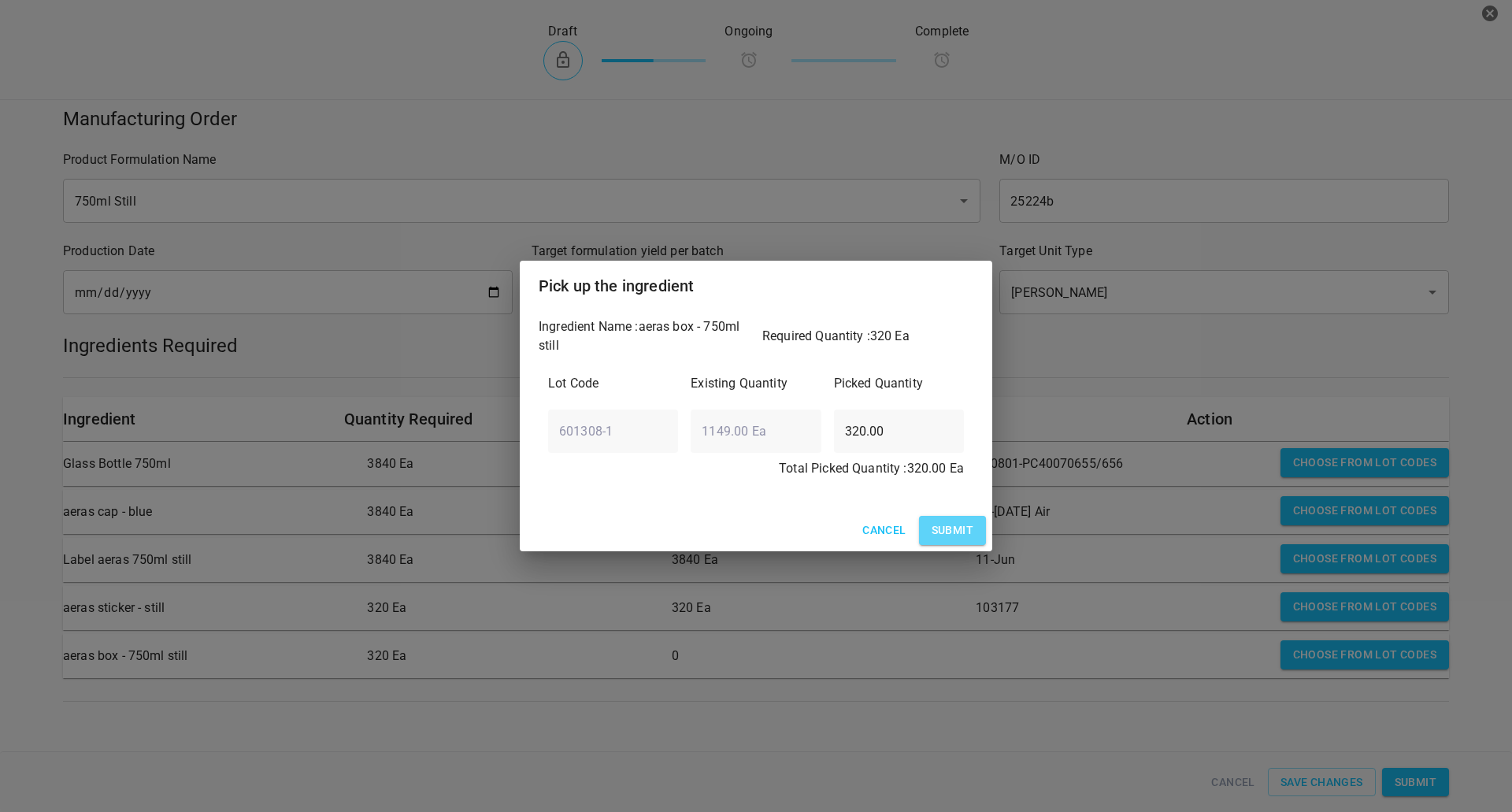
click at [952, 540] on button "Submit" at bounding box center [952, 530] width 67 height 29
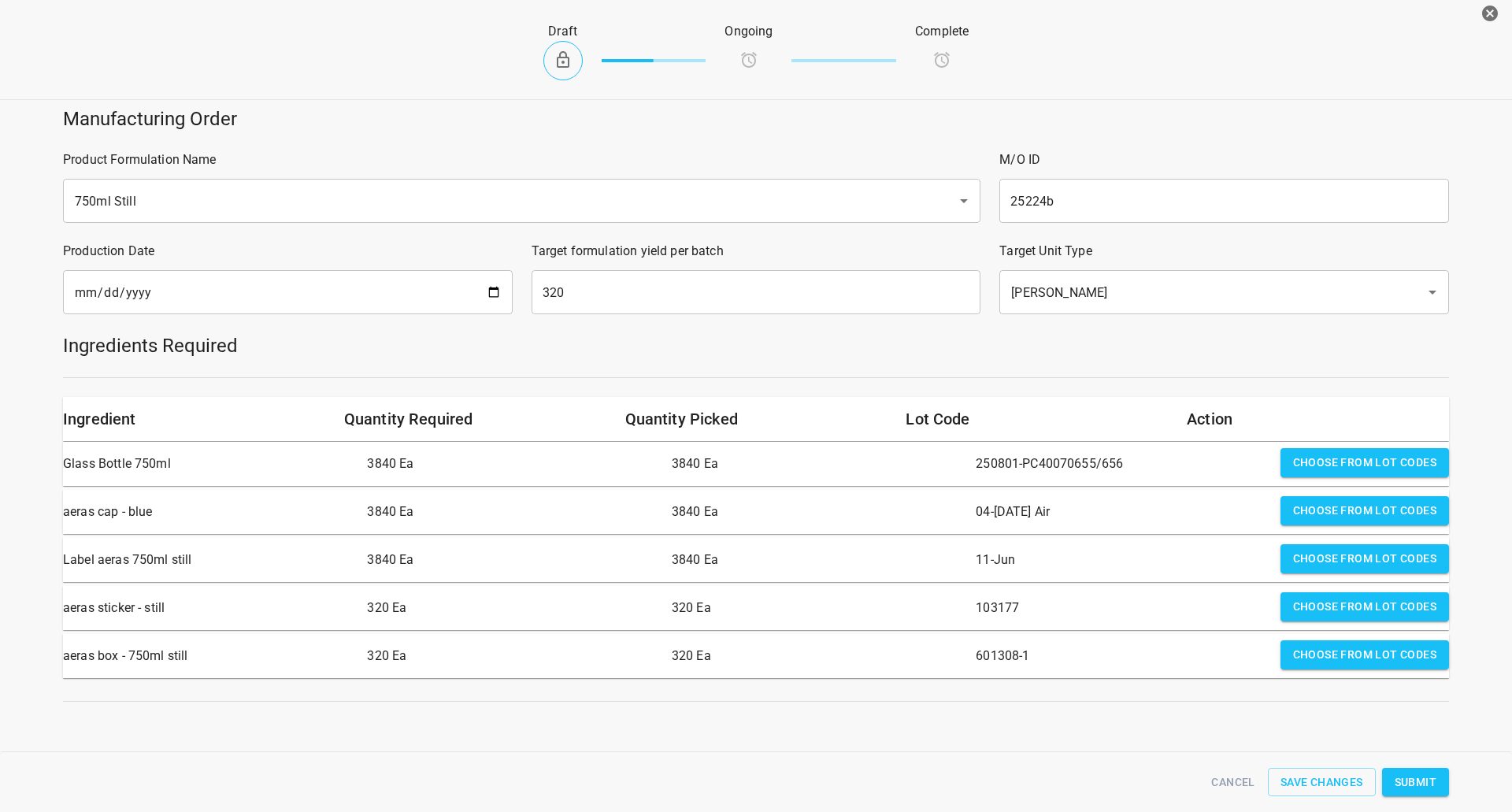
click at [1422, 779] on span "Submit" at bounding box center [1416, 782] width 41 height 20
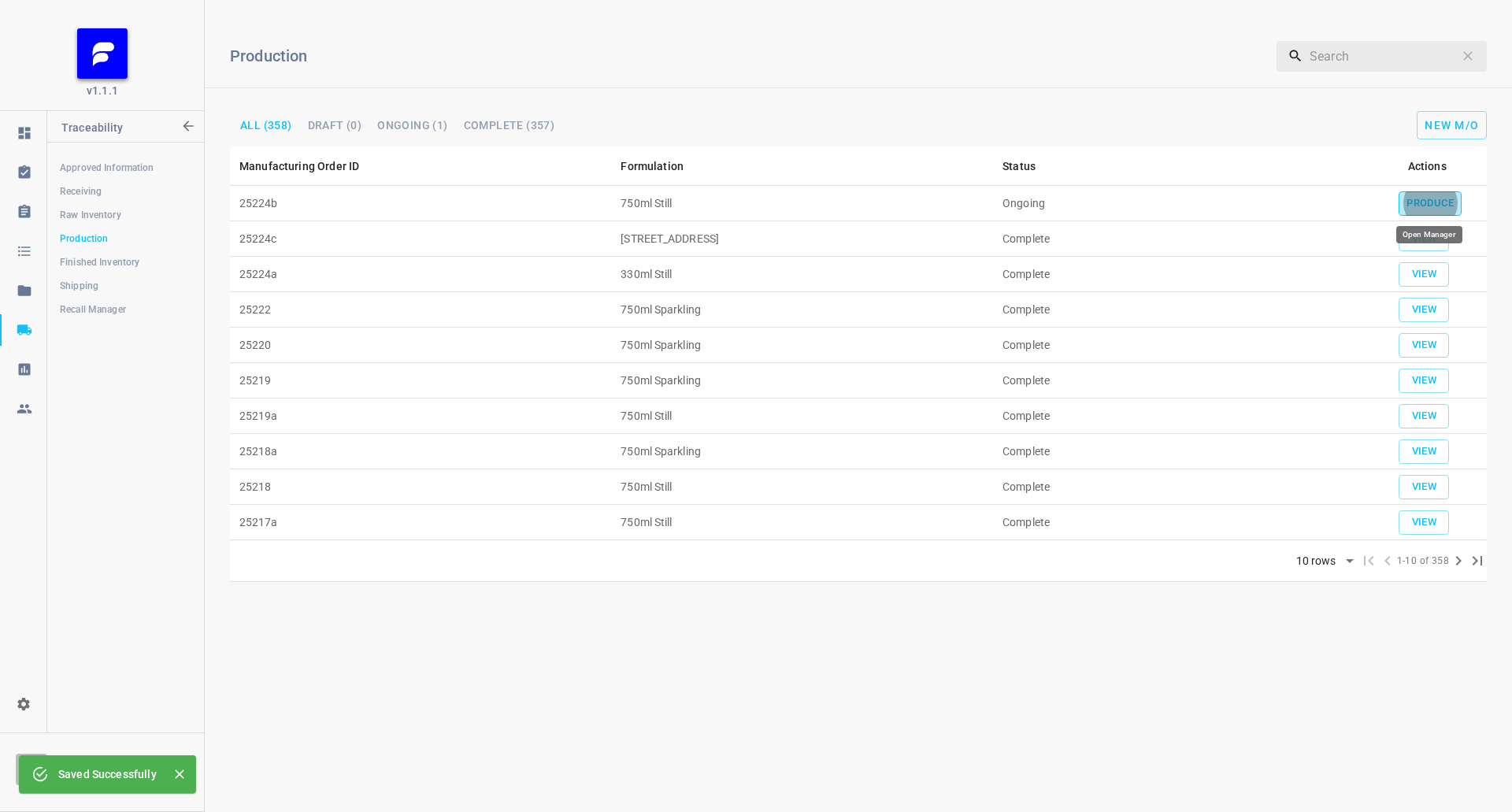
click at [1439, 191] on button "Produce" at bounding box center [1430, 203] width 63 height 25
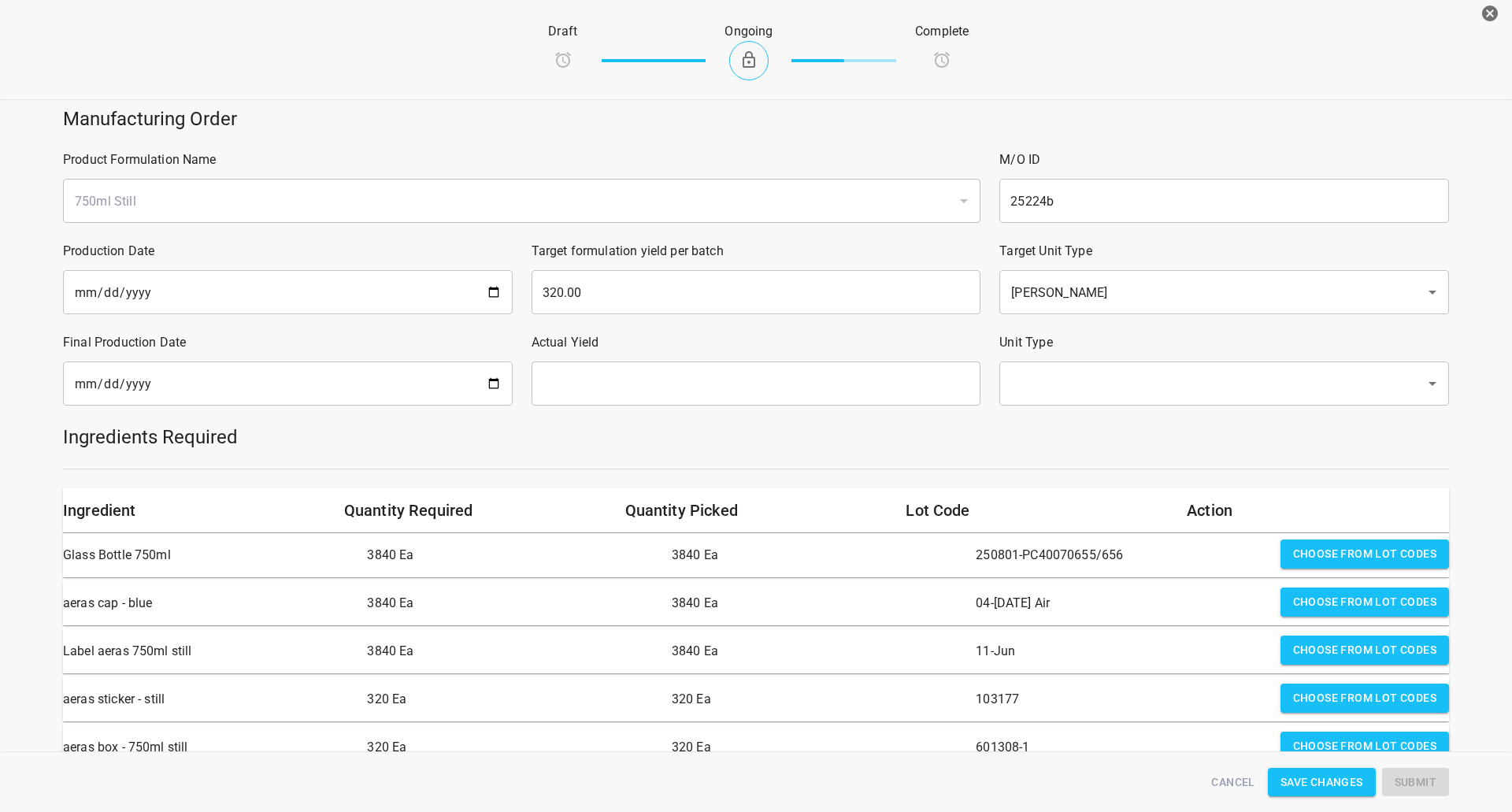
click at [490, 376] on input "date" at bounding box center [288, 383] width 450 height 44
type input "[DATE]"
click at [682, 367] on input "text" at bounding box center [756, 383] width 450 height 44
click at [1047, 401] on div "​" at bounding box center [1224, 383] width 450 height 44
type input "320"
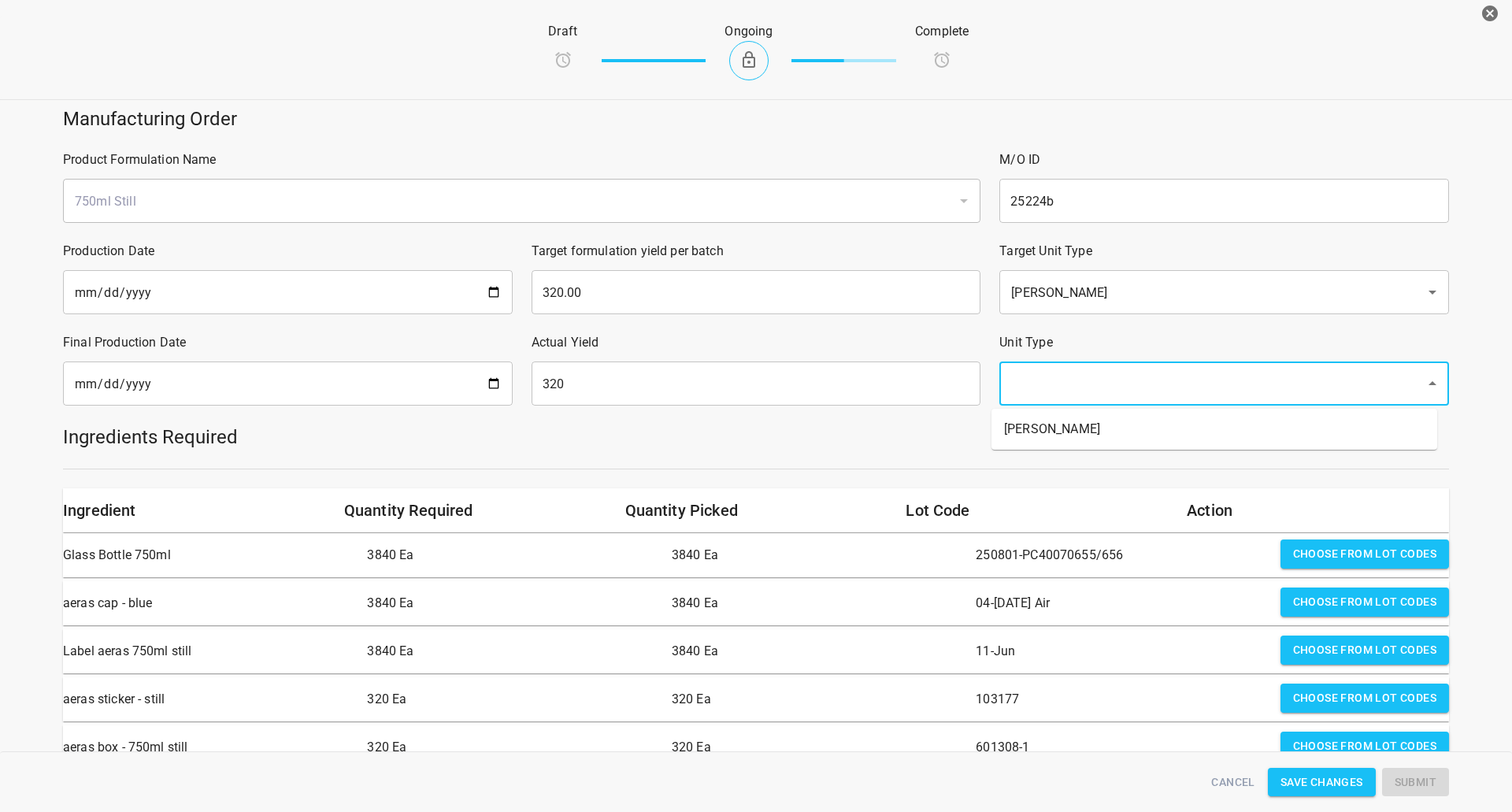
click at [1052, 382] on input "text" at bounding box center [1202, 383] width 391 height 30
click at [1027, 425] on li "[PERSON_NAME]" at bounding box center [1214, 430] width 446 height 29
click at [918, 469] on hr at bounding box center [756, 469] width 1386 height 1
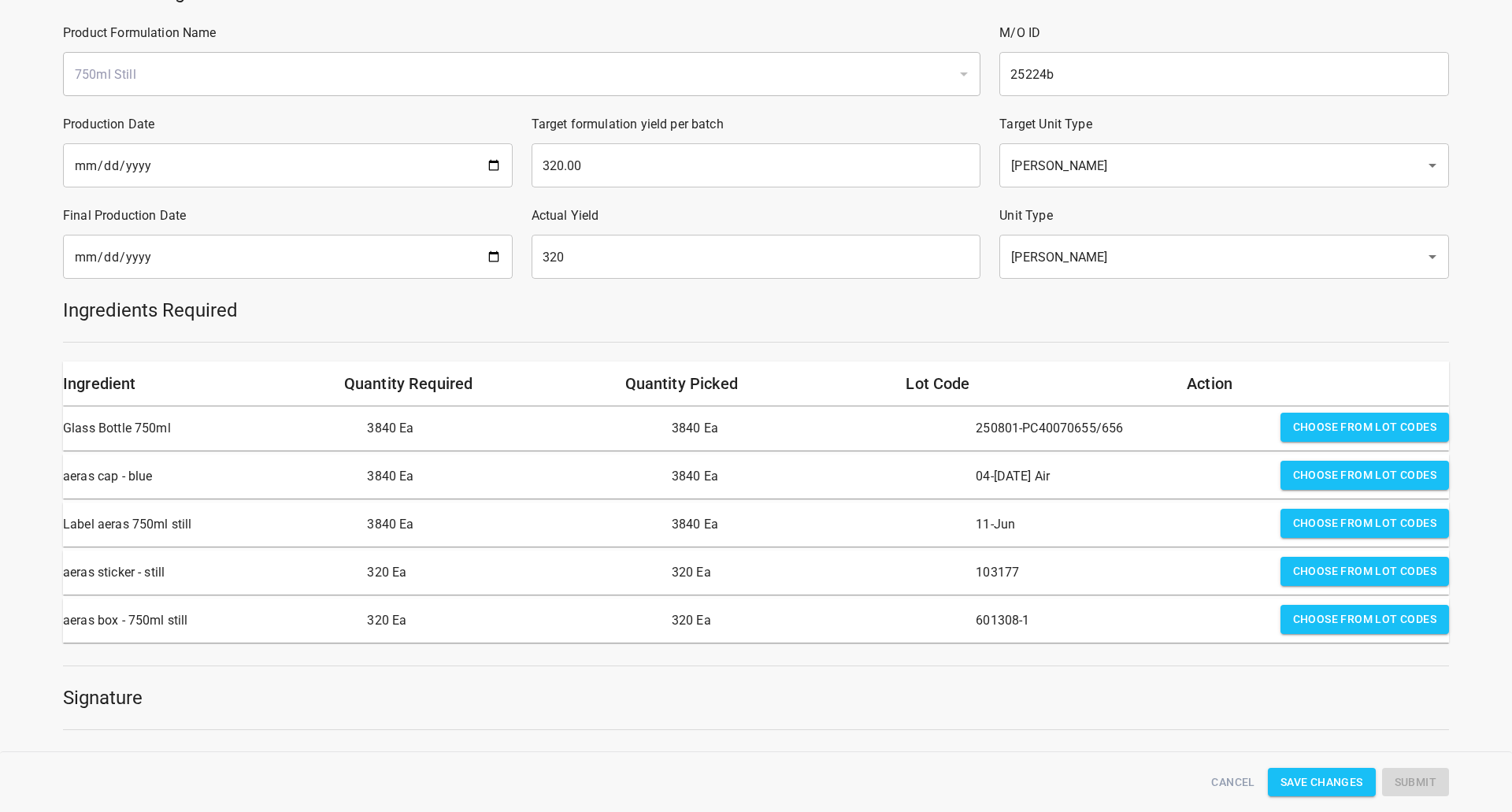
scroll to position [236, 0]
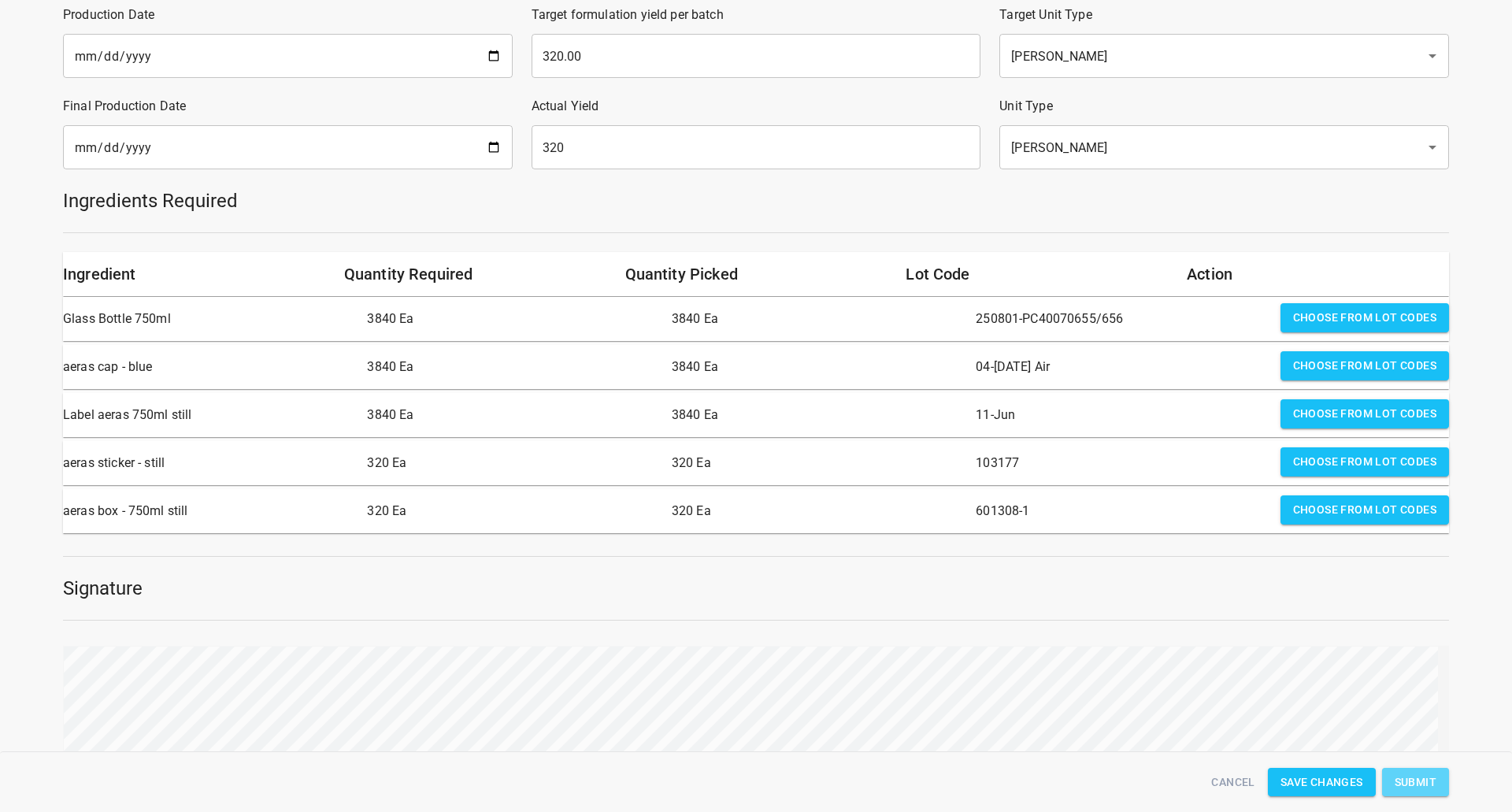
click at [1420, 771] on button "Submit" at bounding box center [1416, 782] width 67 height 29
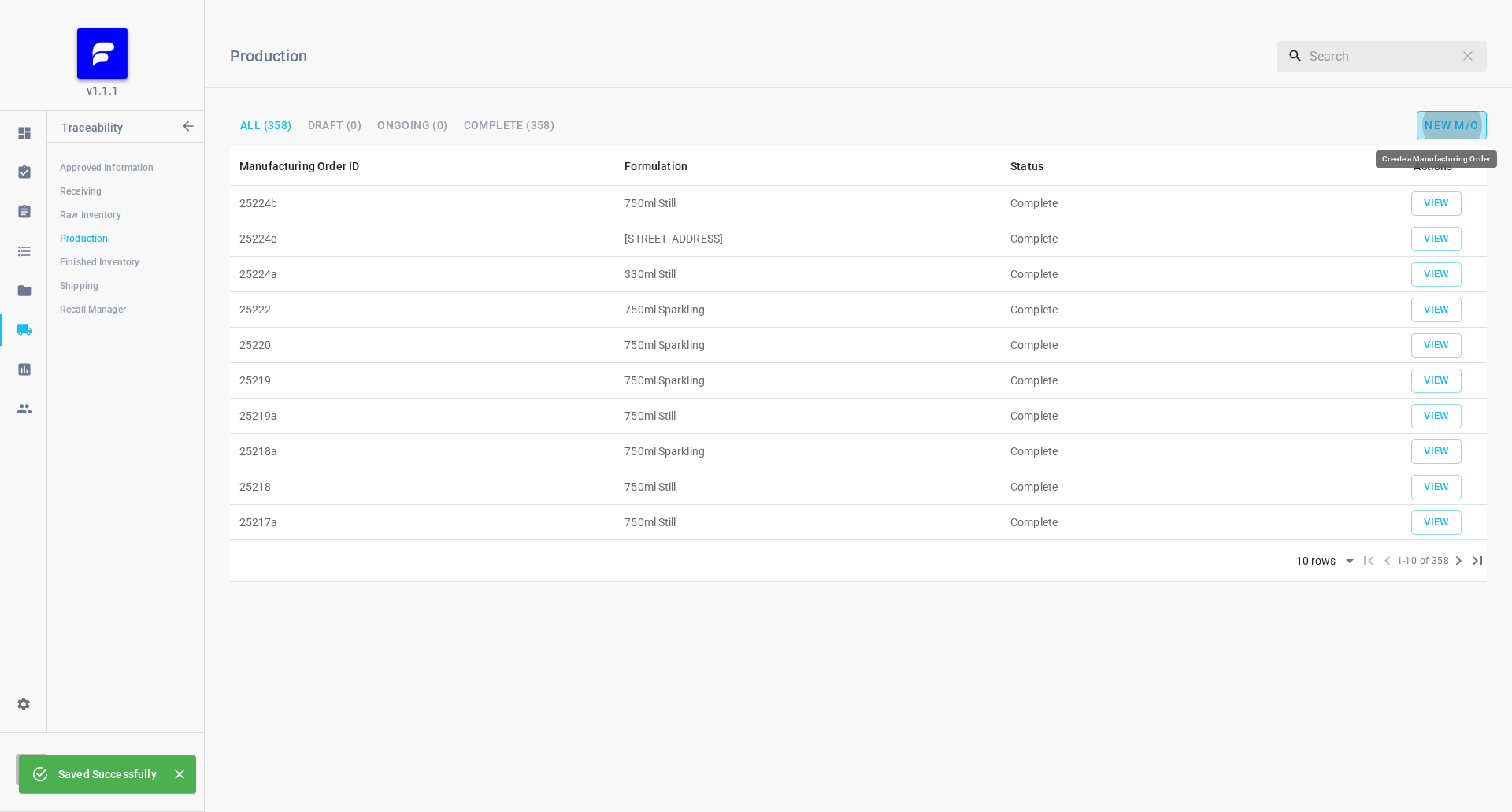
click at [1464, 123] on span "New M/O" at bounding box center [1452, 125] width 54 height 13
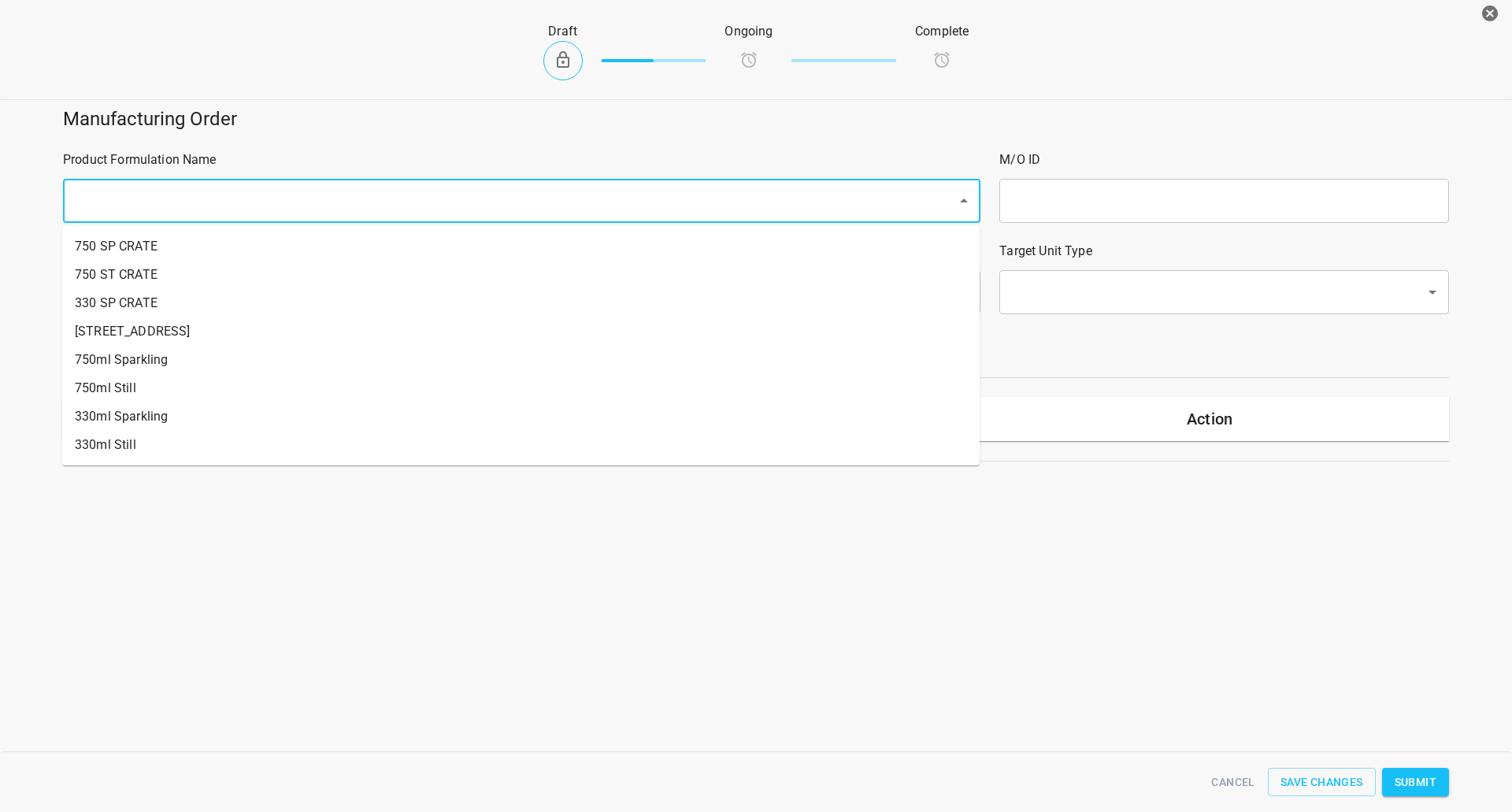
click at [167, 193] on input "text" at bounding box center [500, 201] width 859 height 30
click at [170, 367] on li "750ml Sparkling" at bounding box center [520, 360] width 917 height 29
type input "1"
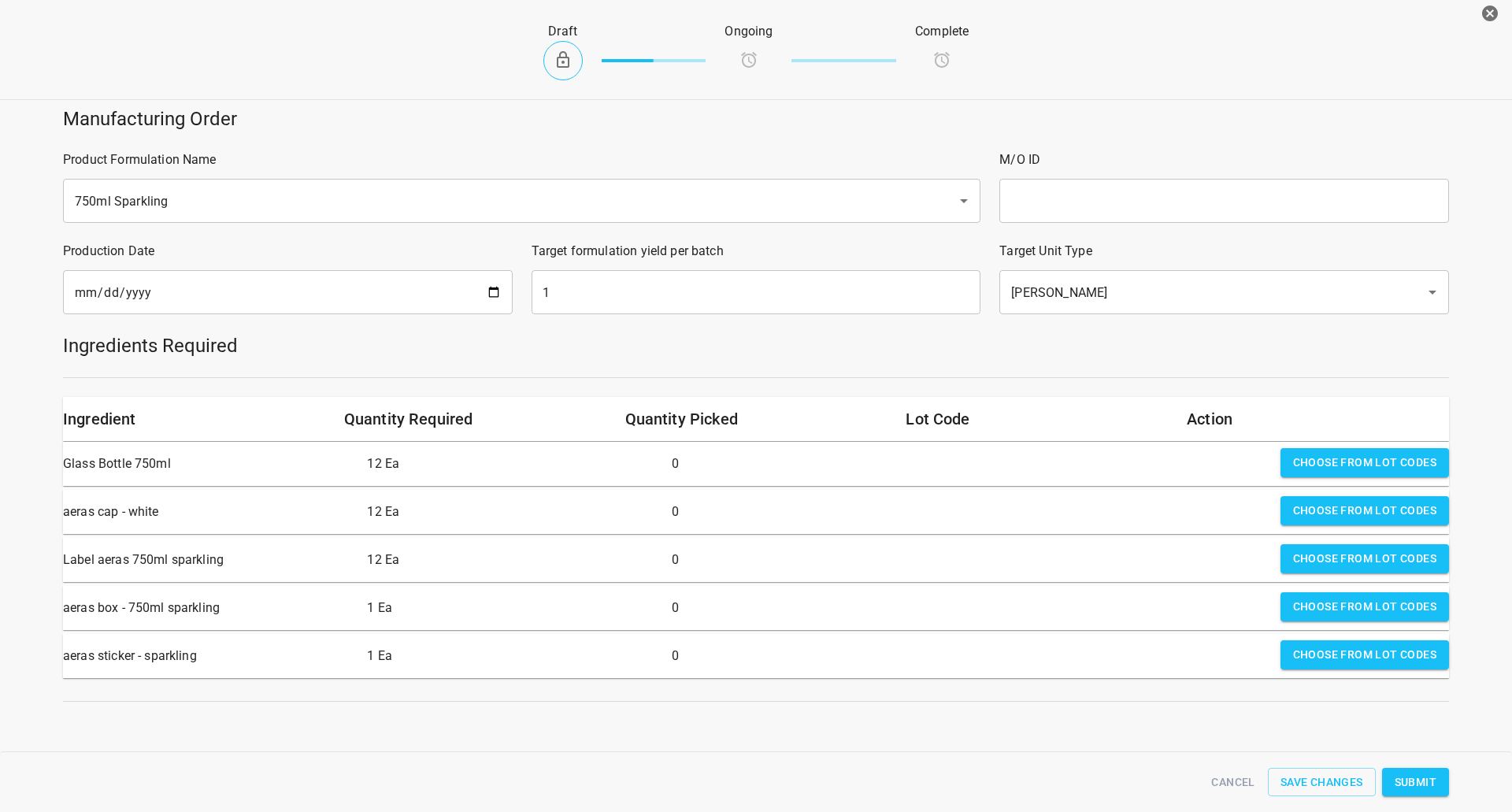
click at [1053, 198] on input "text" at bounding box center [1224, 200] width 450 height 44
type input "25244"
click at [493, 288] on input "[DATE]" at bounding box center [288, 292] width 450 height 44
type input "[DATE]"
click at [636, 286] on input "1" at bounding box center [756, 292] width 450 height 44
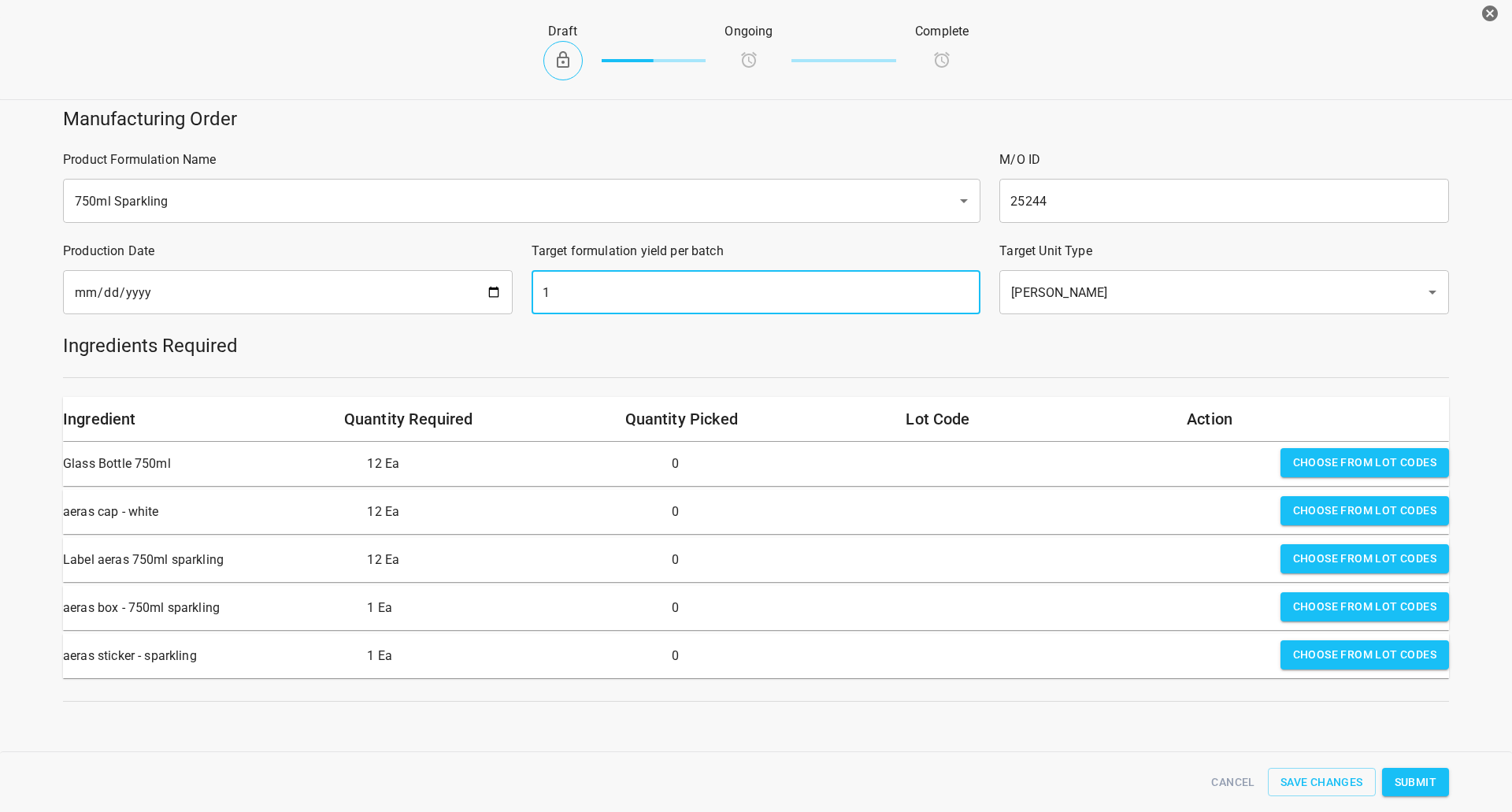
click at [636, 287] on input "1" at bounding box center [756, 292] width 450 height 44
type input "679"
click at [1314, 463] on span "Choose from lot codes" at bounding box center [1365, 462] width 143 height 20
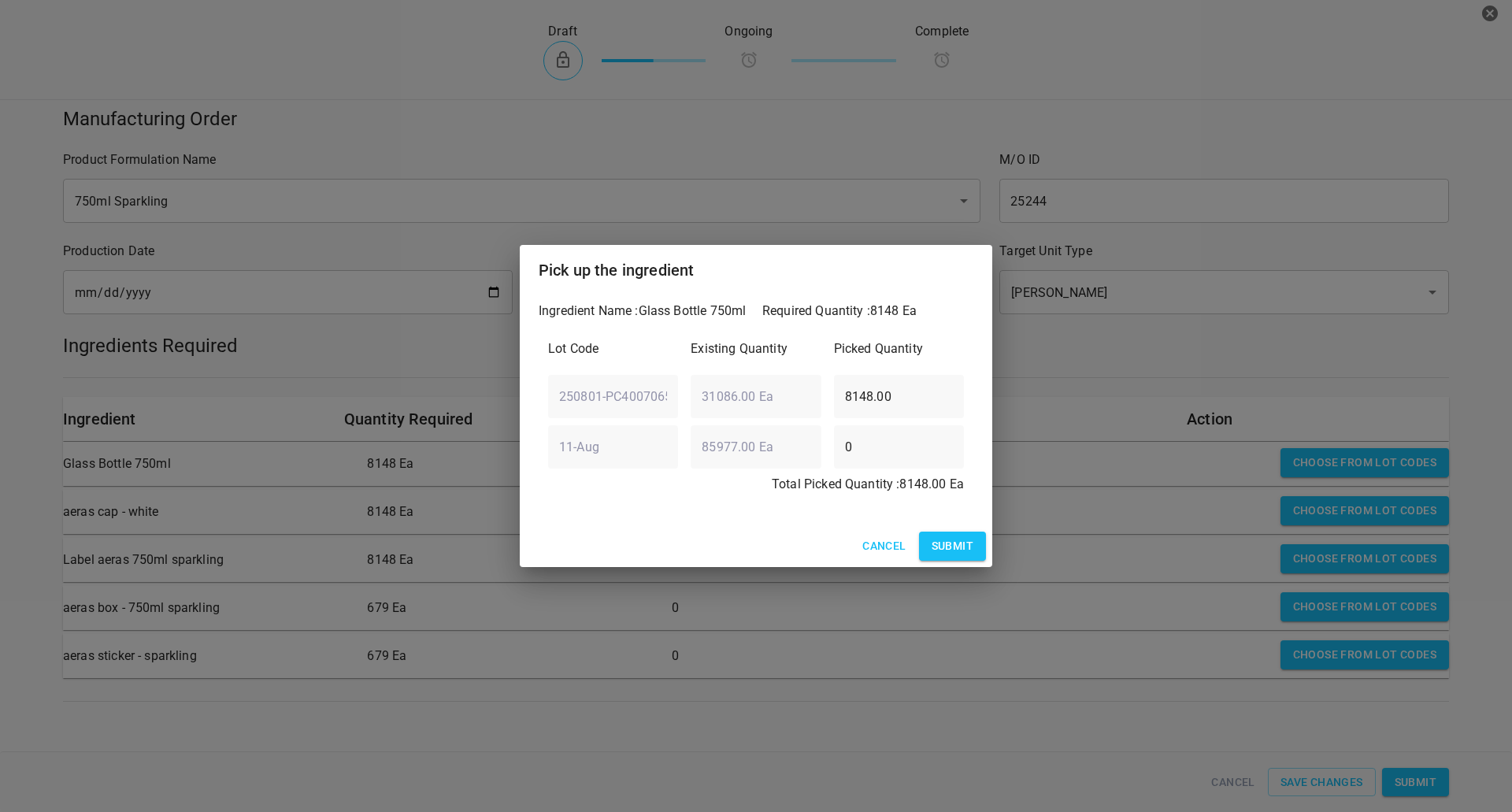
click at [925, 555] on button "Submit" at bounding box center [952, 546] width 67 height 29
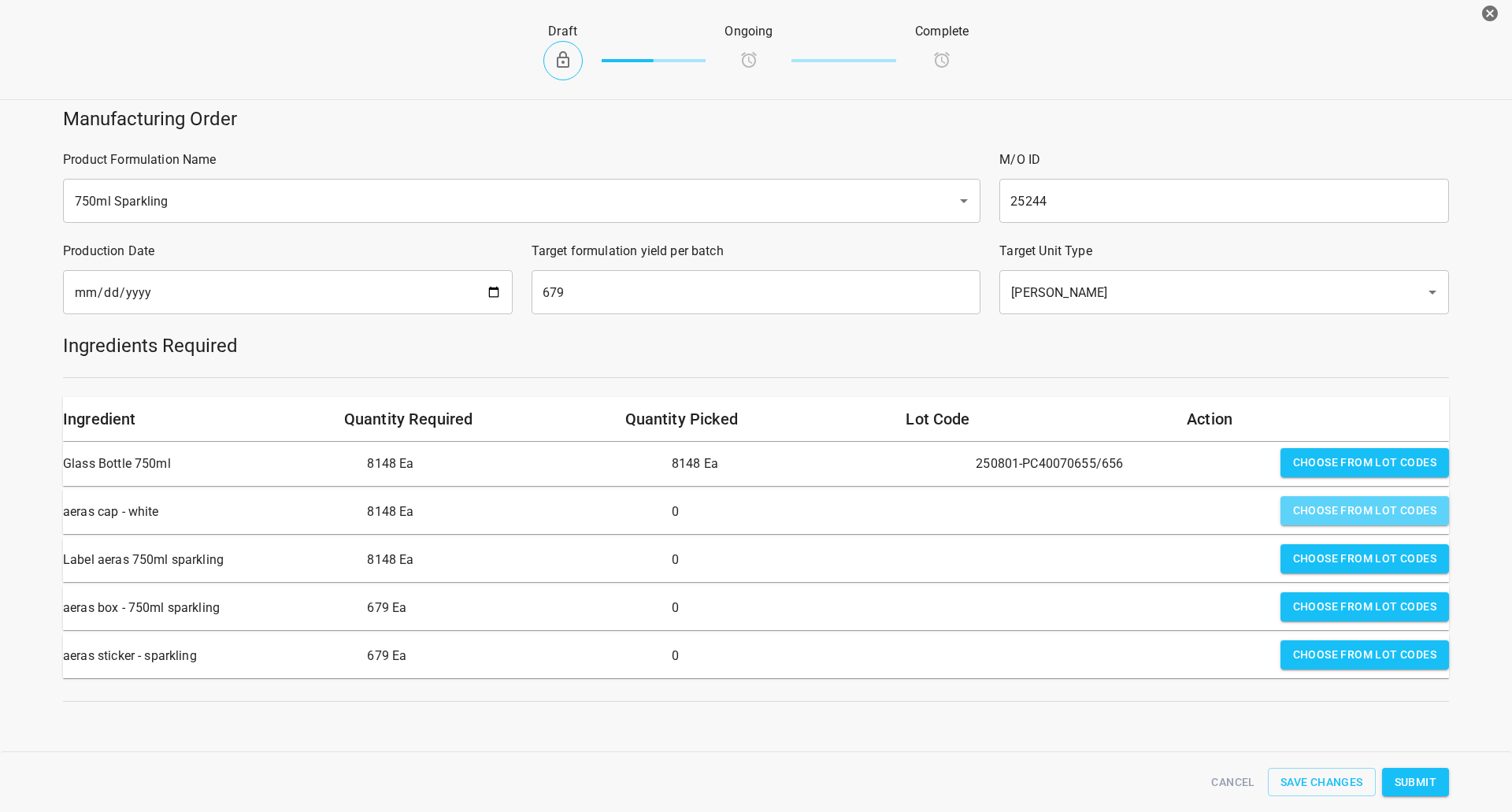
drag, startPoint x: 1316, startPoint y: 513, endPoint x: 1242, endPoint y: 533, distance: 76.7
click at [1318, 512] on span "Choose from lot codes" at bounding box center [1365, 510] width 143 height 20
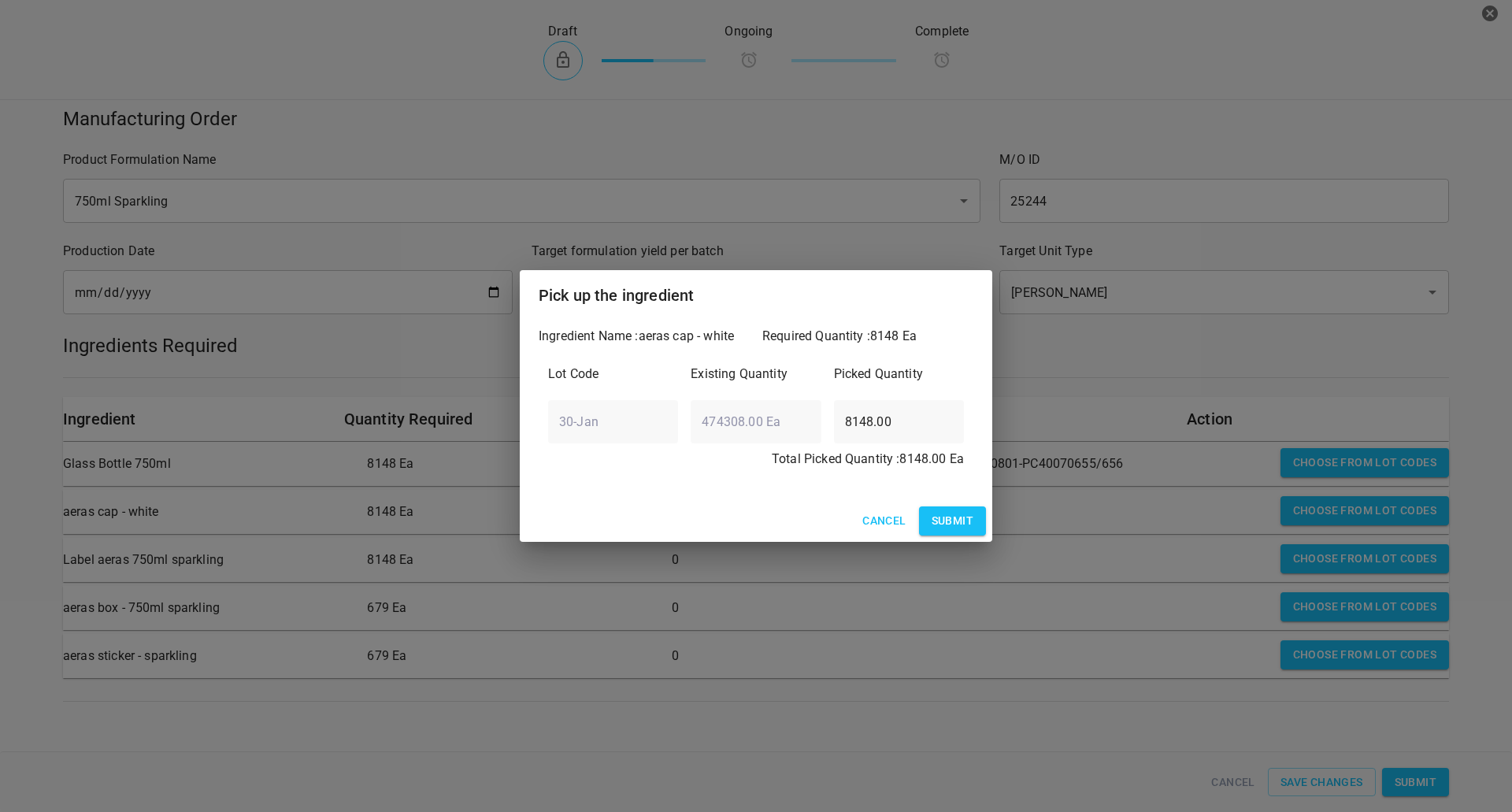
click at [968, 516] on span "Submit" at bounding box center [952, 520] width 41 height 20
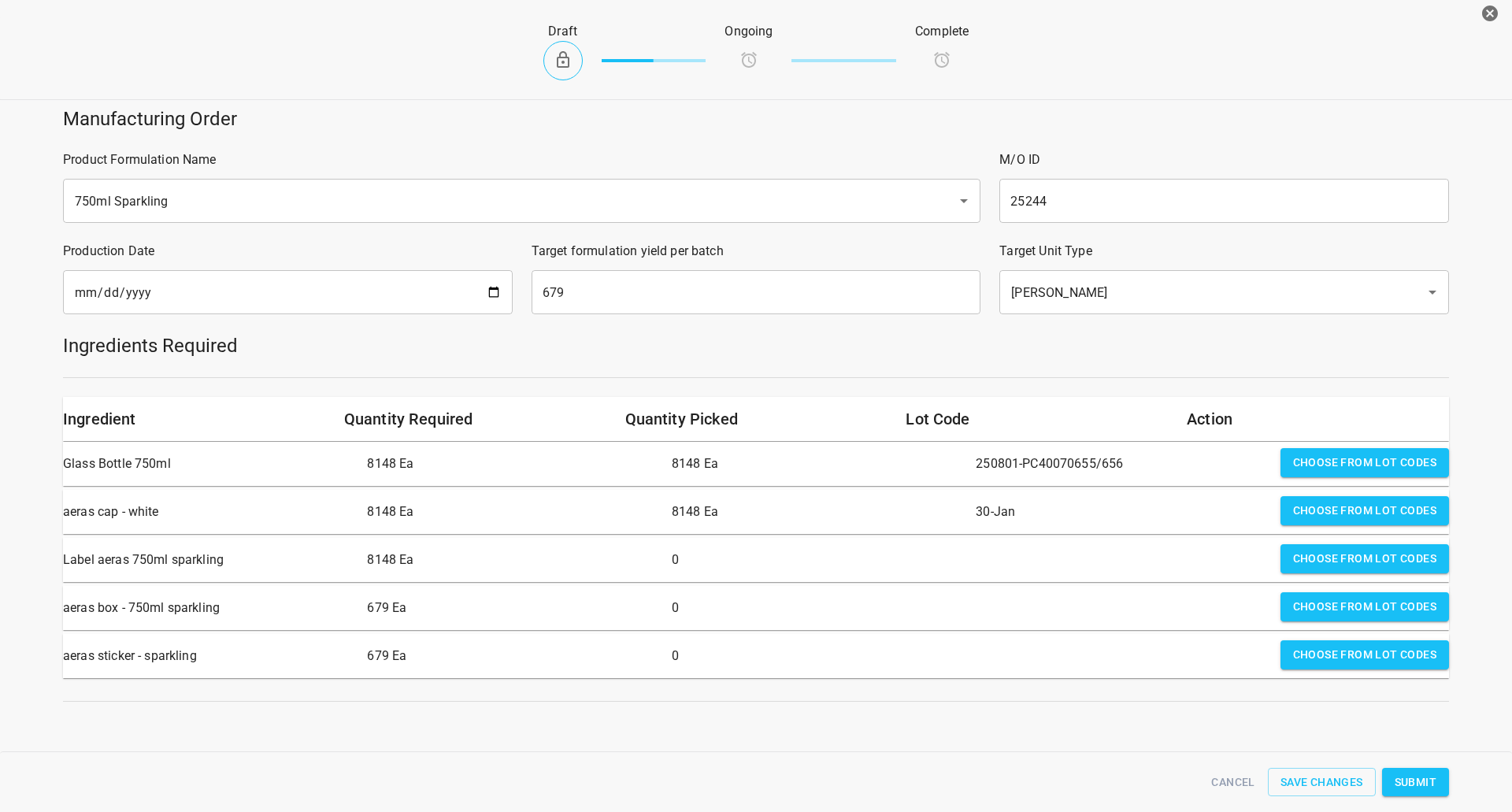
click at [1294, 555] on span "Choose from lot codes" at bounding box center [1365, 559] width 143 height 20
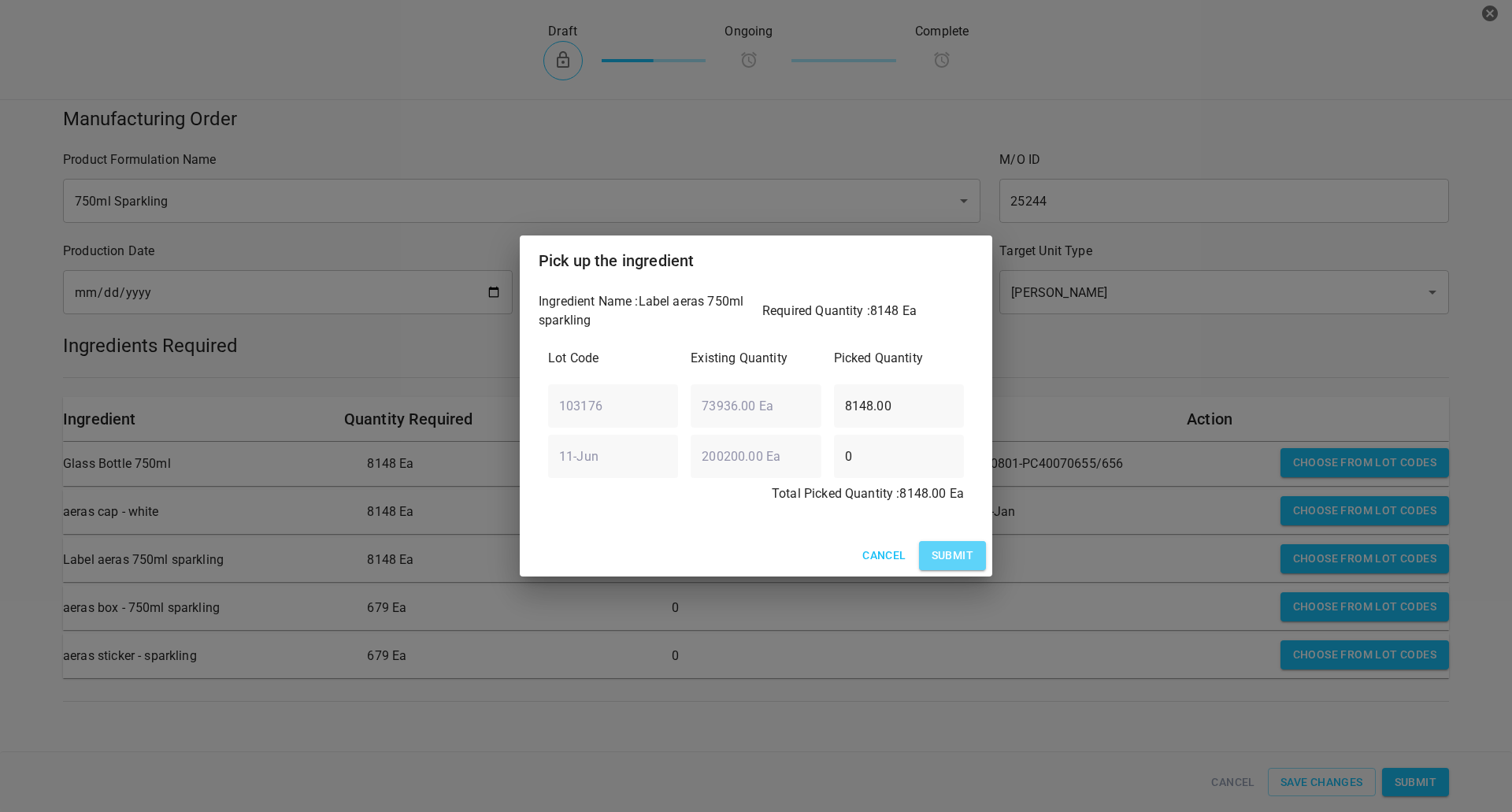
click at [948, 549] on span "Submit" at bounding box center [952, 555] width 41 height 20
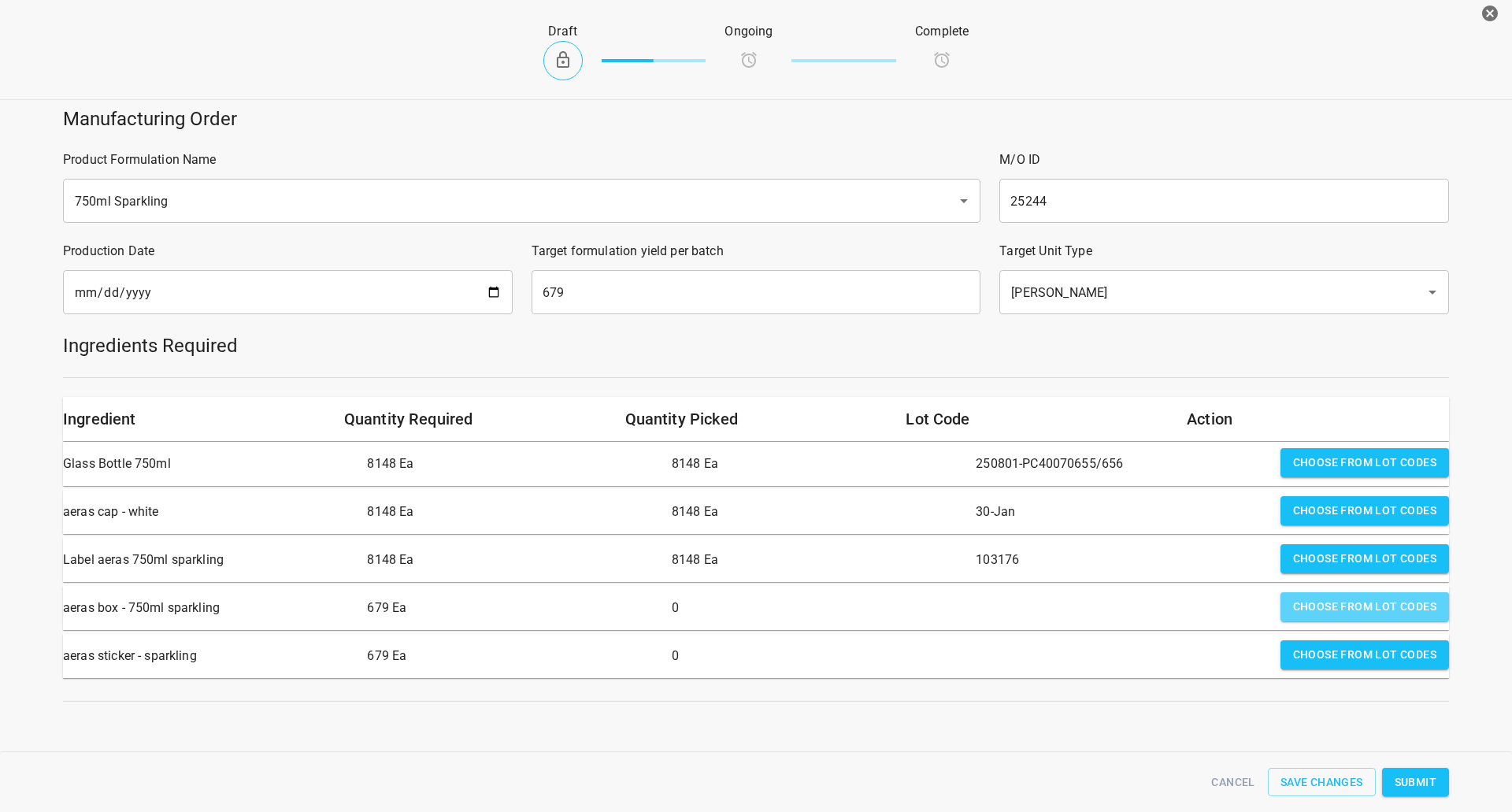
click at [1329, 605] on span "Choose from lot codes" at bounding box center [1365, 606] width 143 height 20
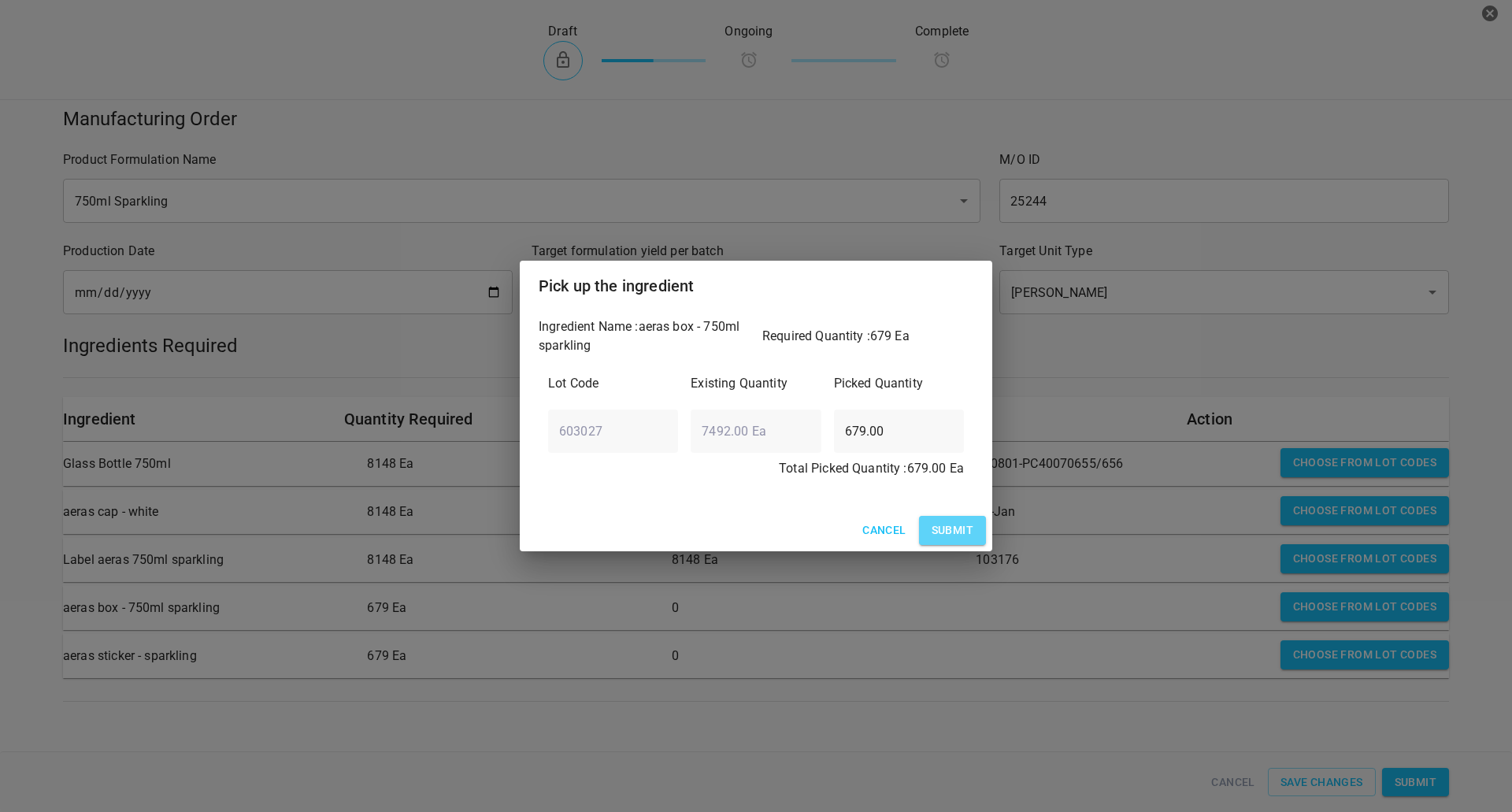
click at [955, 524] on span "Submit" at bounding box center [952, 530] width 41 height 20
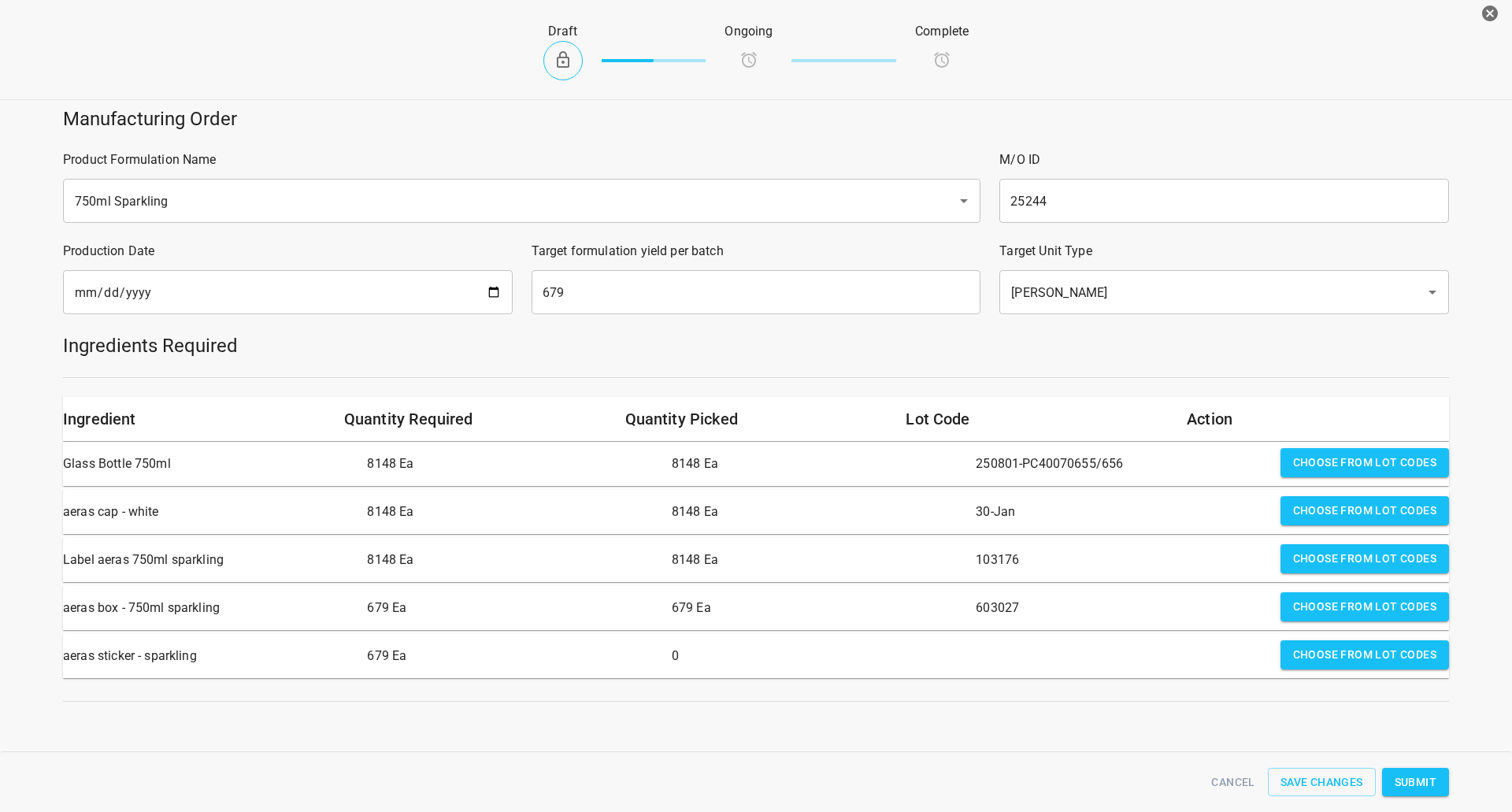
click at [1378, 654] on span "Choose from lot codes" at bounding box center [1365, 654] width 143 height 20
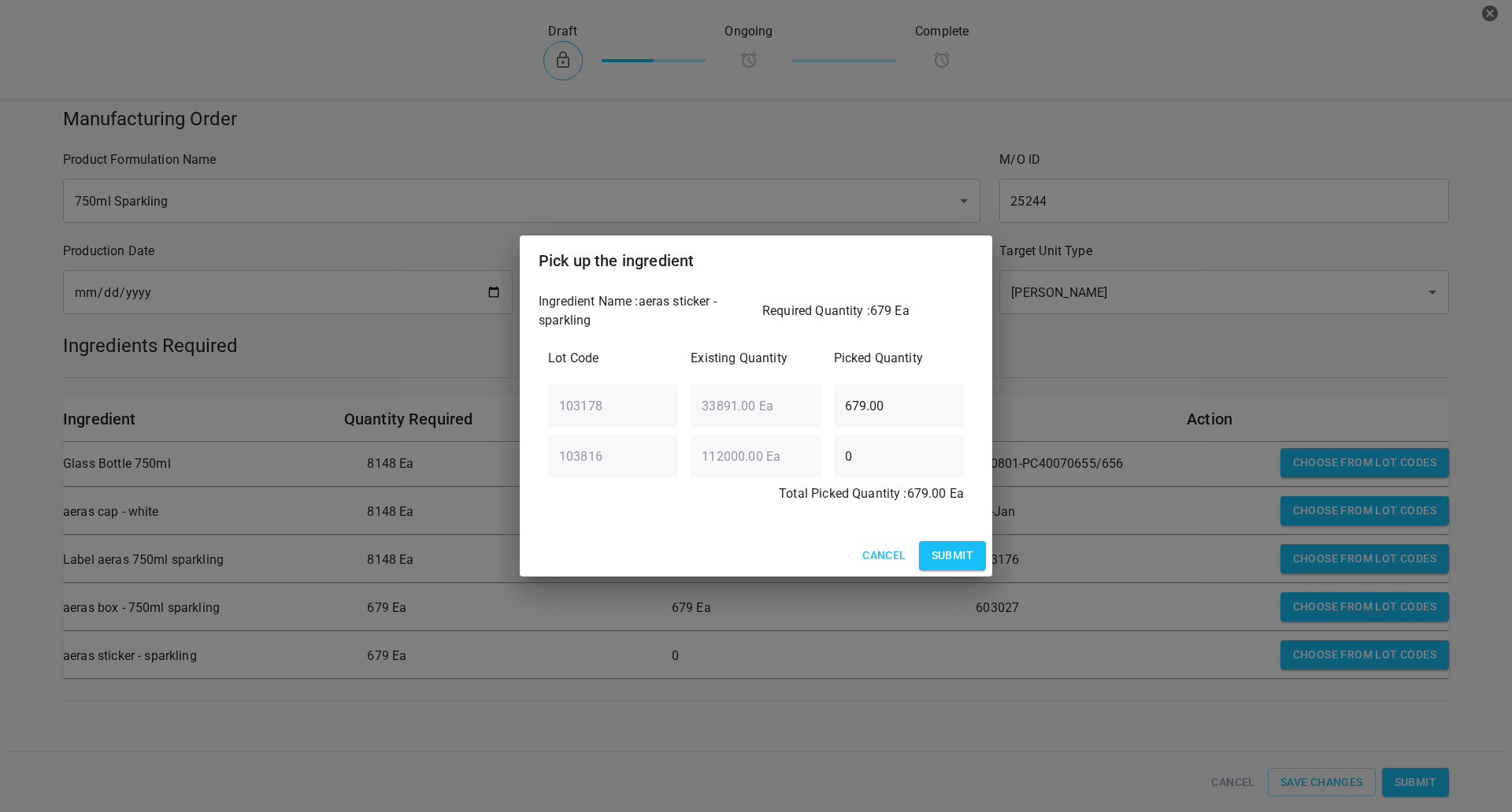
click at [945, 534] on div "Ingredient Name : aeras sticker - sparkling Required Quantity : 679 Ea Lot Code…" at bounding box center [756, 410] width 473 height 249
click at [958, 575] on div "Cancel Submit" at bounding box center [756, 555] width 473 height 41
click at [961, 565] on button "Submit" at bounding box center [952, 555] width 67 height 29
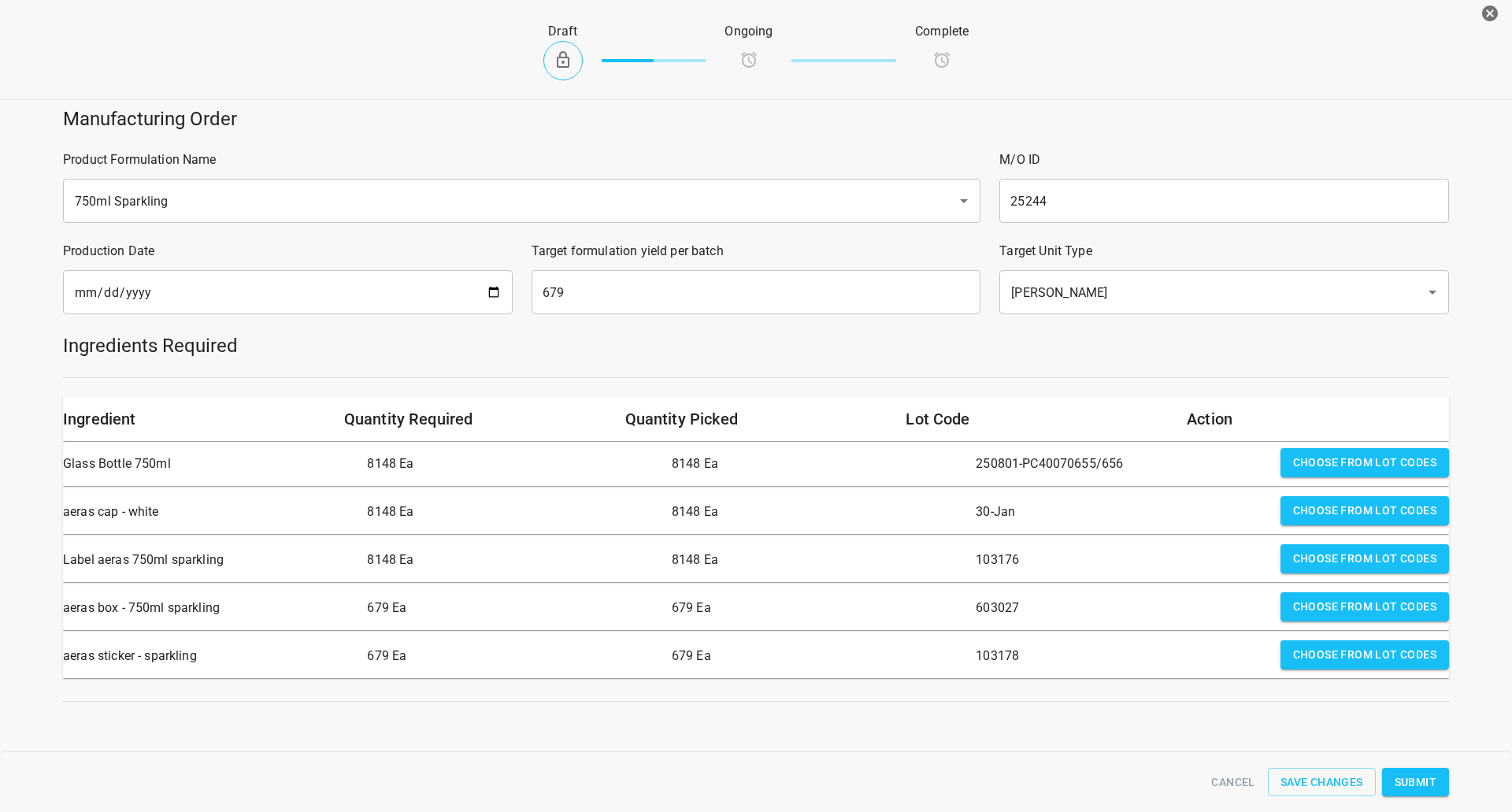
scroll to position [6, 0]
click at [1412, 781] on span "Submit" at bounding box center [1416, 782] width 41 height 20
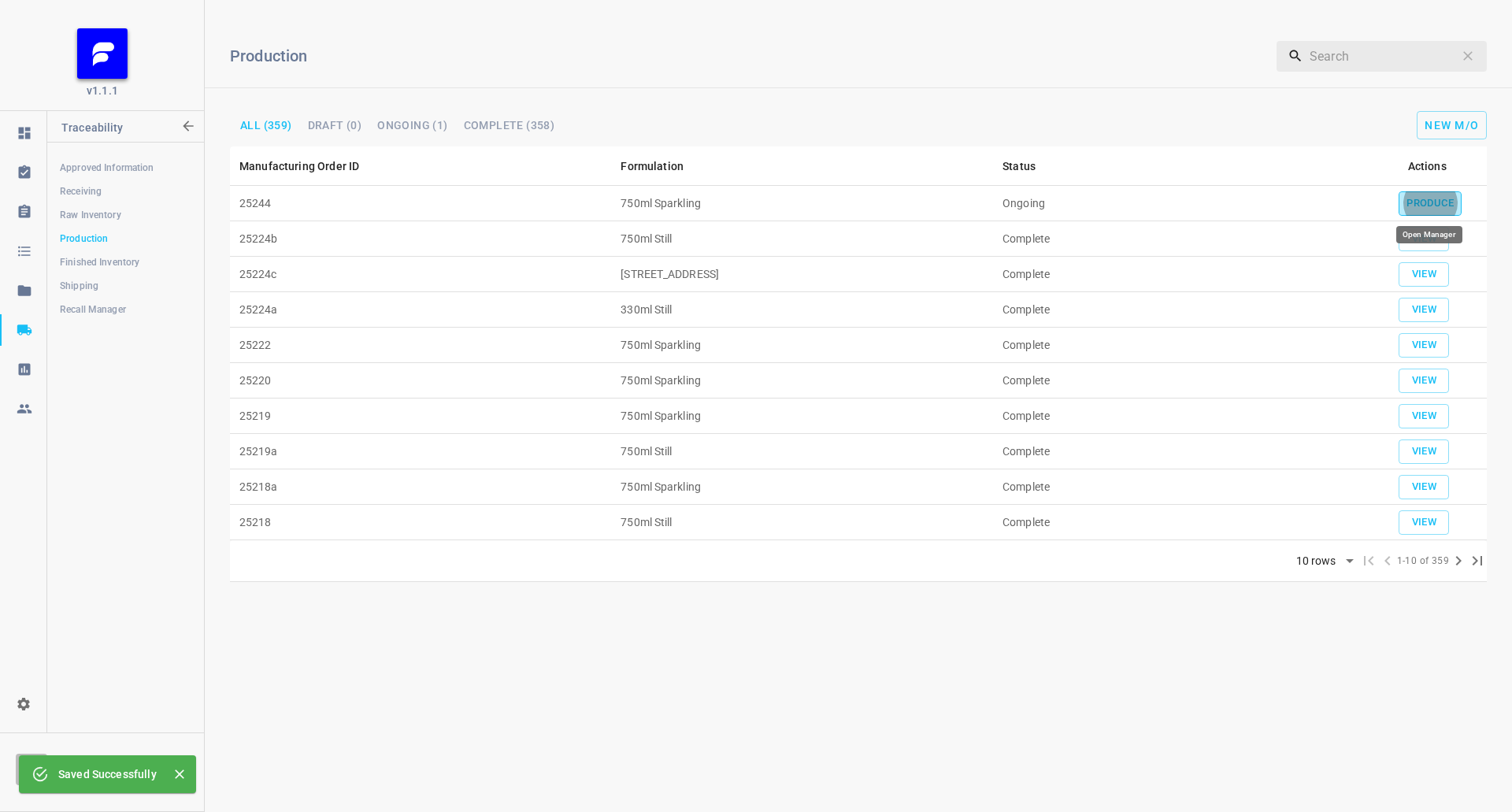
click at [1409, 210] on span "Produce" at bounding box center [1430, 203] width 47 height 18
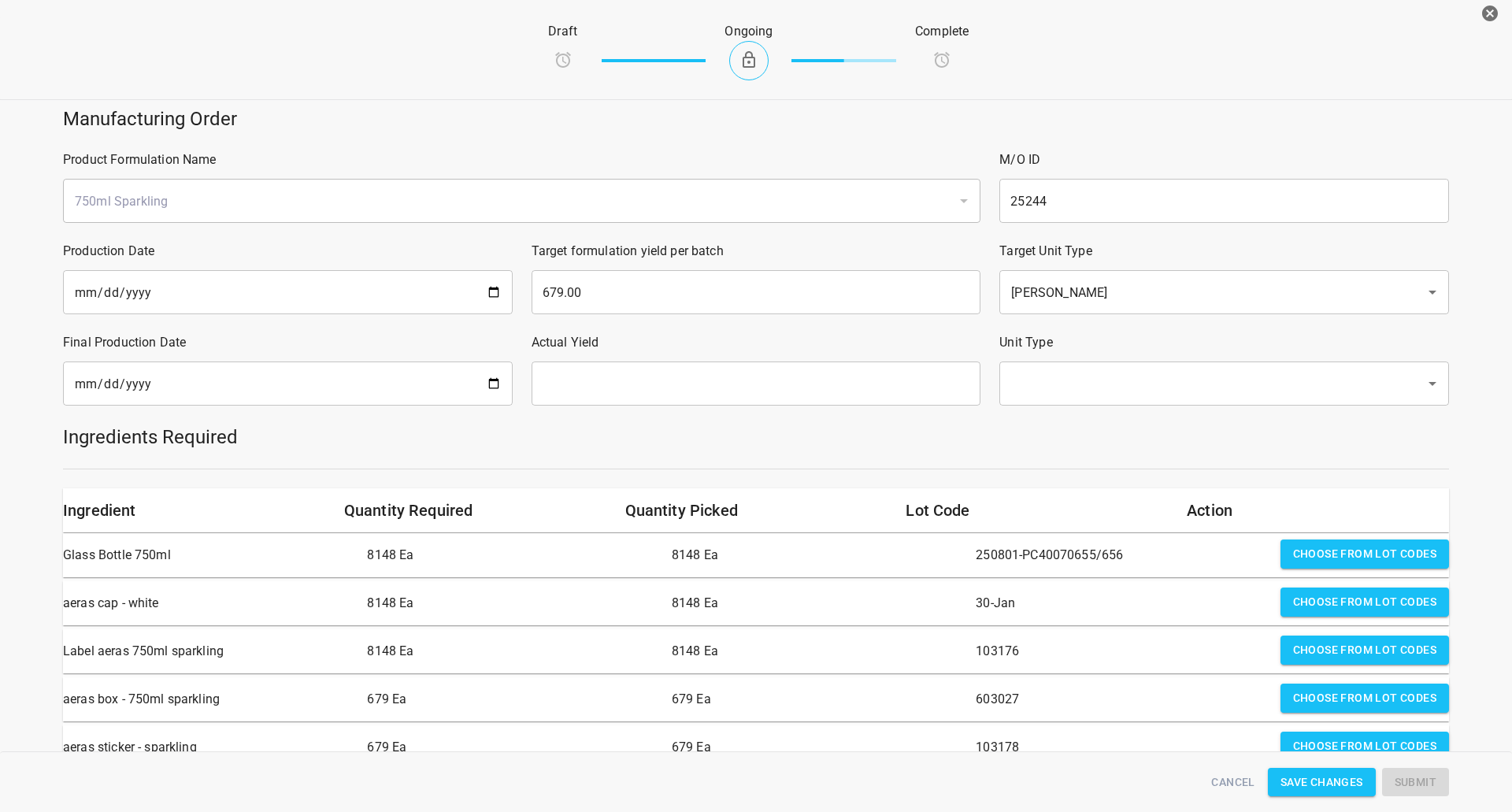
click at [428, 392] on input "date" at bounding box center [288, 383] width 450 height 44
drag, startPoint x: 477, startPoint y: 392, endPoint x: 486, endPoint y: 392, distance: 9.0
click at [479, 392] on input "date" at bounding box center [288, 383] width 450 height 44
click at [493, 386] on input "date" at bounding box center [288, 383] width 450 height 44
type input "[DATE]"
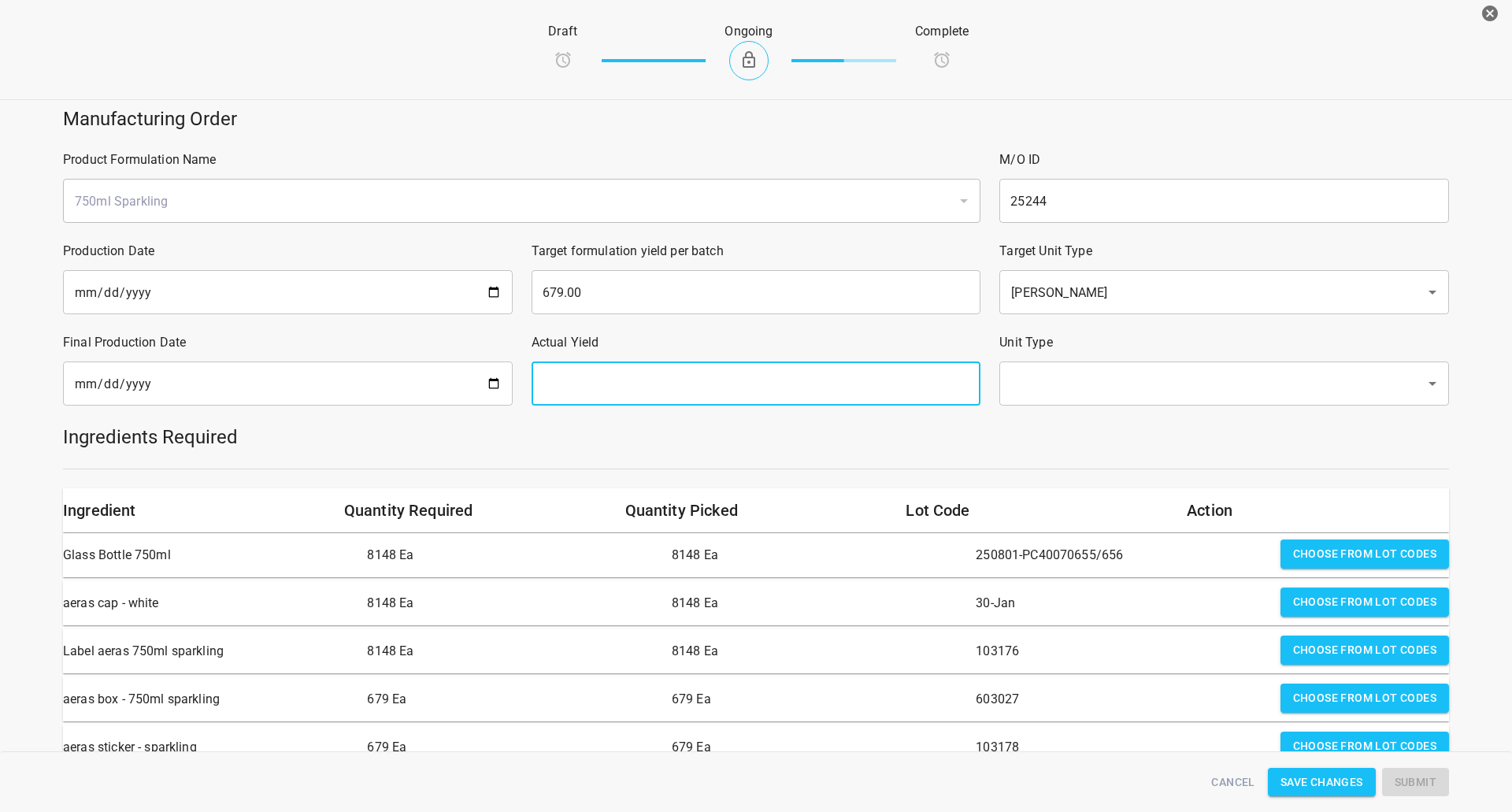
click at [839, 366] on input "text" at bounding box center [756, 383] width 450 height 44
type input "679"
click at [1074, 386] on input "text" at bounding box center [1202, 383] width 391 height 30
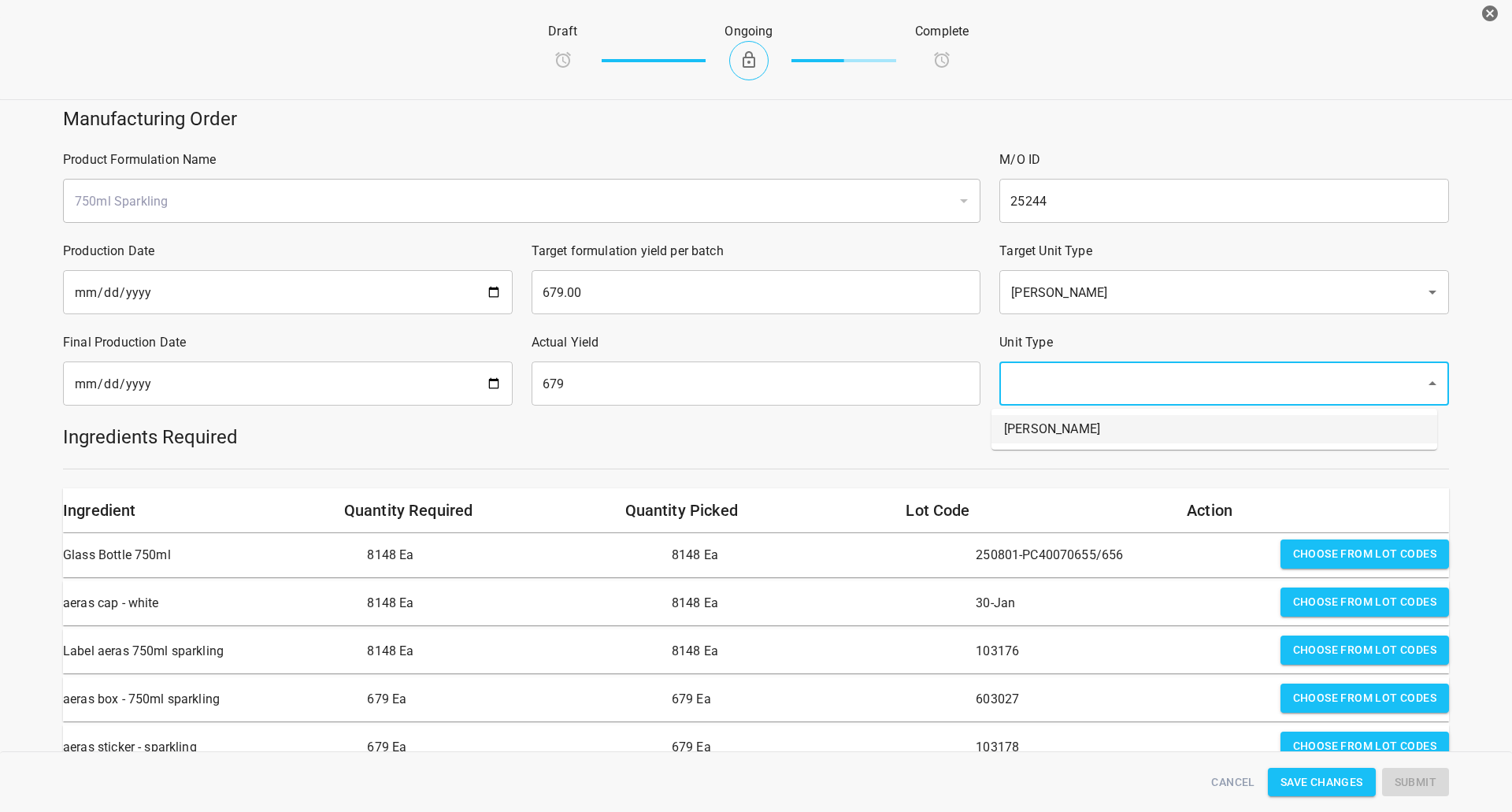
click at [1048, 449] on ul "[PERSON_NAME]" at bounding box center [1214, 429] width 446 height 41
click at [1052, 418] on li "[PERSON_NAME]" at bounding box center [1214, 430] width 446 height 29
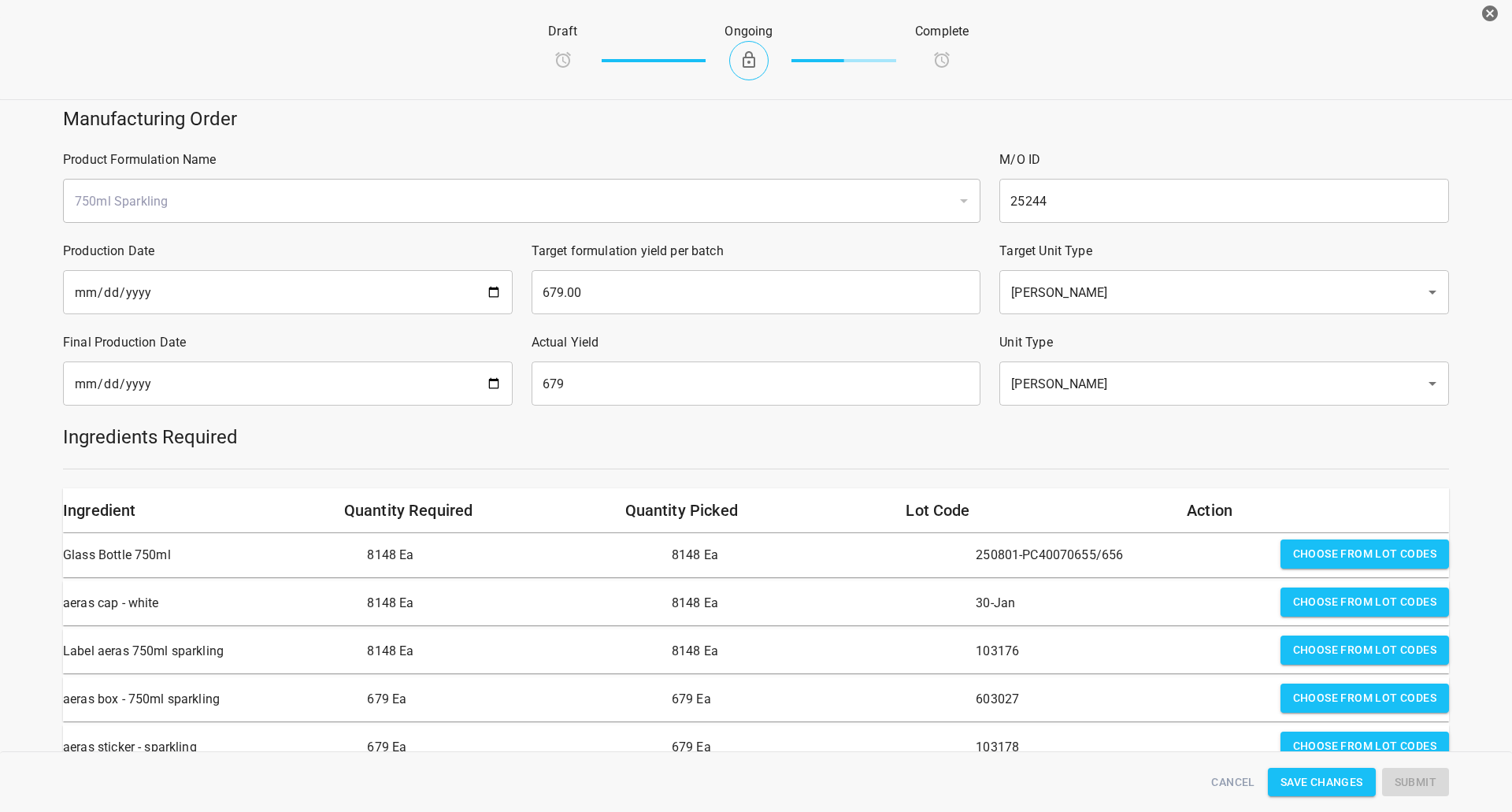
click at [988, 473] on div at bounding box center [756, 469] width 1405 height 20
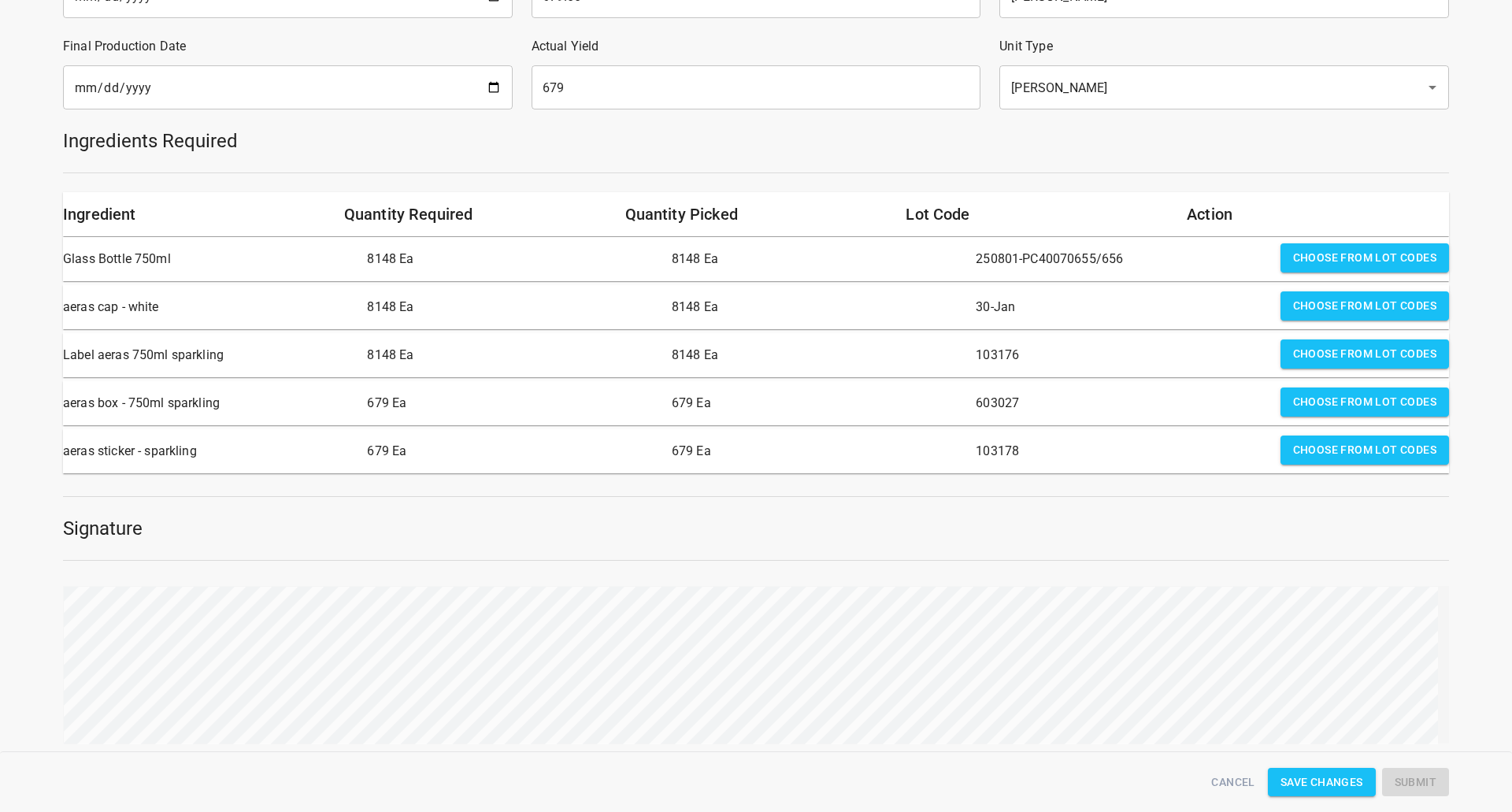
scroll to position [381, 0]
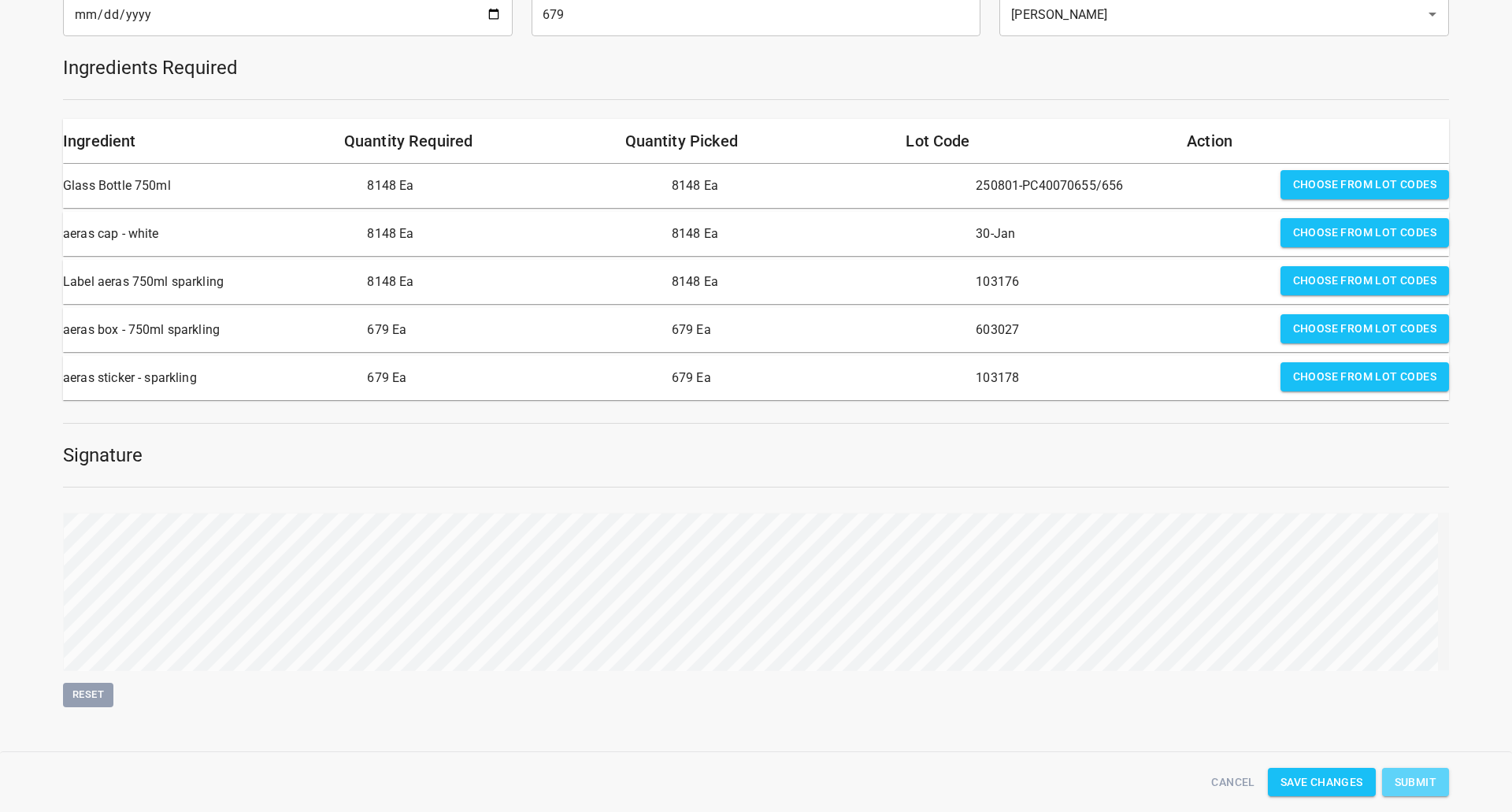
drag, startPoint x: 1412, startPoint y: 779, endPoint x: 1315, endPoint y: 690, distance: 131.6
click at [1413, 779] on span "Submit" at bounding box center [1416, 782] width 41 height 20
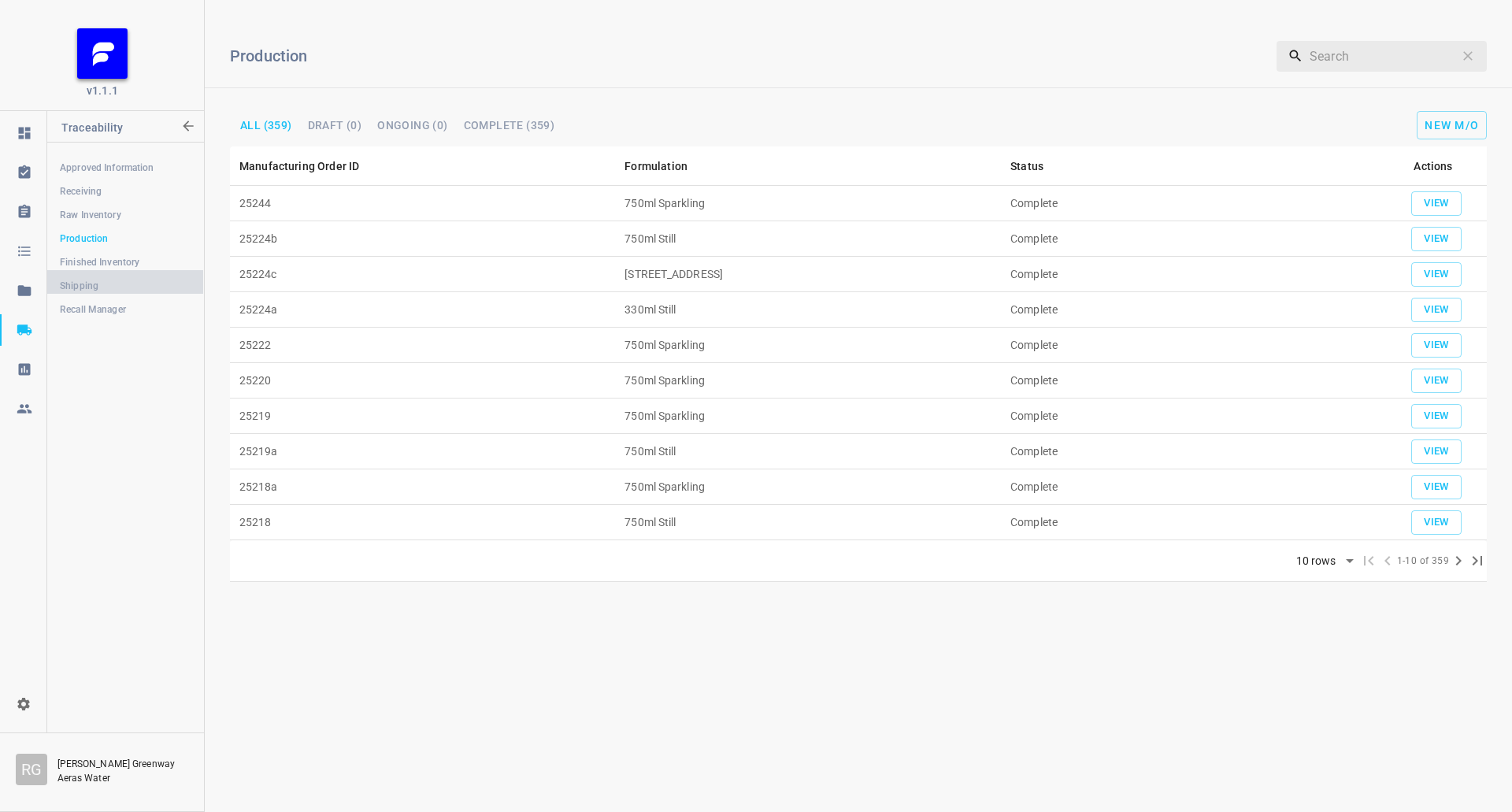
click at [90, 278] on span "Shipping" at bounding box center [125, 286] width 131 height 16
